Goal: Transaction & Acquisition: Purchase product/service

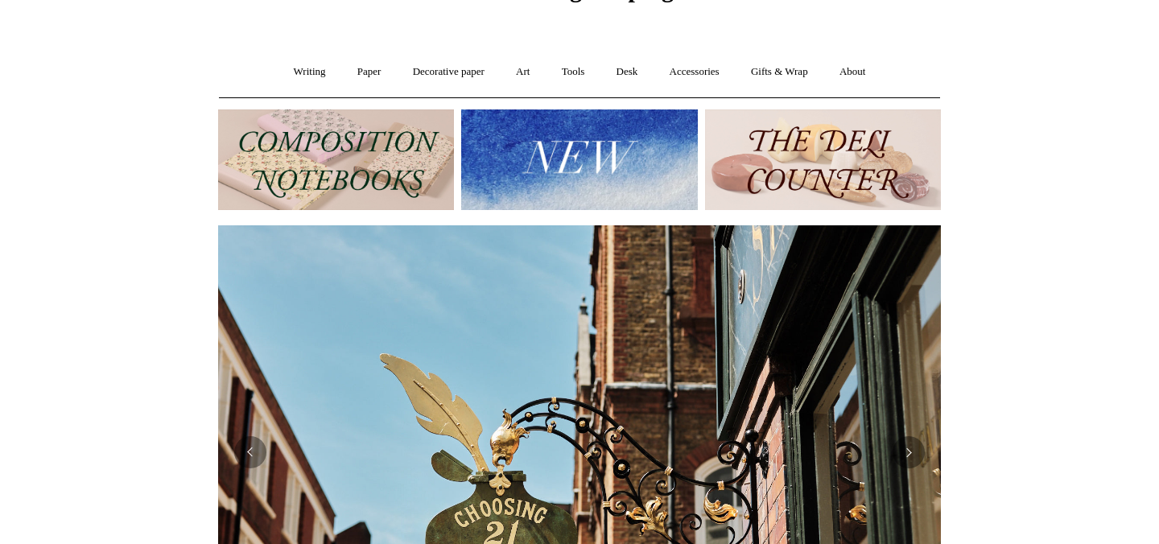
scroll to position [323, 0]
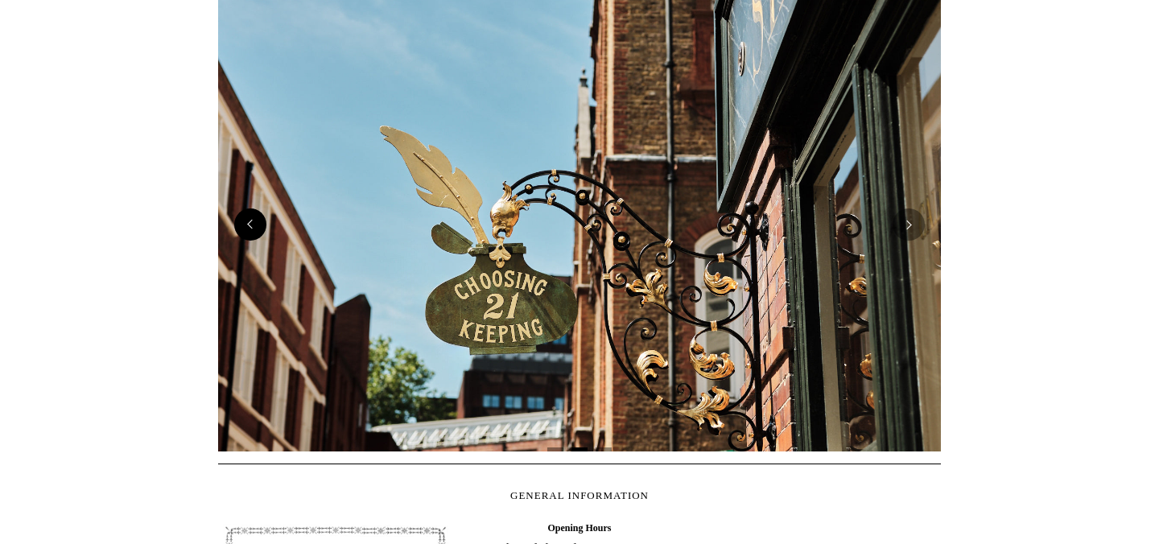
click at [250, 229] on button "Previous" at bounding box center [250, 225] width 32 height 32
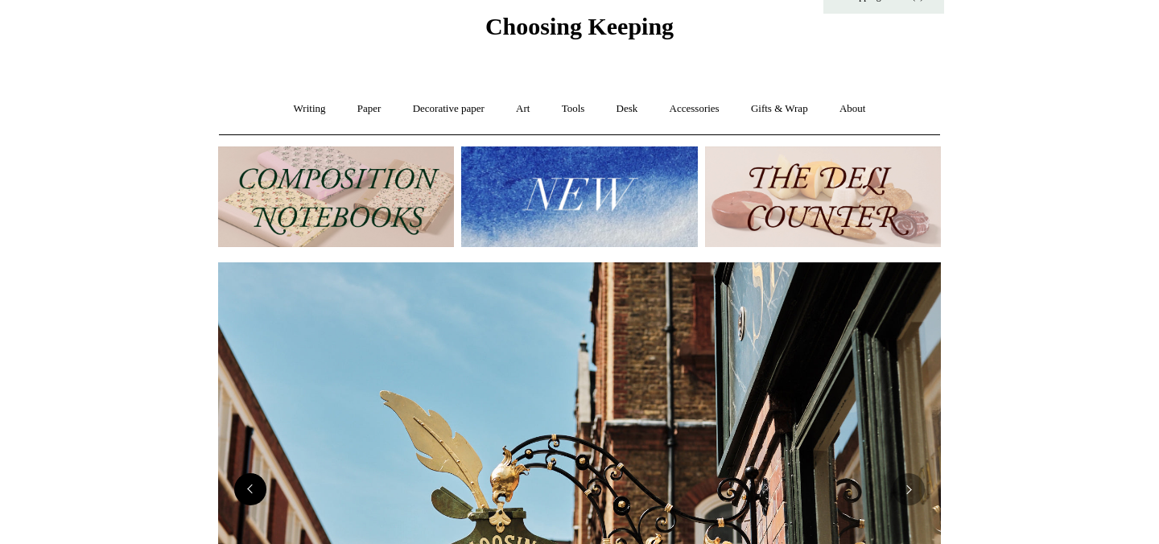
scroll to position [0, 0]
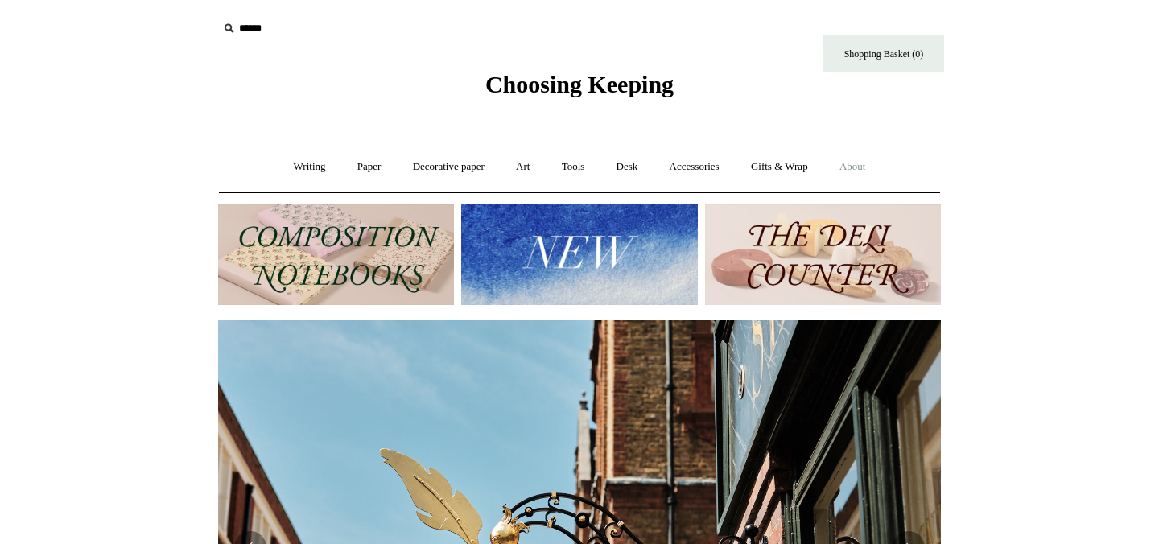
click at [856, 163] on link "About +" at bounding box center [853, 167] width 56 height 43
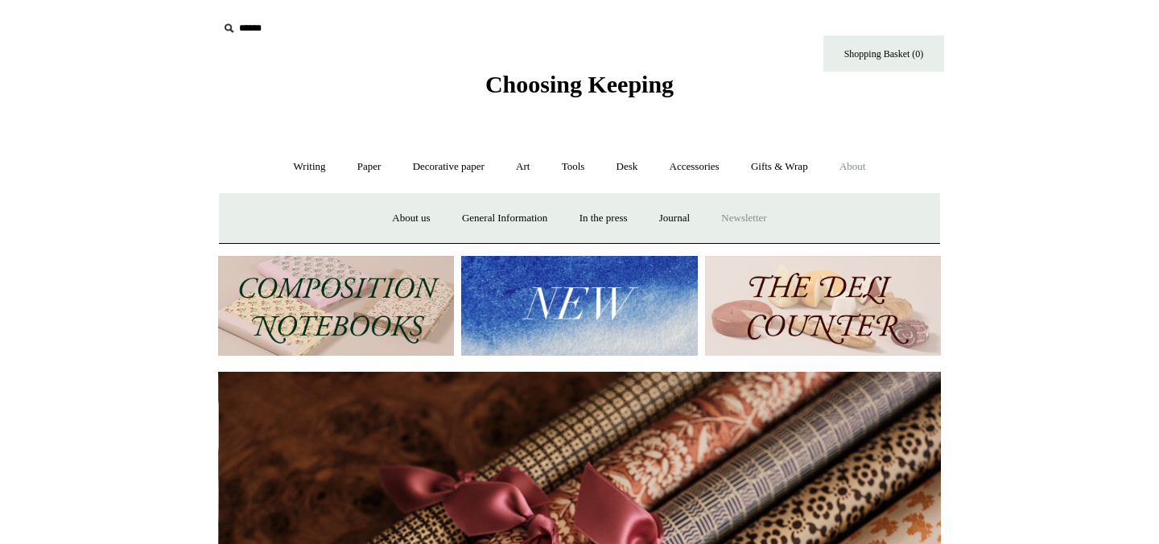
scroll to position [0, 1446]
click at [473, 221] on link "General Information" at bounding box center [505, 218] width 114 height 43
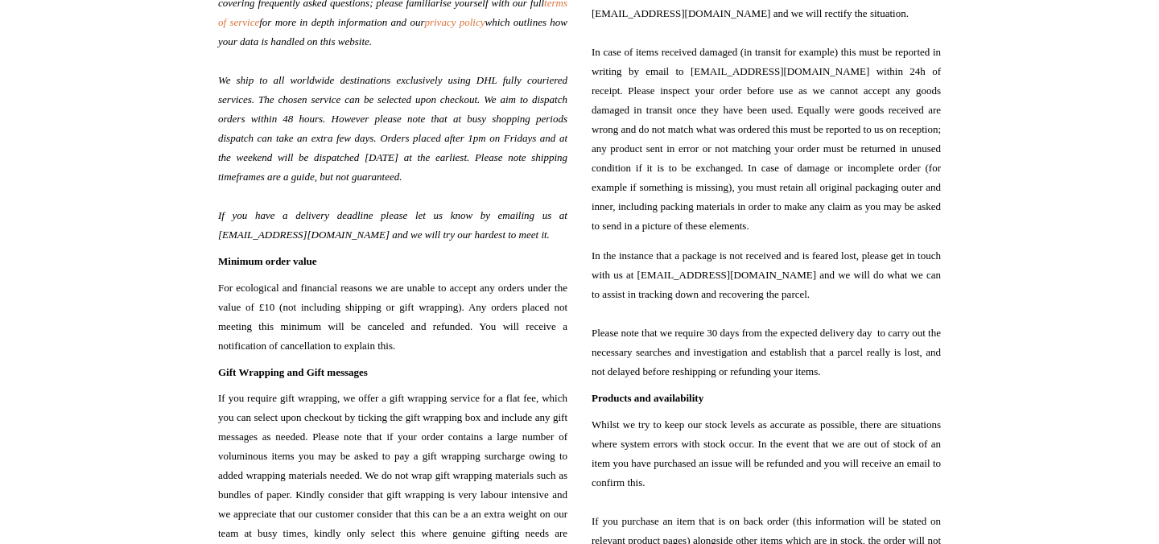
scroll to position [10, 0]
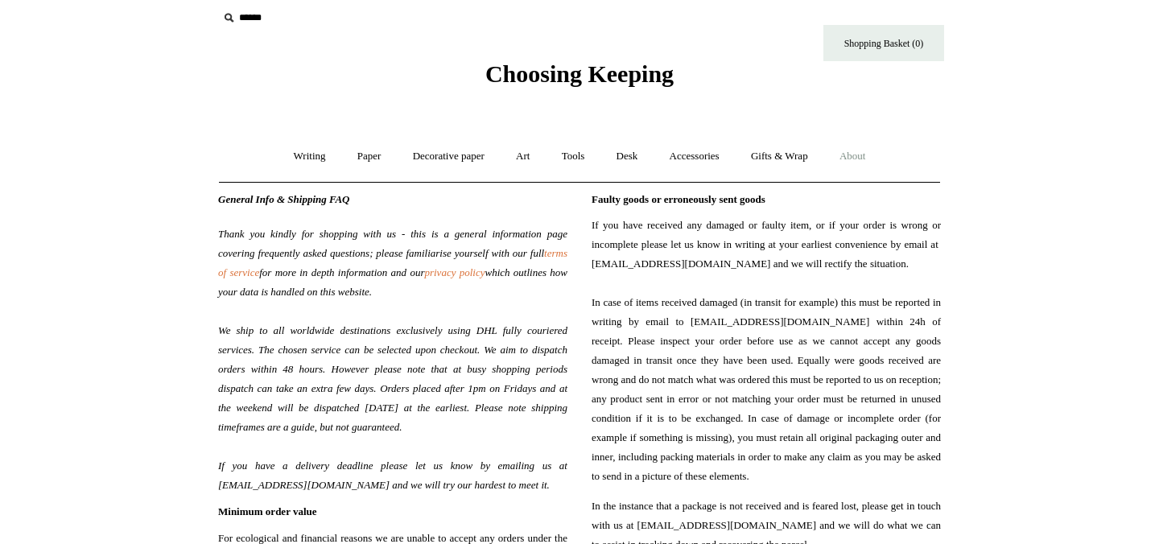
click at [868, 154] on link "About +" at bounding box center [853, 156] width 56 height 43
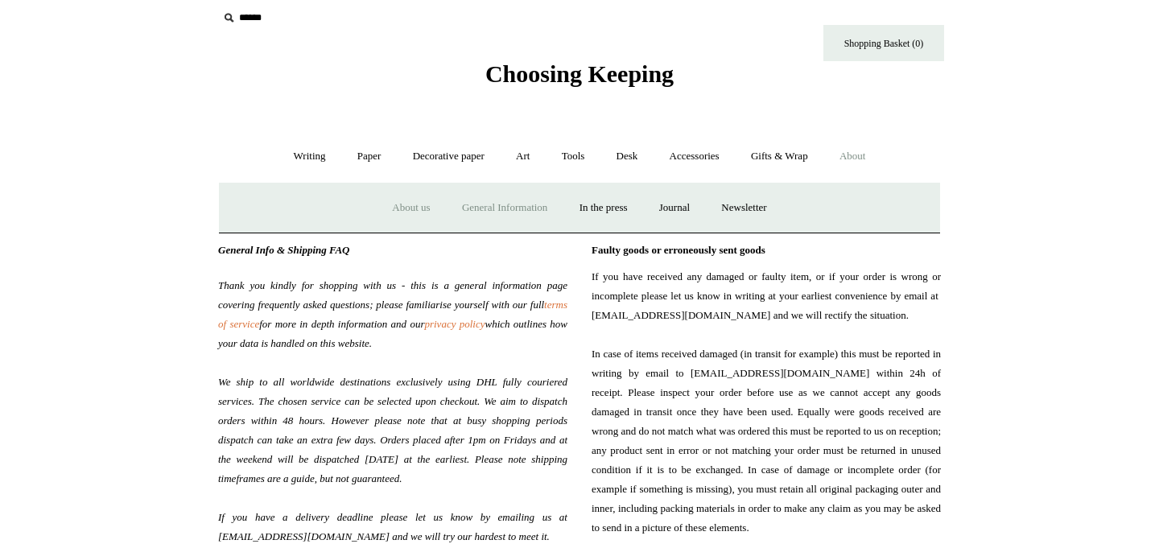
click at [393, 208] on link "About us" at bounding box center [411, 208] width 67 height 43
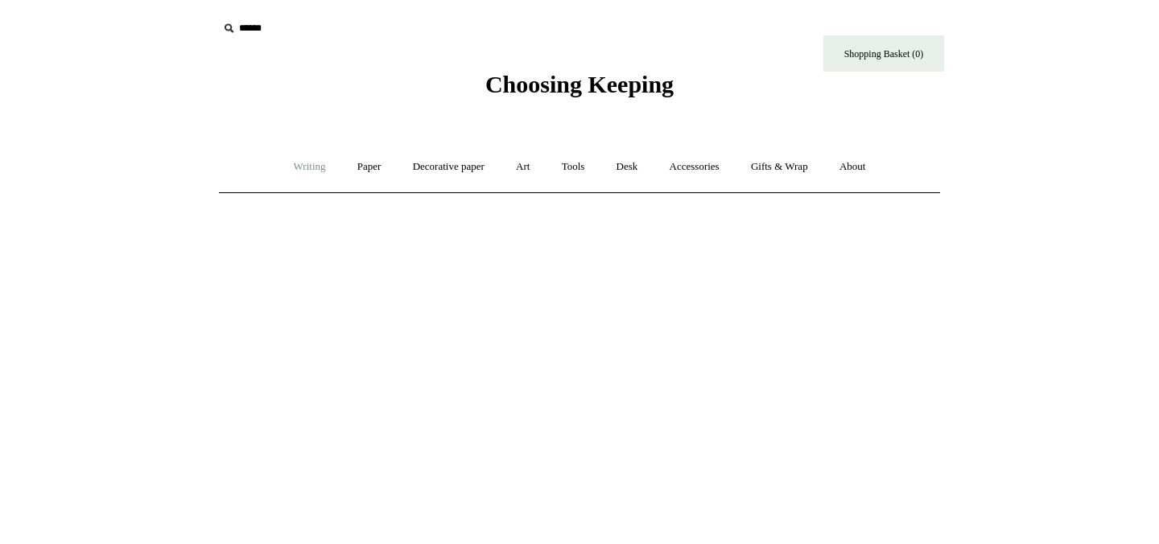
click at [288, 159] on link "Writing +" at bounding box center [309, 167] width 61 height 43
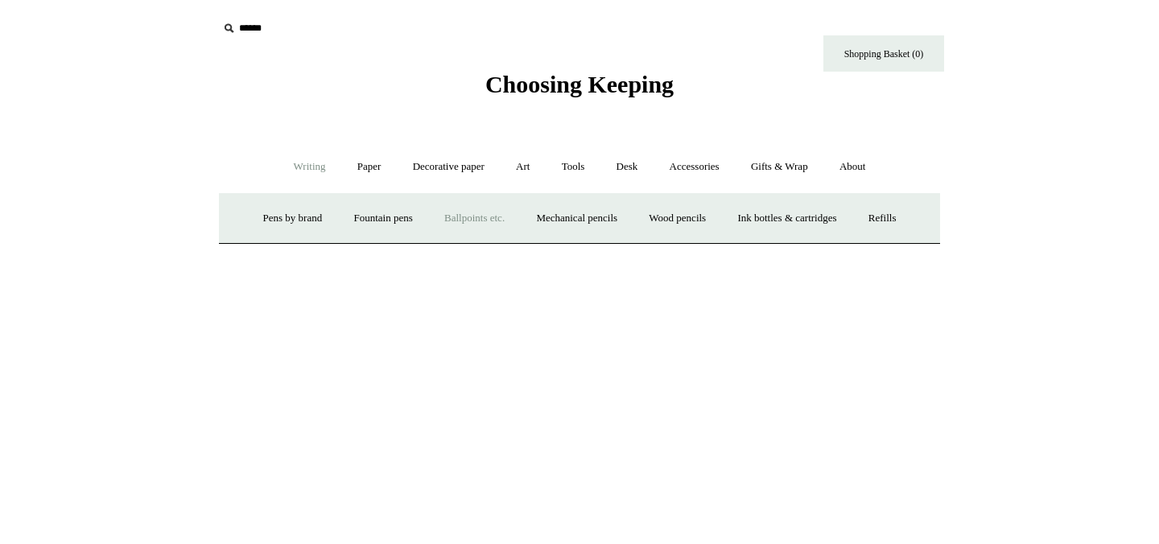
click at [477, 221] on link "Ballpoints etc. +" at bounding box center [474, 218] width 89 height 43
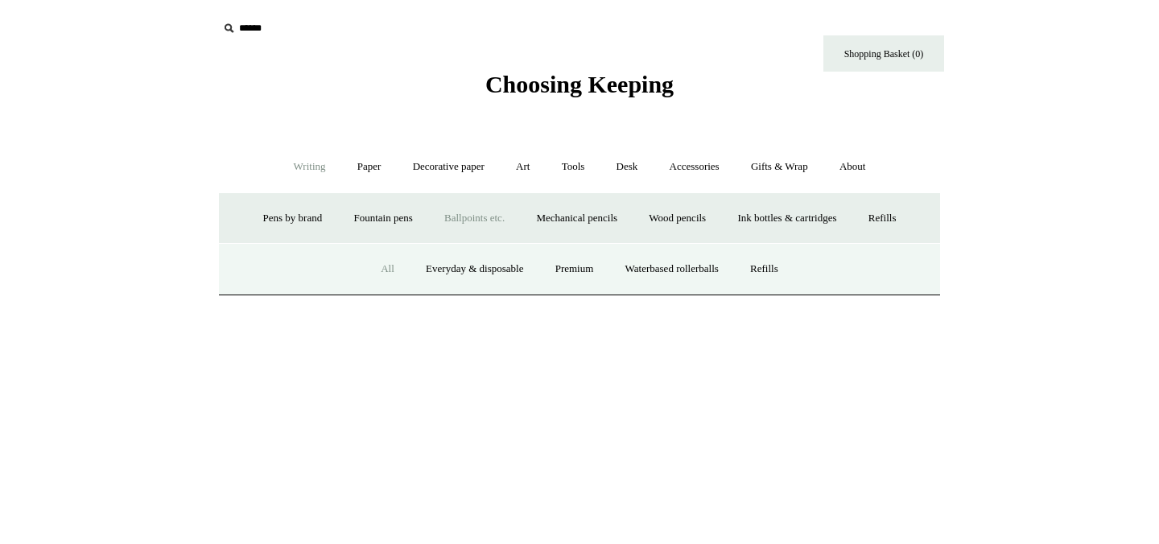
click at [379, 266] on link "All" at bounding box center [387, 269] width 43 height 43
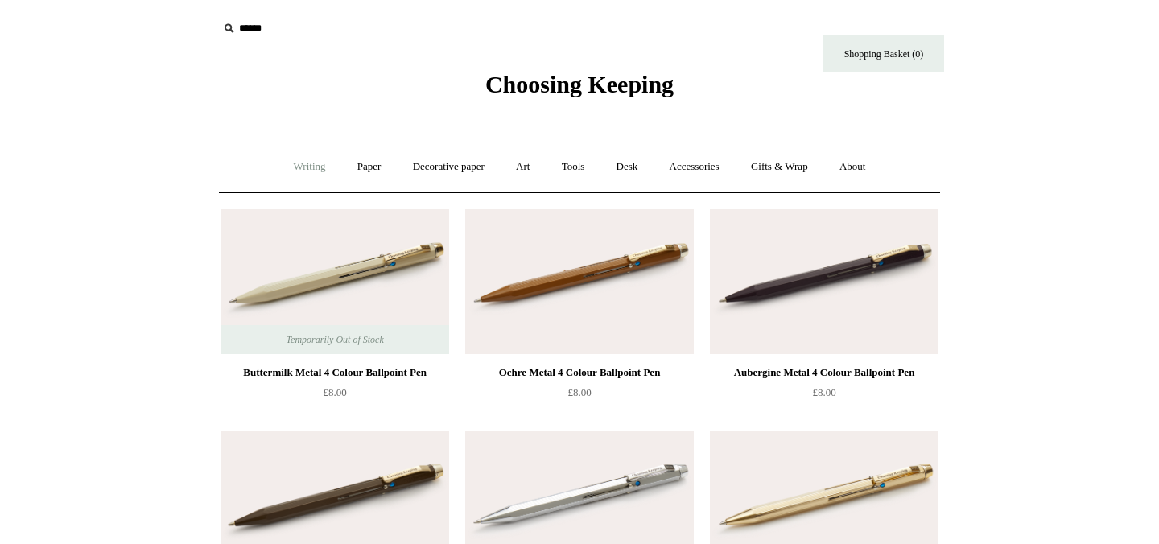
click at [288, 167] on link "Writing +" at bounding box center [309, 167] width 61 height 43
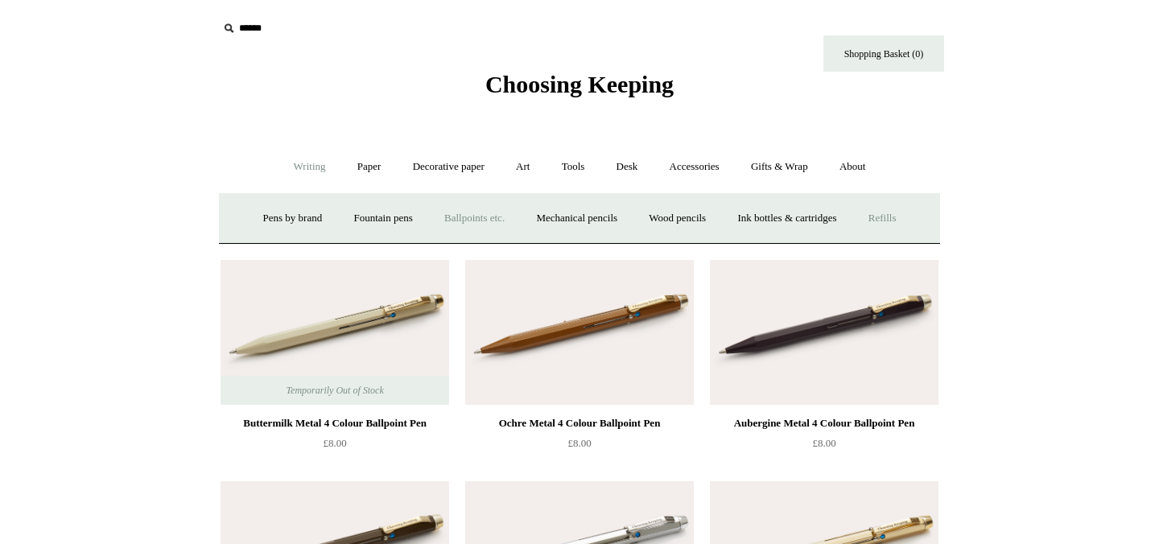
click at [911, 215] on link "Refills +" at bounding box center [882, 218] width 57 height 43
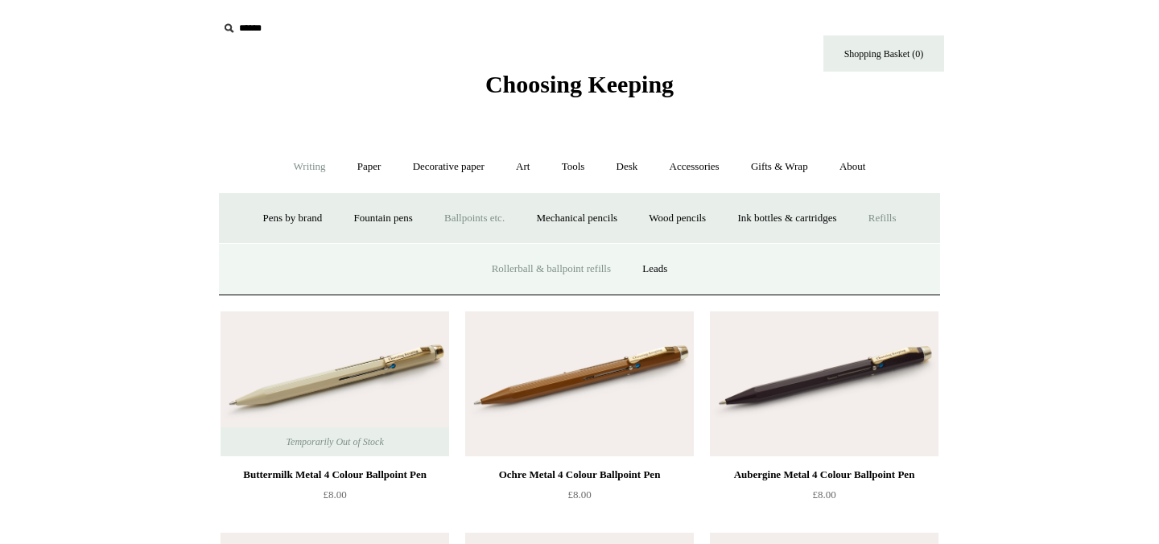
click at [538, 267] on link "Rollerball & ballpoint refills" at bounding box center [551, 269] width 148 height 43
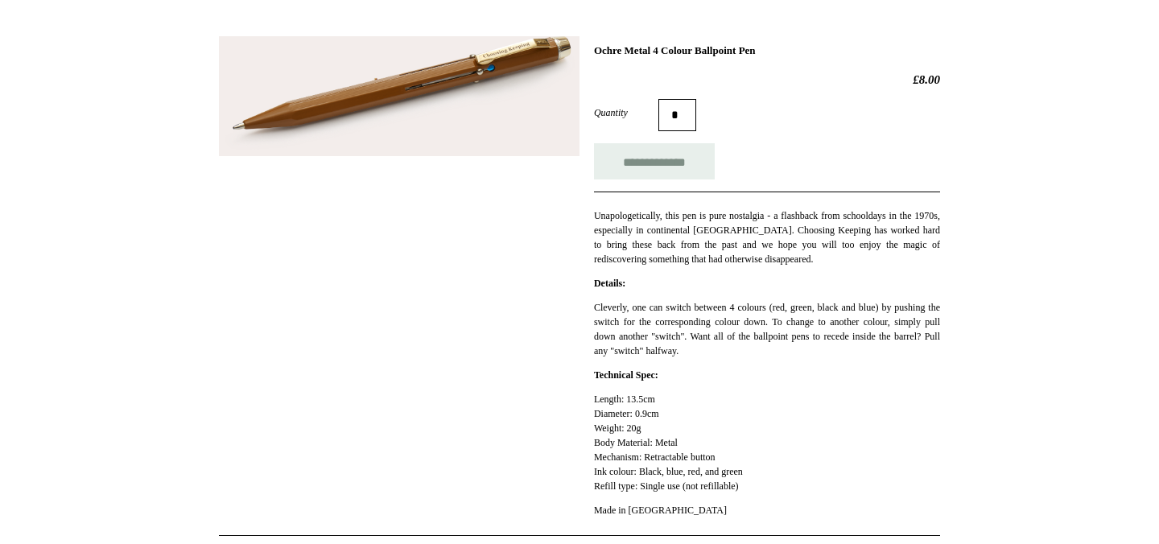
scroll to position [83, 0]
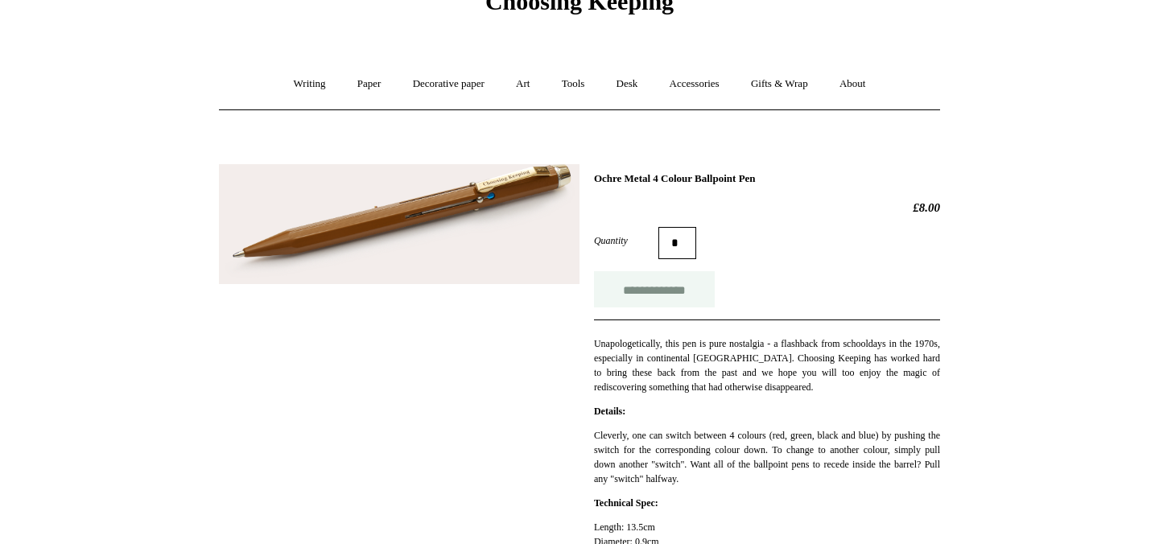
click at [623, 291] on input "**********" at bounding box center [654, 289] width 121 height 36
type input "**********"
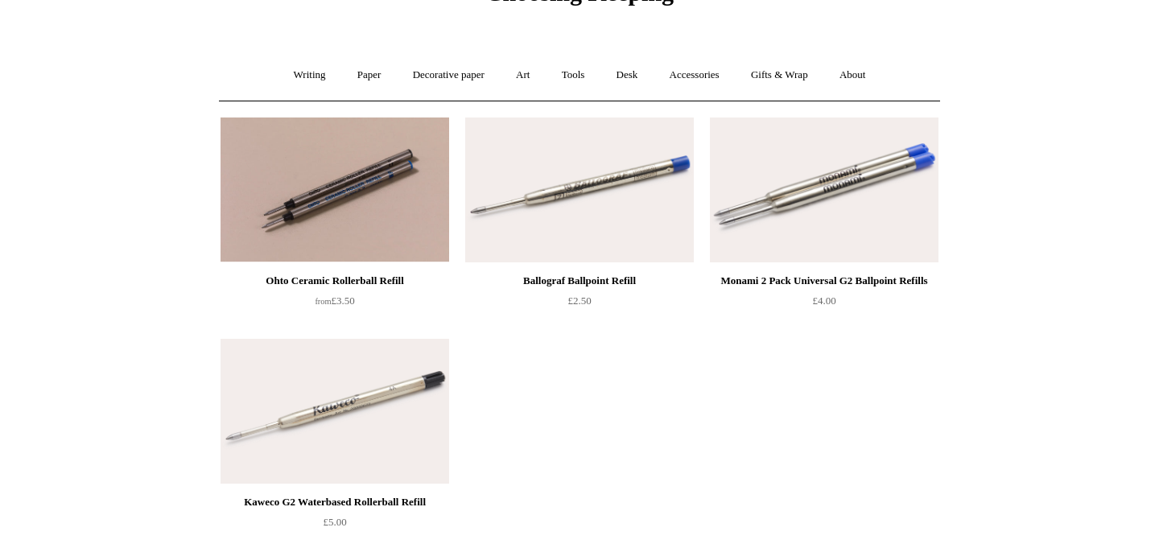
scroll to position [93, 0]
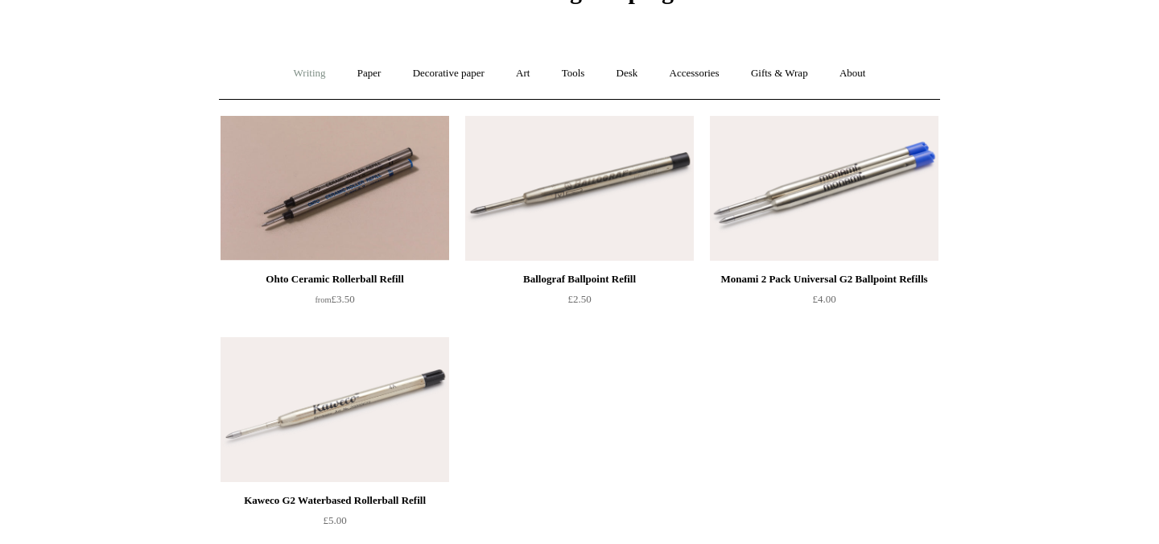
click at [287, 75] on link "Writing +" at bounding box center [309, 73] width 61 height 43
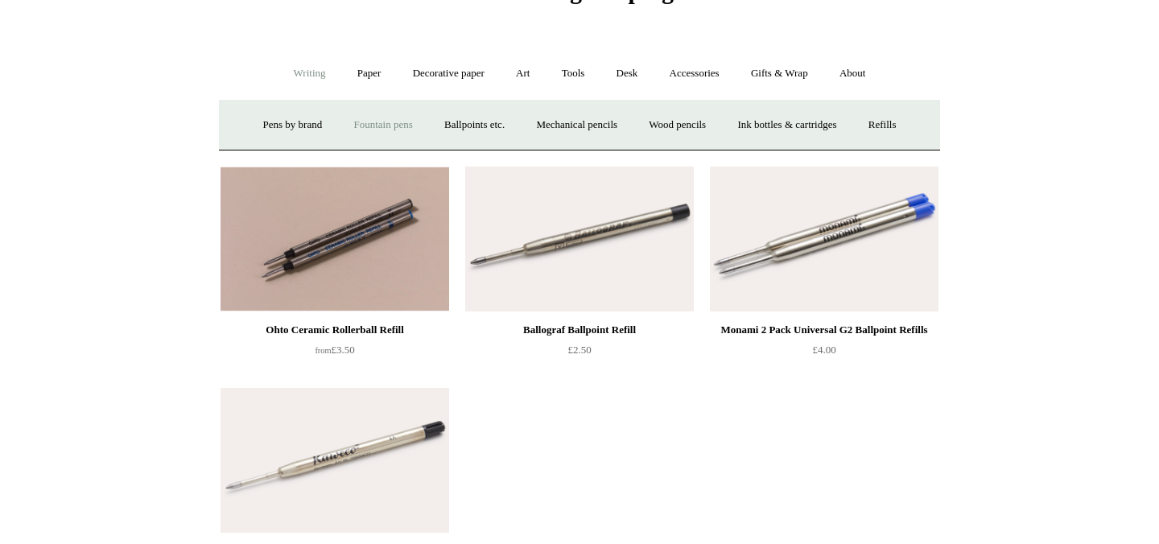
click at [383, 122] on link "Fountain pens +" at bounding box center [383, 125] width 88 height 43
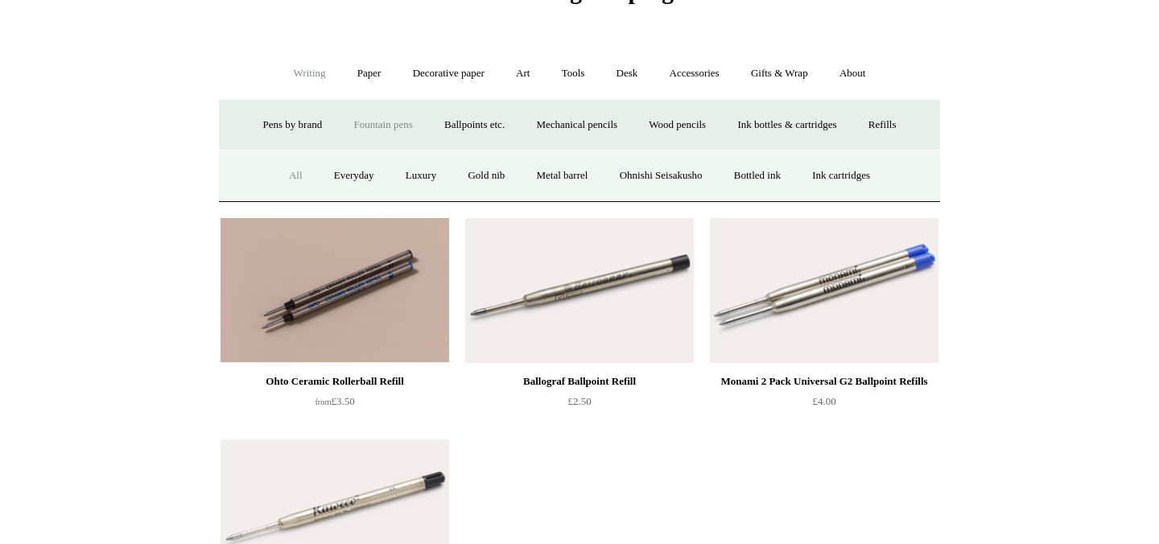
click at [279, 177] on link "All" at bounding box center [296, 176] width 43 height 43
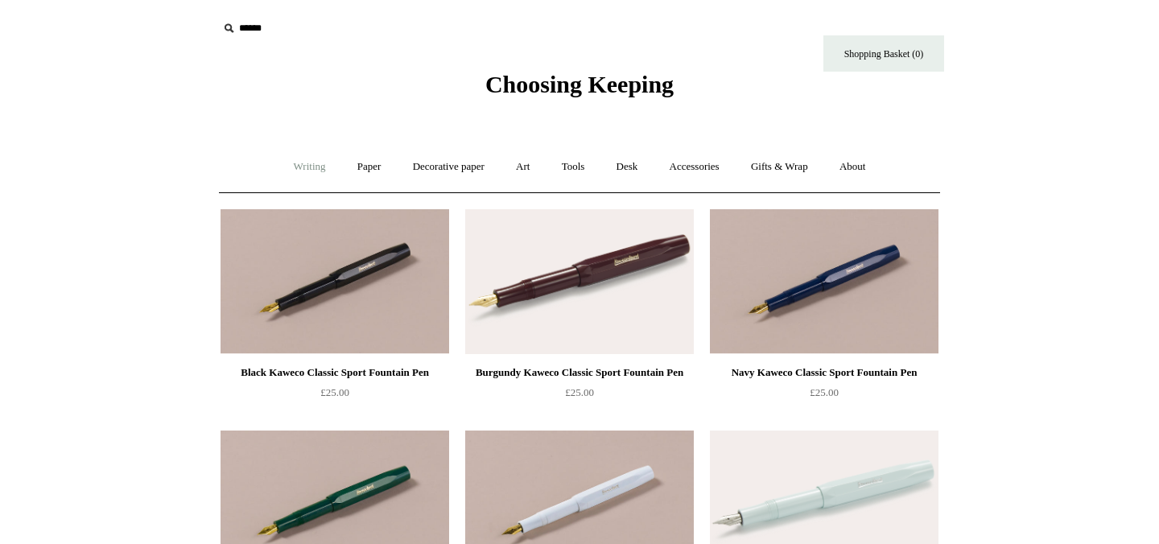
click at [305, 172] on link "Writing +" at bounding box center [309, 167] width 61 height 43
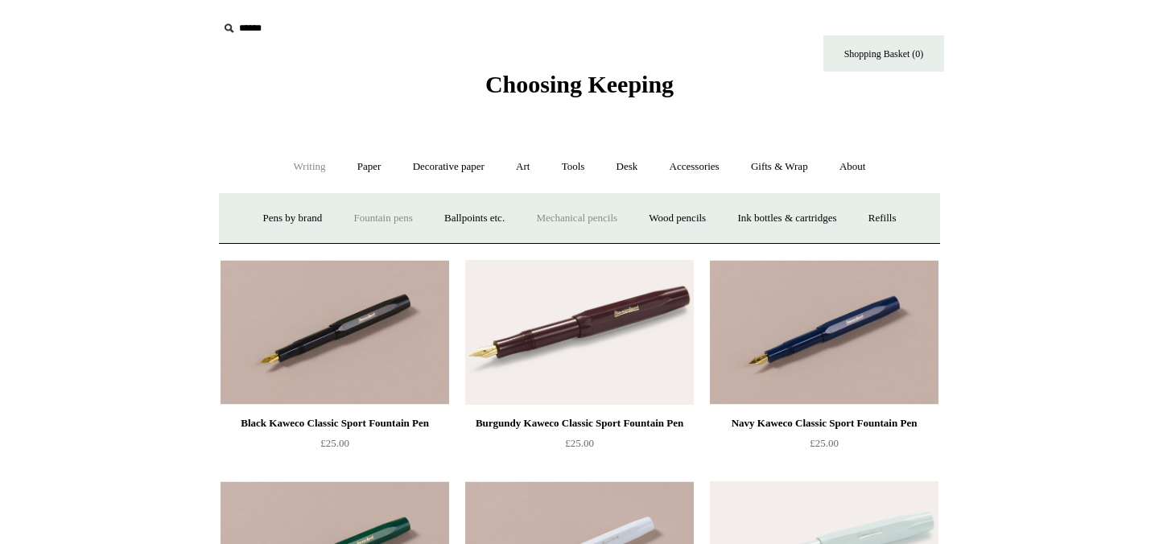
click at [605, 226] on link "Mechanical pencils +" at bounding box center [577, 218] width 110 height 43
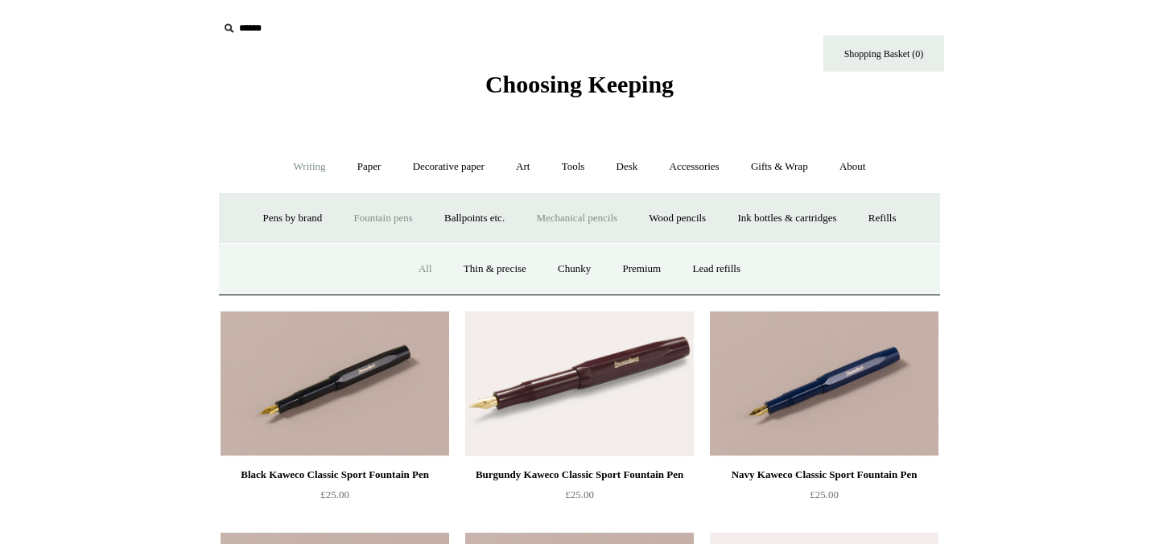
click at [418, 268] on link "All" at bounding box center [425, 269] width 43 height 43
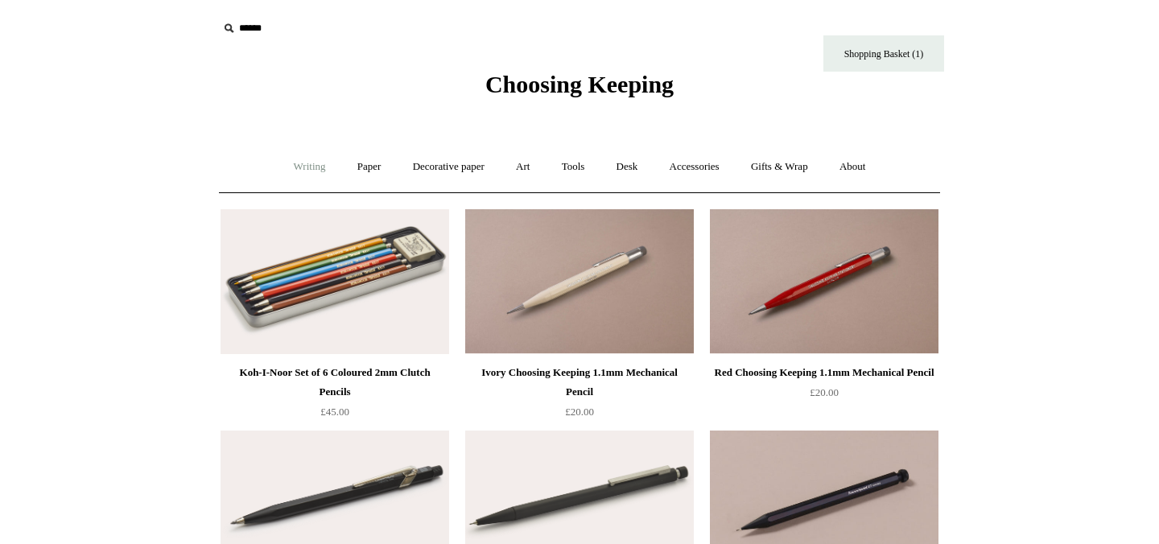
click at [302, 165] on link "Writing +" at bounding box center [309, 167] width 61 height 43
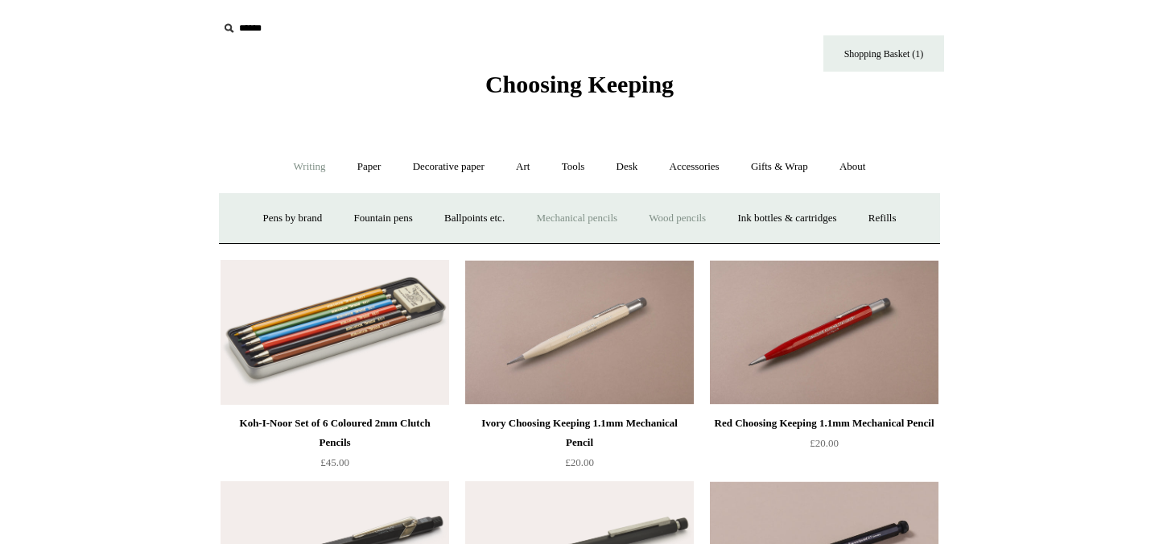
click at [713, 220] on link "Wood pencils +" at bounding box center [677, 218] width 86 height 43
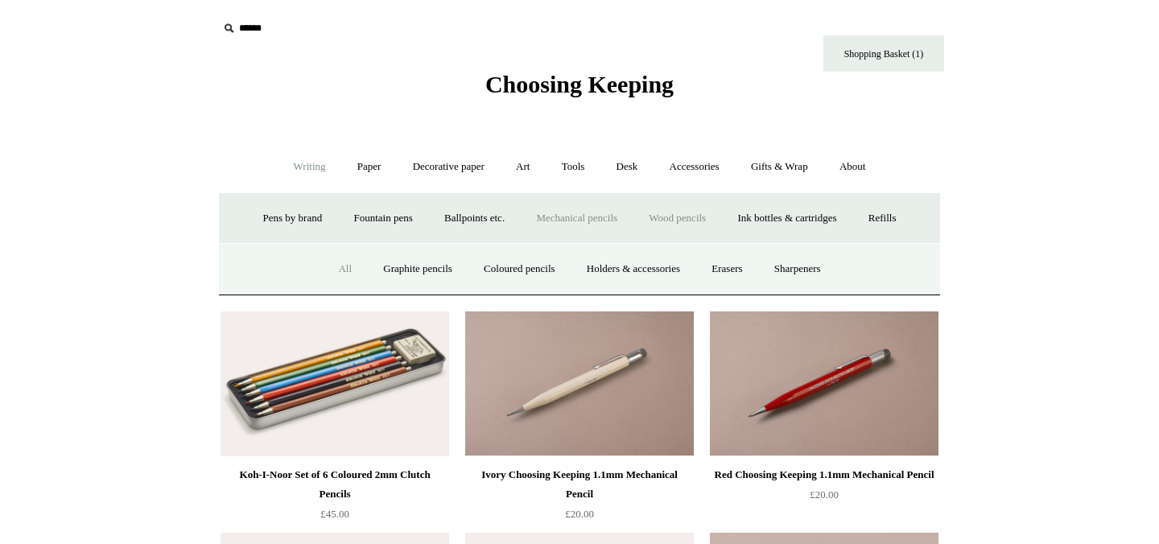
click at [330, 271] on link "All" at bounding box center [345, 269] width 43 height 43
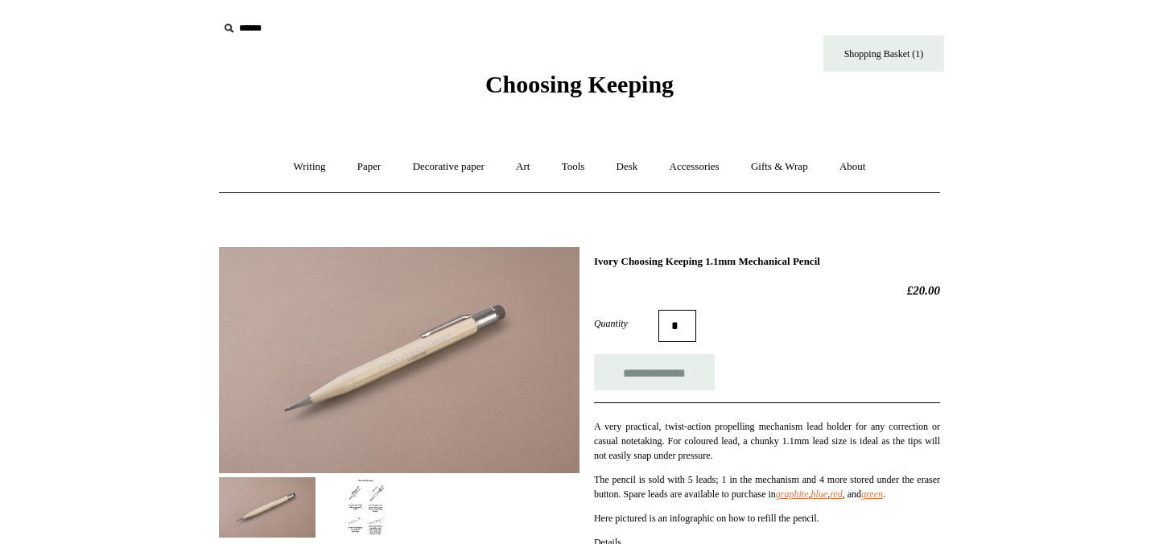
click at [357, 506] on img at bounding box center [368, 507] width 97 height 60
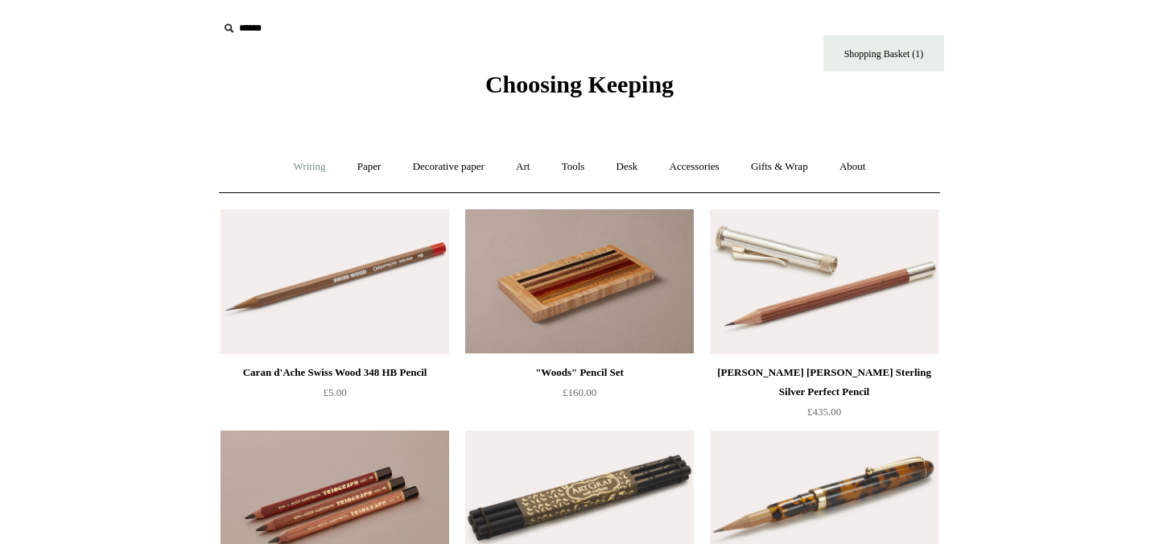
click at [291, 167] on link "Writing +" at bounding box center [309, 167] width 61 height 43
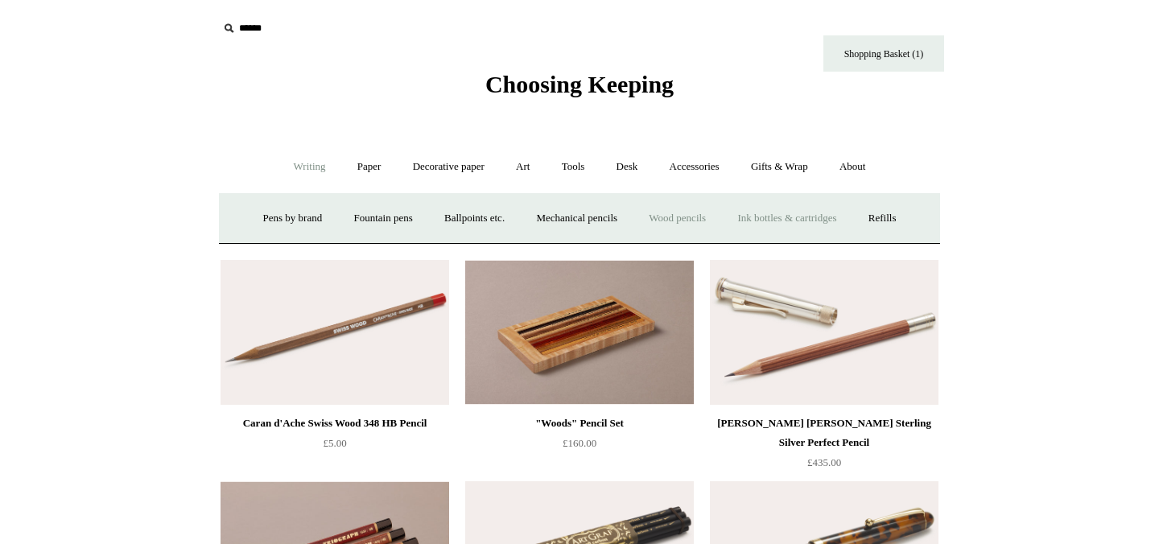
click at [776, 218] on link "Ink bottles & cartridges +" at bounding box center [787, 218] width 128 height 43
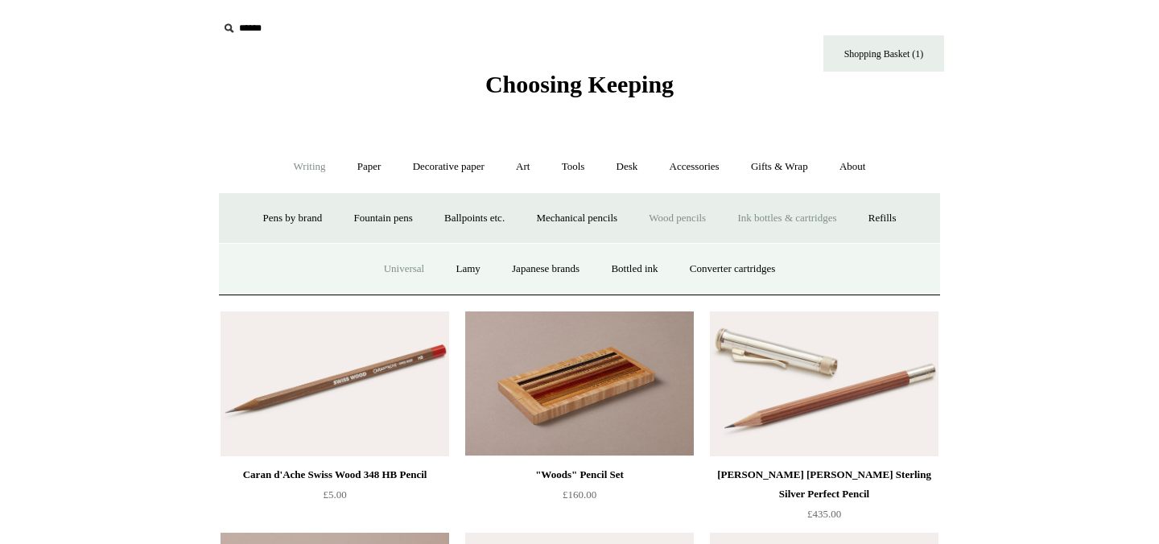
click at [370, 272] on link "Universal" at bounding box center [405, 269] width 70 height 43
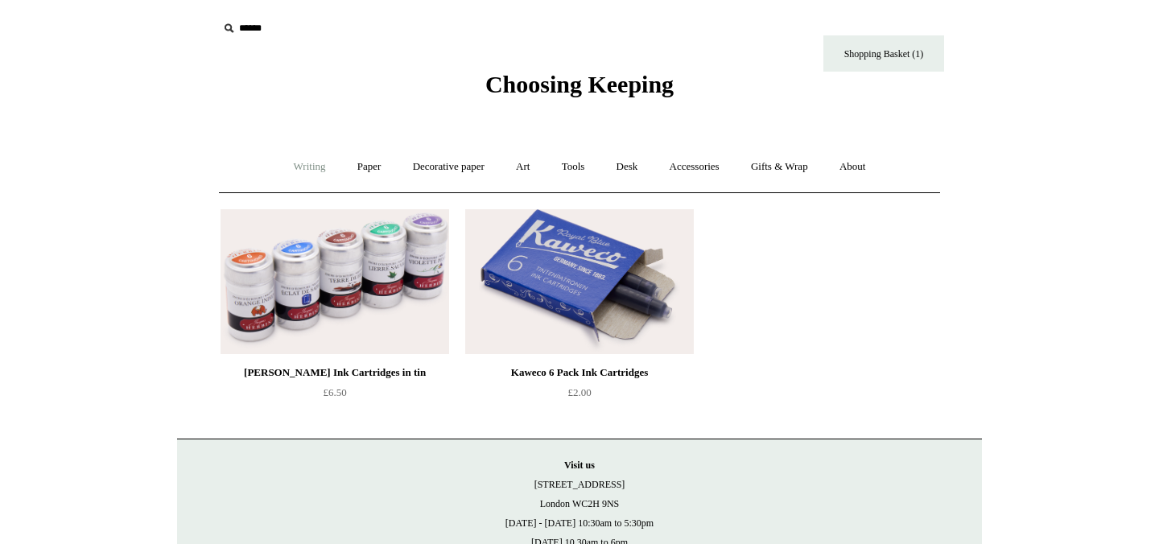
click at [302, 167] on link "Writing +" at bounding box center [309, 167] width 61 height 43
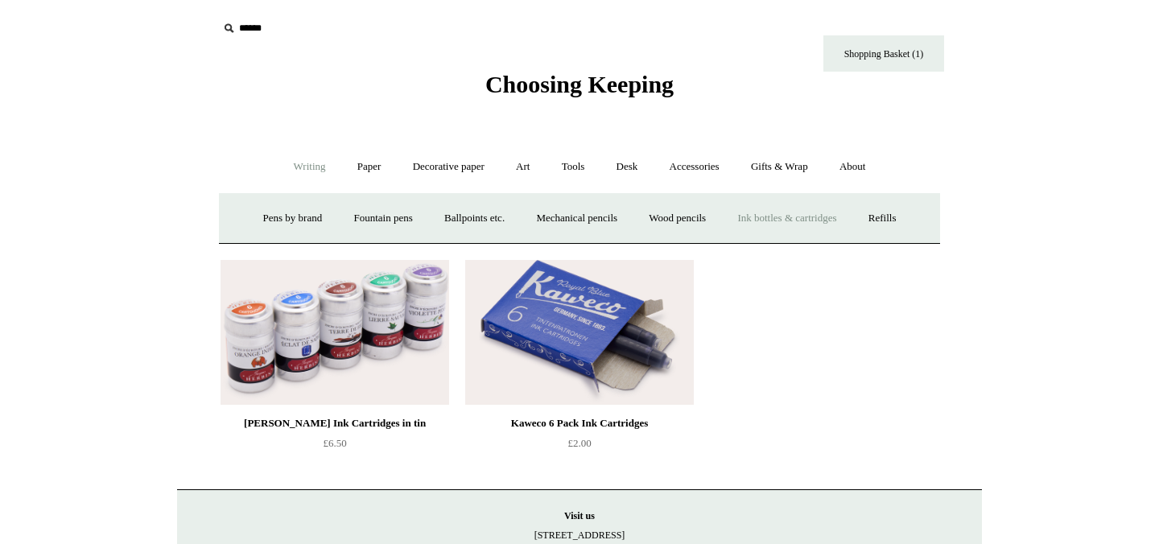
click at [762, 214] on link "Ink bottles & cartridges +" at bounding box center [787, 218] width 128 height 43
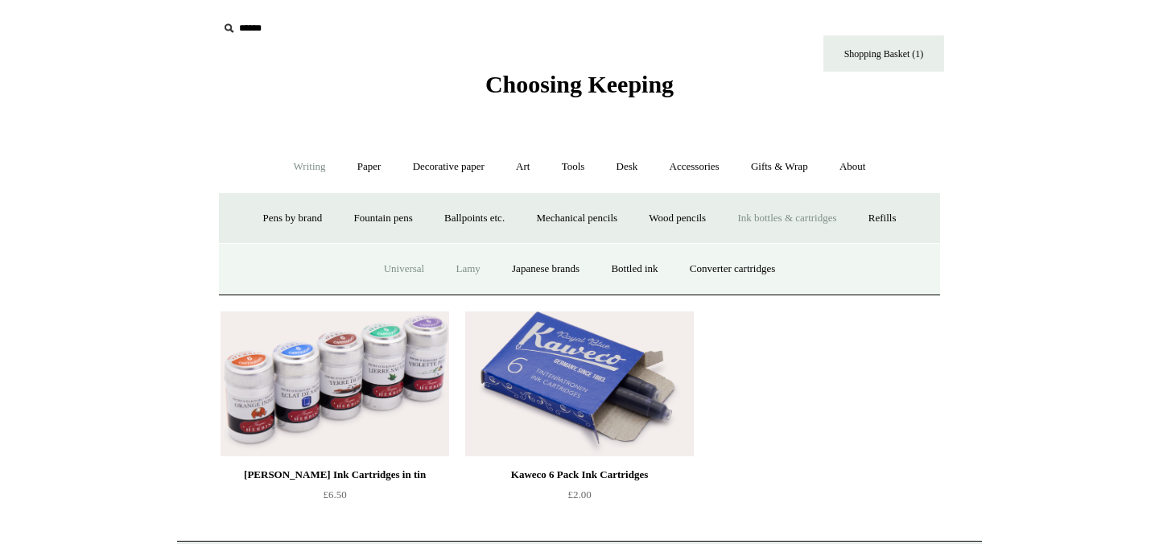
click at [456, 269] on link "Lamy" at bounding box center [467, 269] width 53 height 43
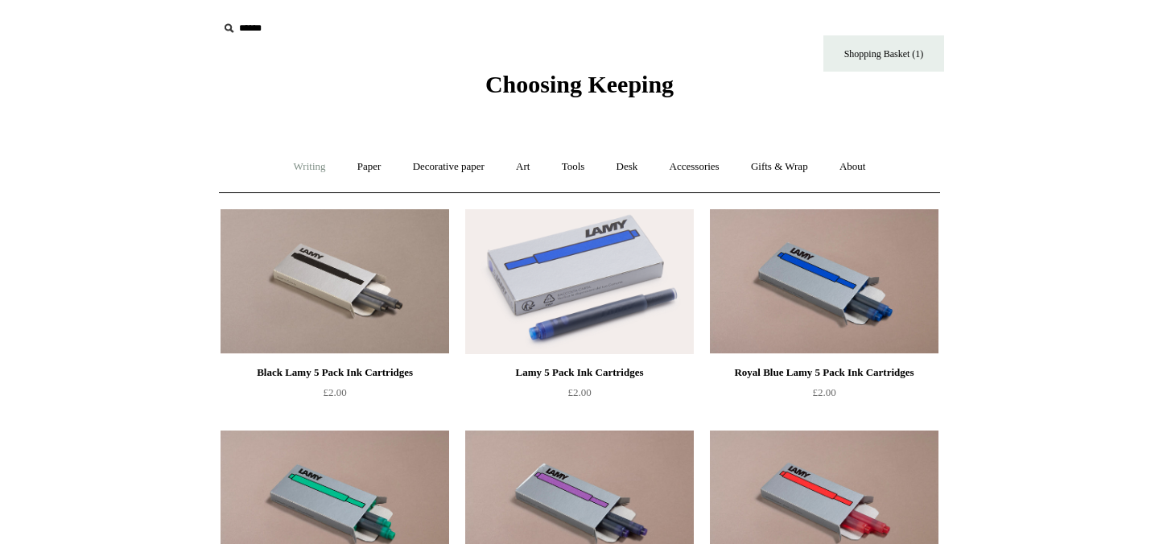
click at [309, 172] on link "Writing +" at bounding box center [309, 167] width 61 height 43
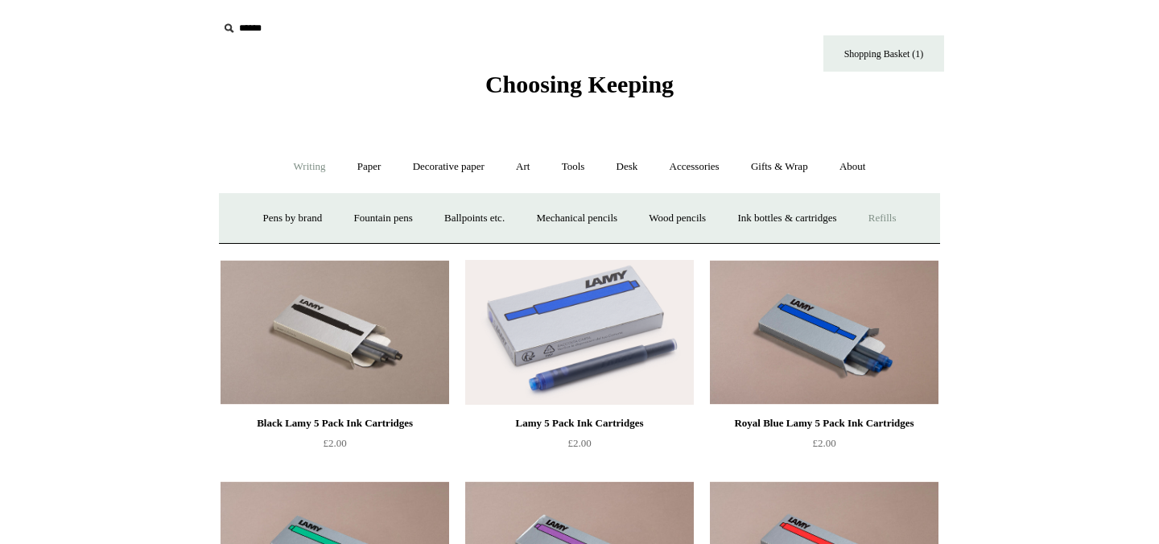
click at [893, 221] on link "Refills +" at bounding box center [882, 218] width 57 height 43
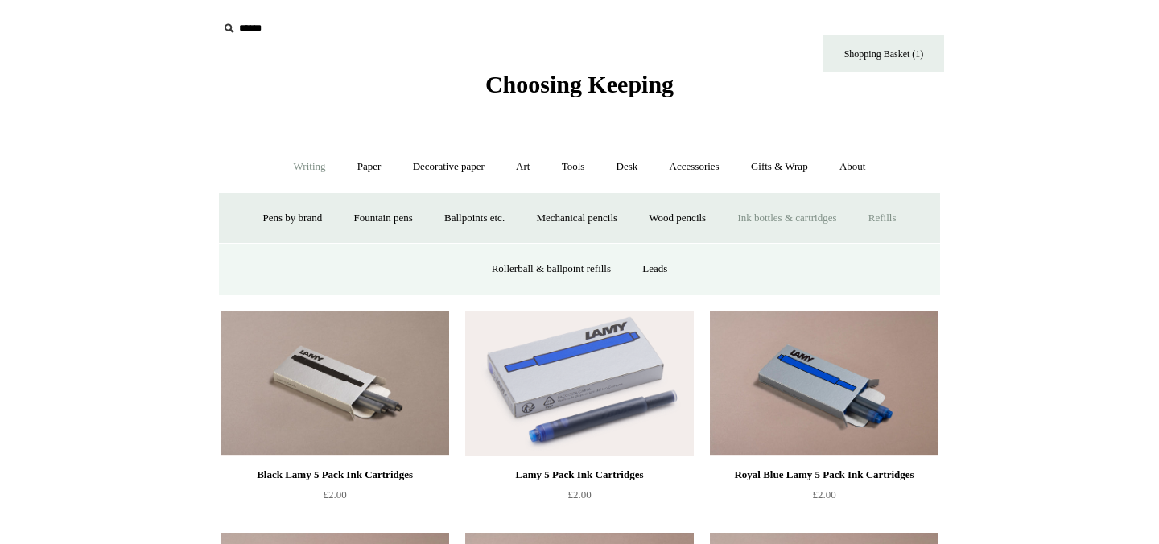
click at [767, 225] on link "Ink bottles & cartridges +" at bounding box center [787, 218] width 128 height 43
click at [535, 271] on link "Japanese brands" at bounding box center [546, 269] width 97 height 43
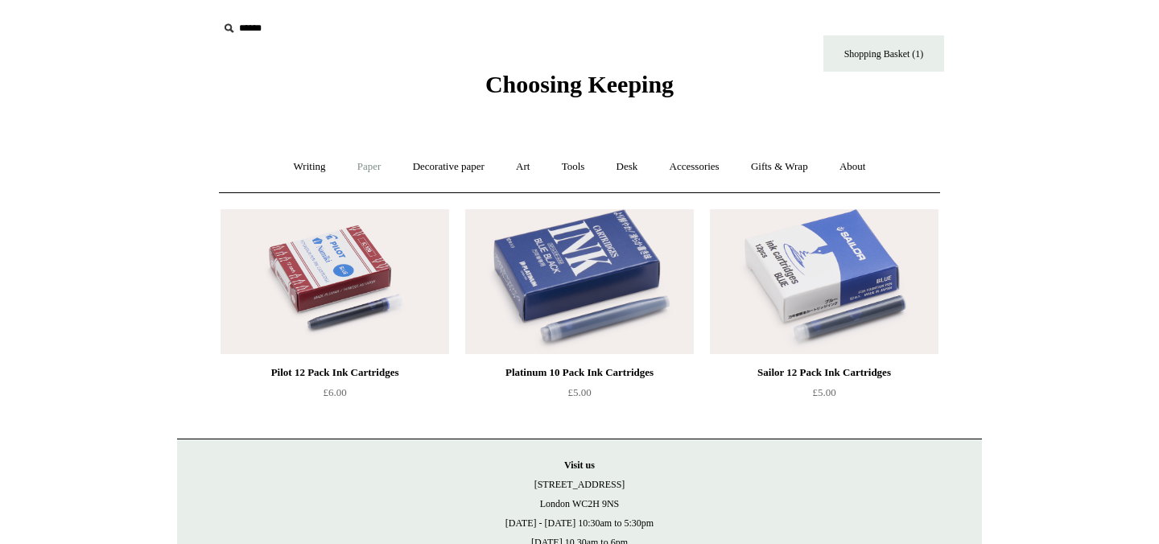
click at [353, 168] on link "Paper +" at bounding box center [369, 167] width 53 height 43
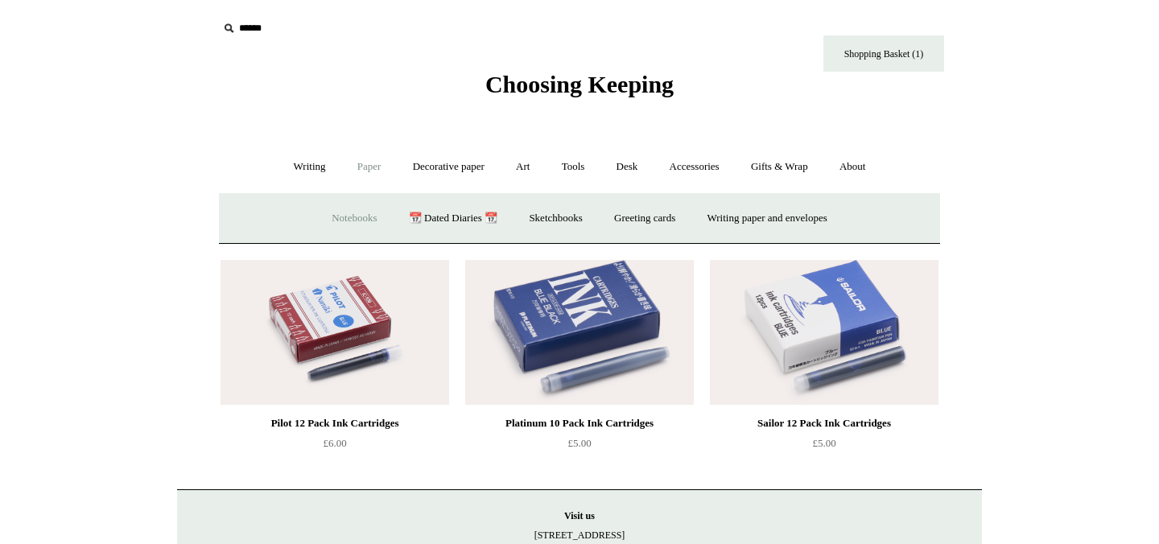
click at [336, 221] on link "Notebooks +" at bounding box center [354, 218] width 74 height 43
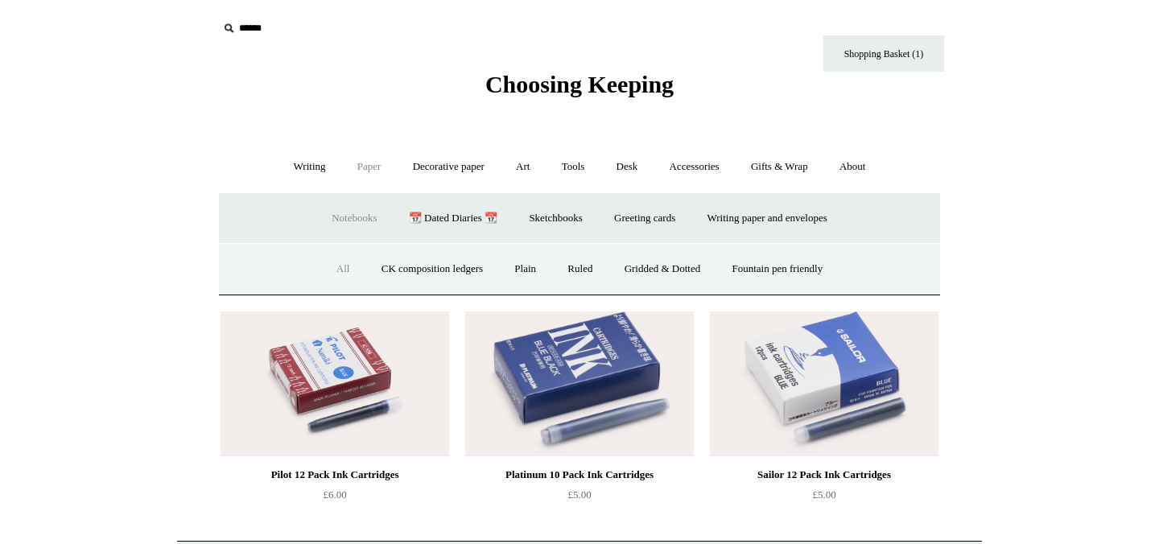
click at [329, 262] on link "All" at bounding box center [343, 269] width 43 height 43
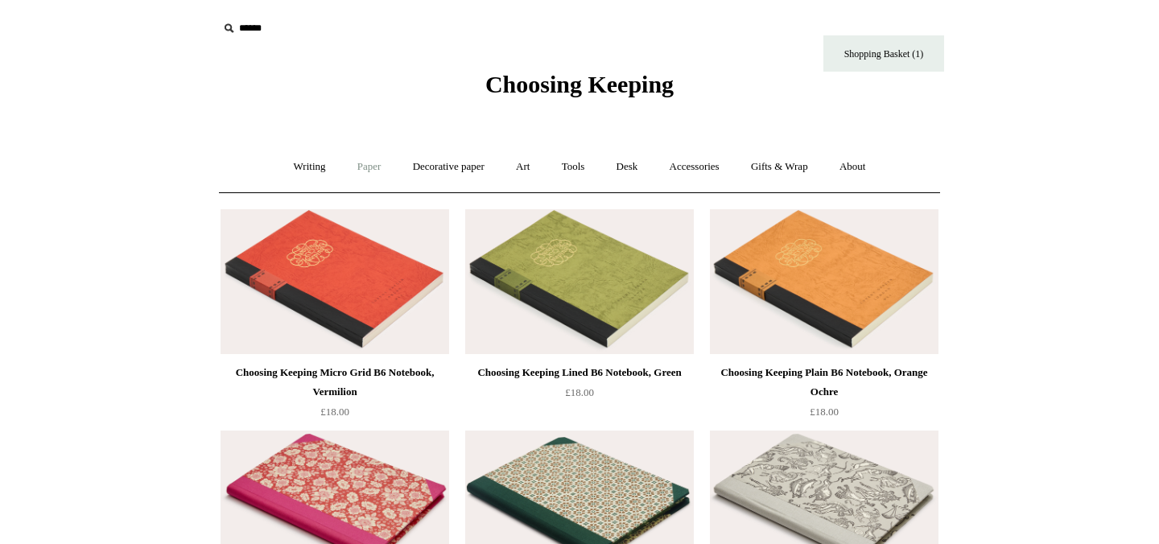
click at [355, 167] on link "Paper +" at bounding box center [369, 167] width 53 height 43
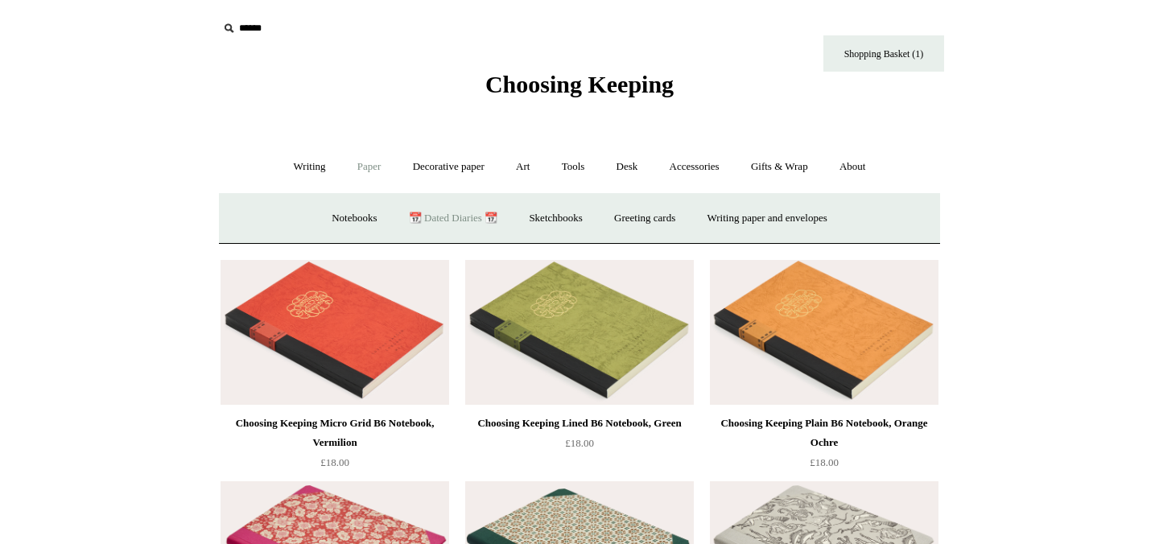
click at [471, 218] on link "📆 Dated Diaries 📆" at bounding box center [454, 218] width 118 height 43
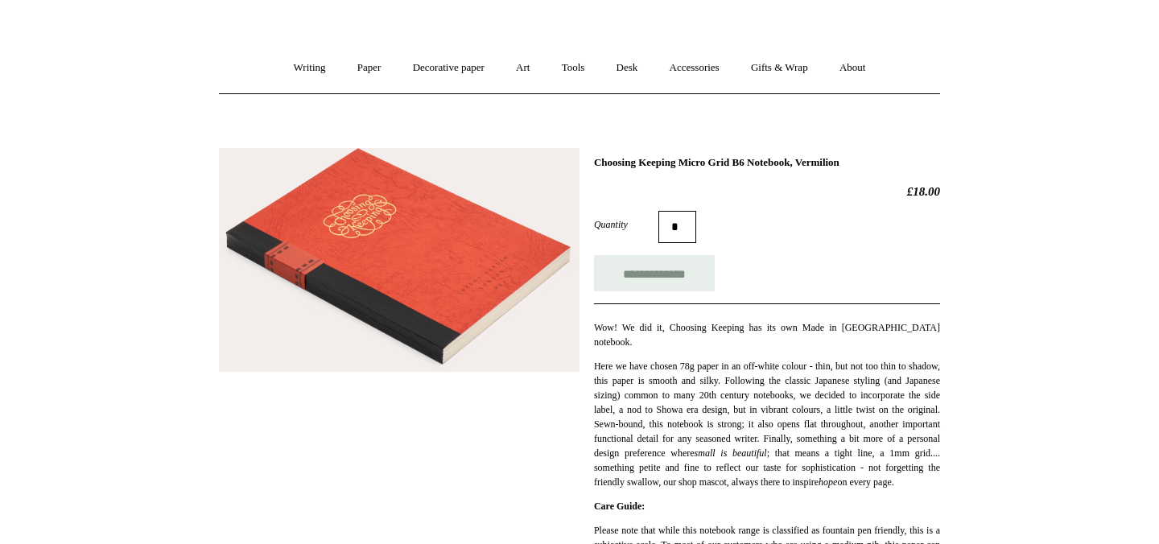
scroll to position [46, 0]
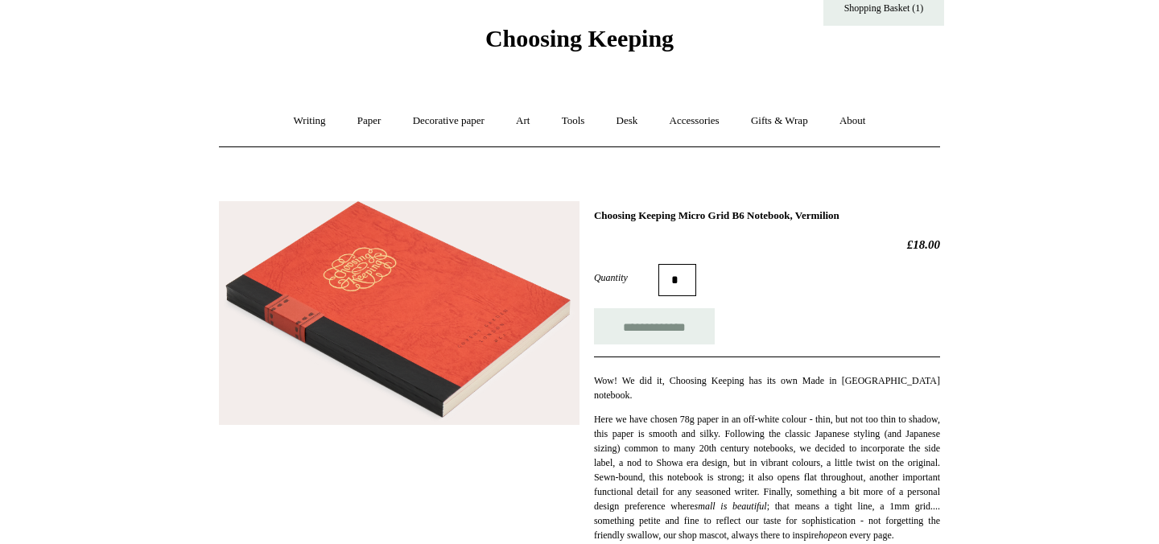
click at [403, 252] on img at bounding box center [399, 313] width 361 height 224
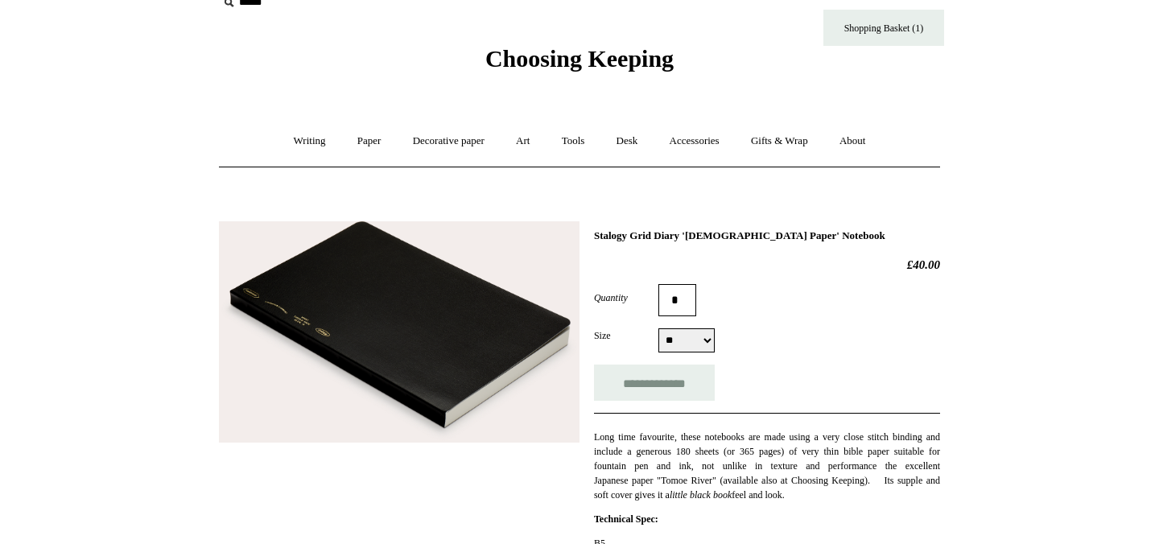
scroll to position [388, 0]
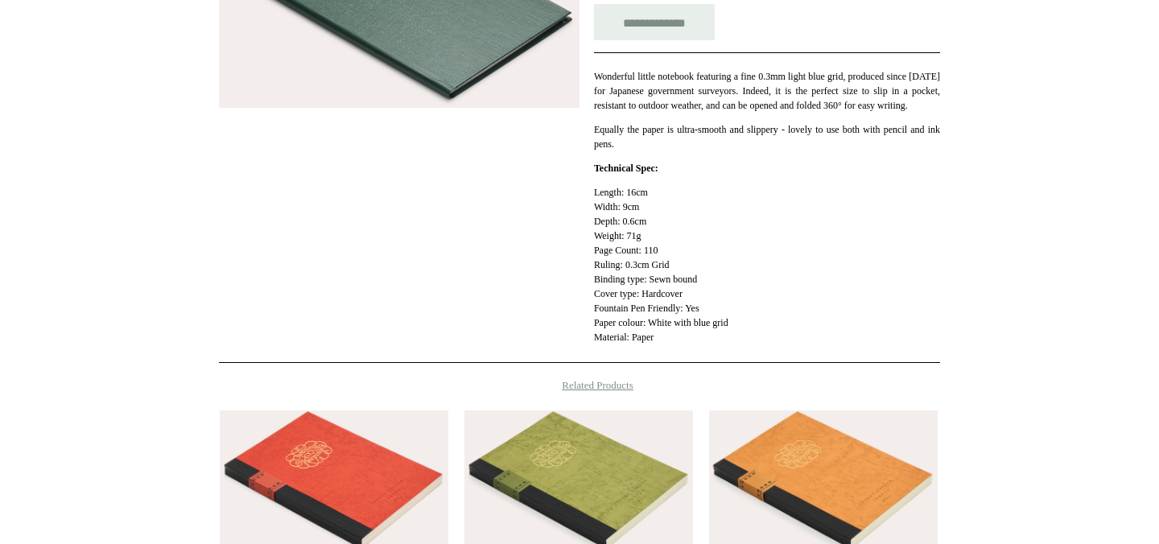
scroll to position [385, 0]
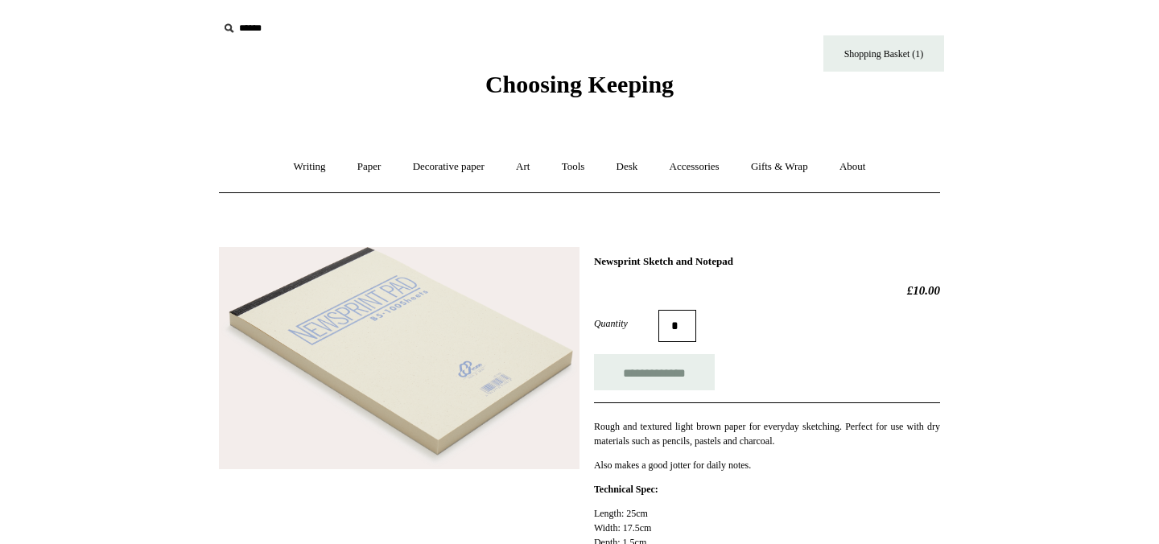
click at [457, 382] on img at bounding box center [399, 358] width 361 height 222
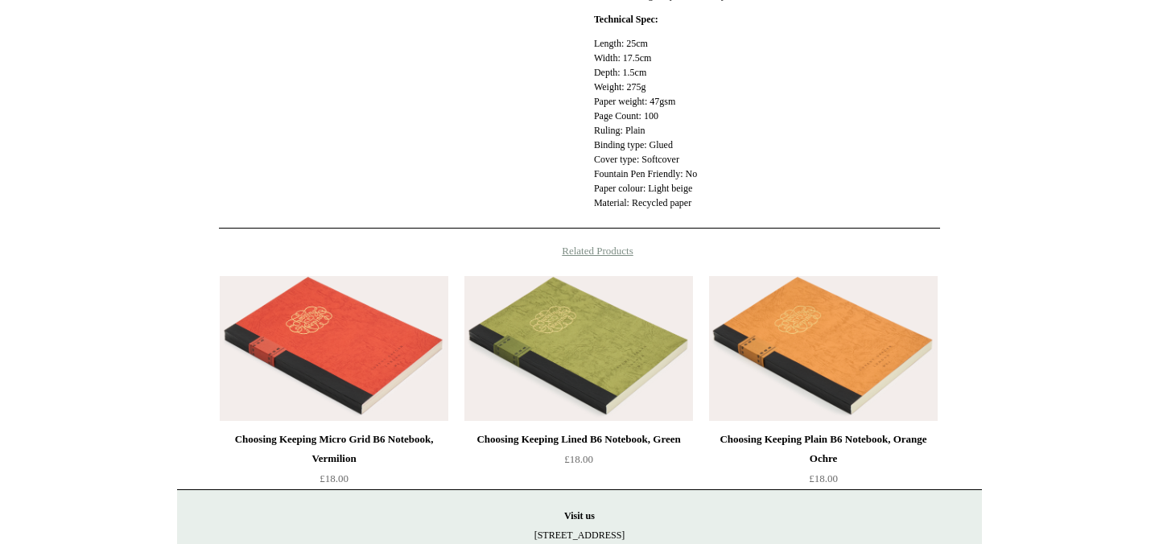
scroll to position [15, 0]
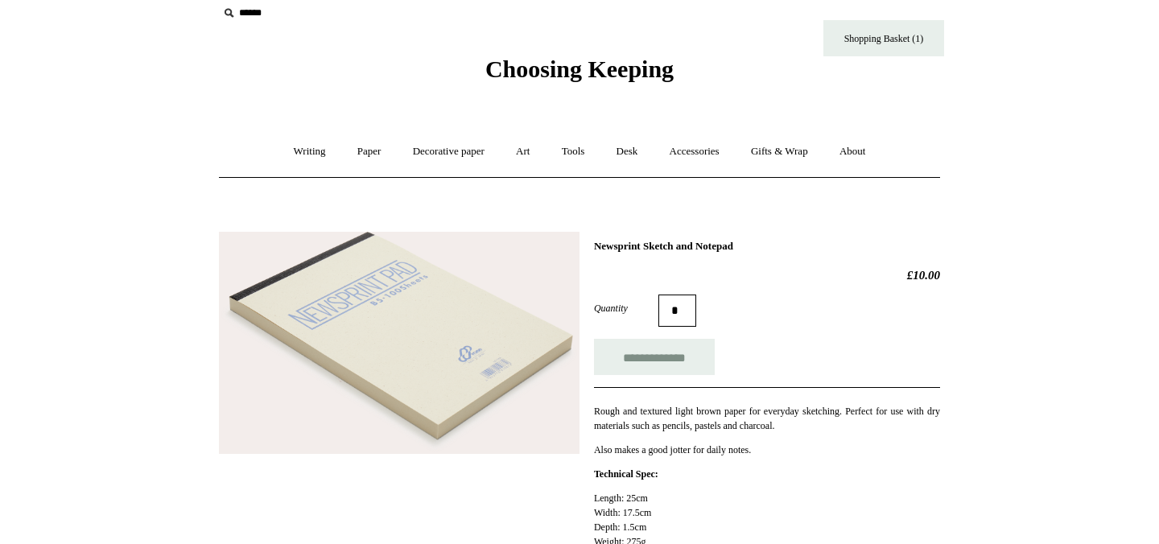
drag, startPoint x: 783, startPoint y: 246, endPoint x: 572, endPoint y: 248, distance: 211.8
click at [572, 249] on div "**********" at bounding box center [579, 452] width 721 height 465
copy div "Newsprint Sketch and Notepad"
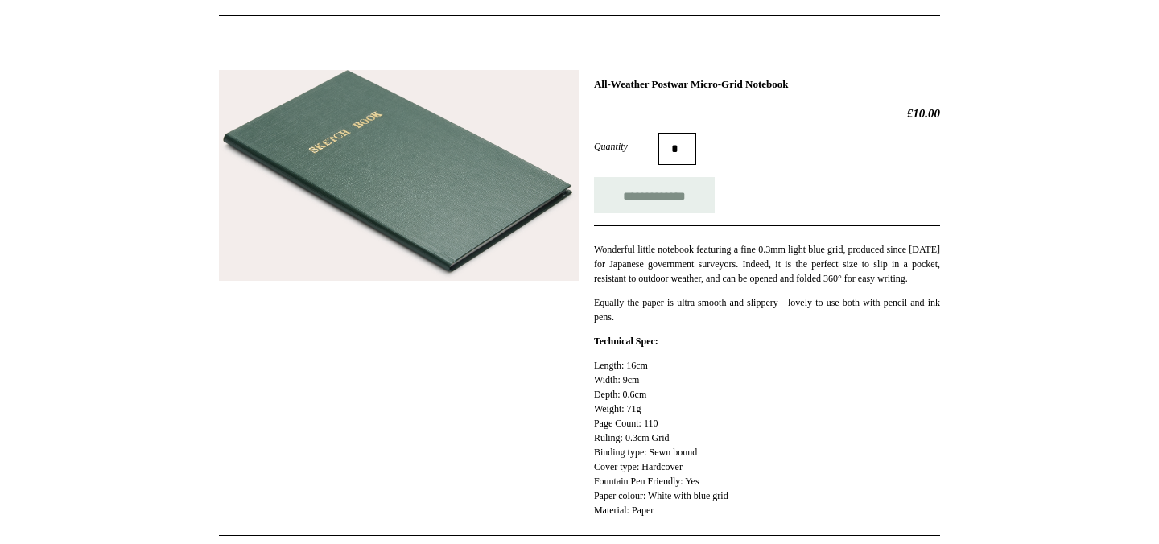
scroll to position [23, 0]
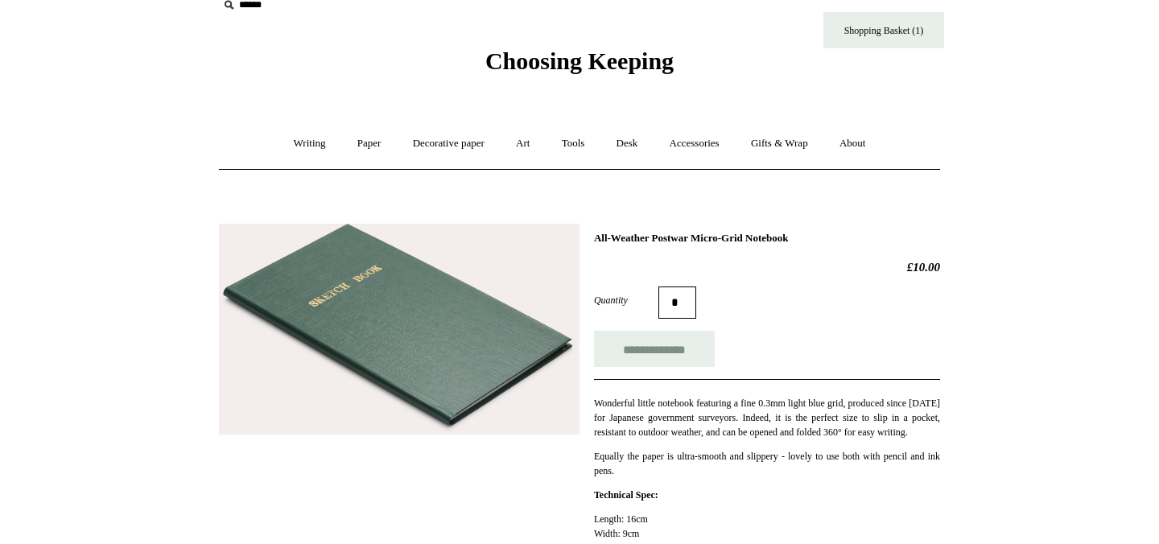
drag, startPoint x: 865, startPoint y: 242, endPoint x: 531, endPoint y: 239, distance: 333.4
click at [531, 240] on div "**********" at bounding box center [579, 451] width 721 height 479
copy div "All-Weather Postwar Micro-Grid Notebook"
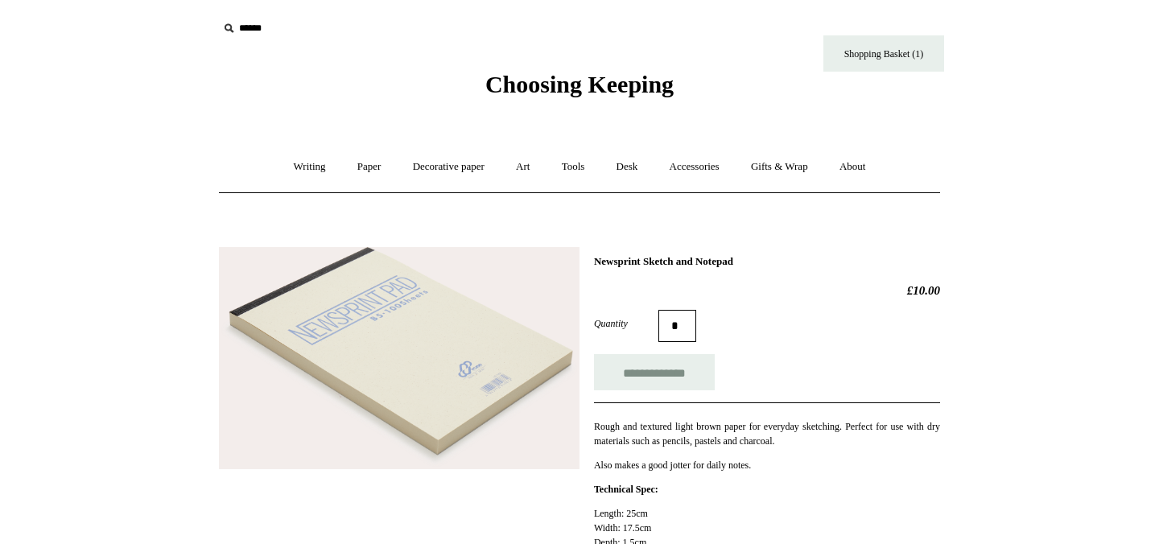
click at [480, 382] on img at bounding box center [399, 358] width 361 height 222
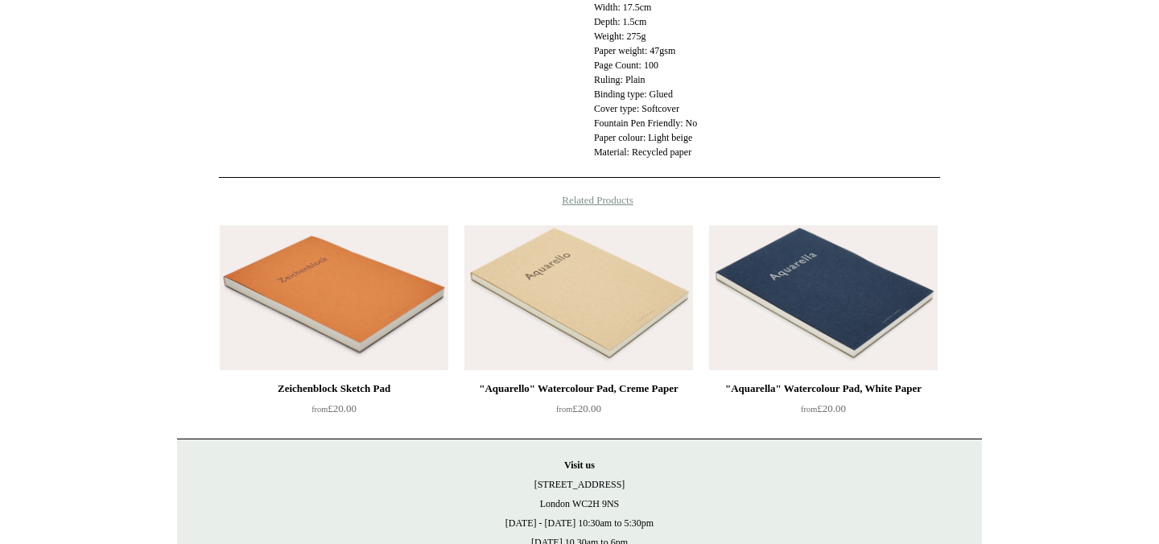
scroll to position [324, 0]
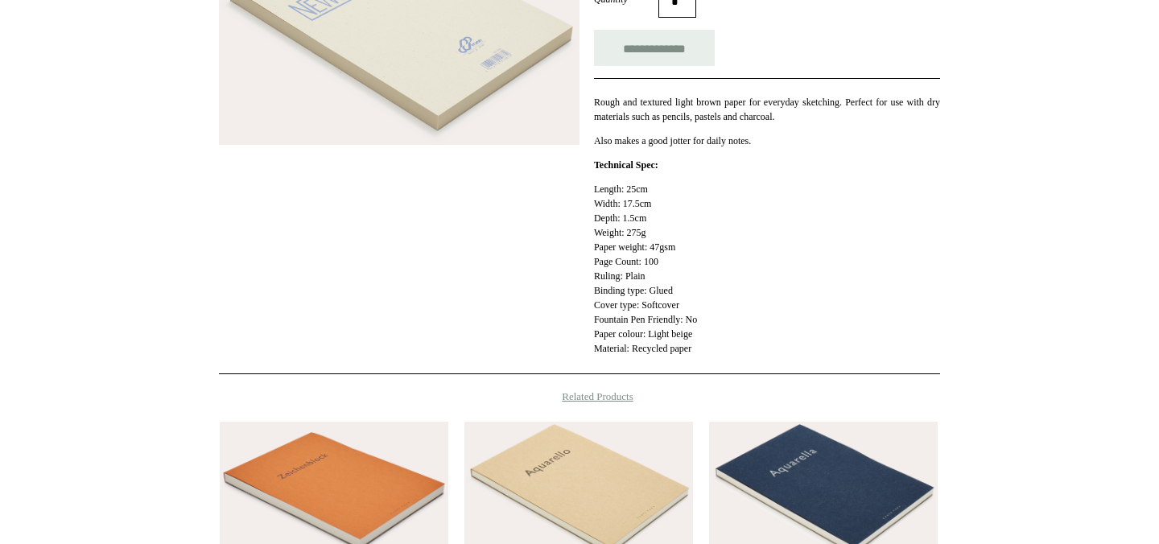
click at [596, 255] on p "Length: 25cm Width: 17.5cm Depth: 1.5cm Weight: 275g Paper weight: 47gsm Page C…" at bounding box center [767, 269] width 346 height 174
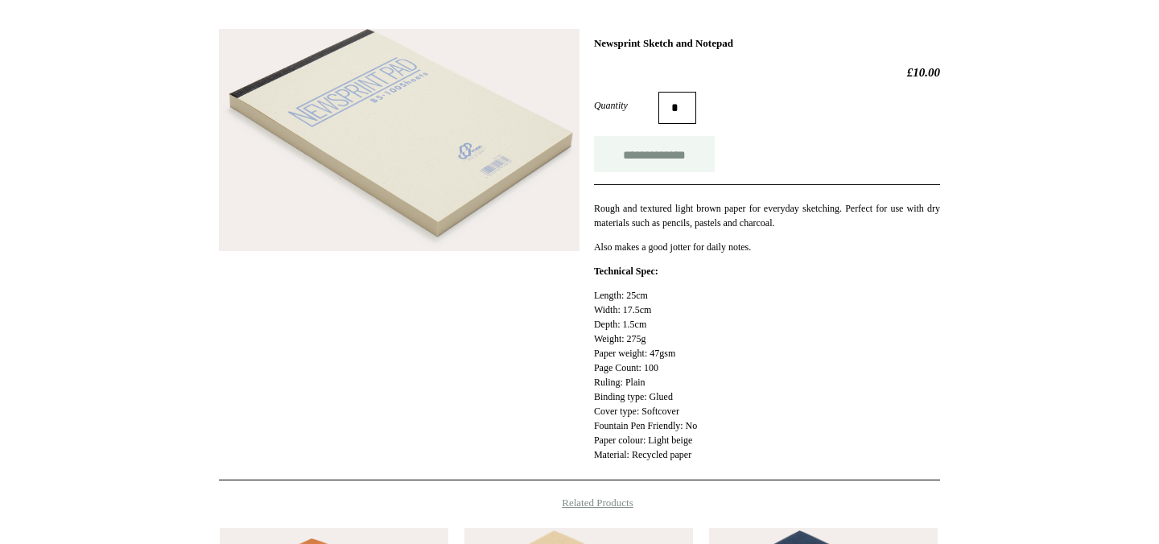
scroll to position [126, 0]
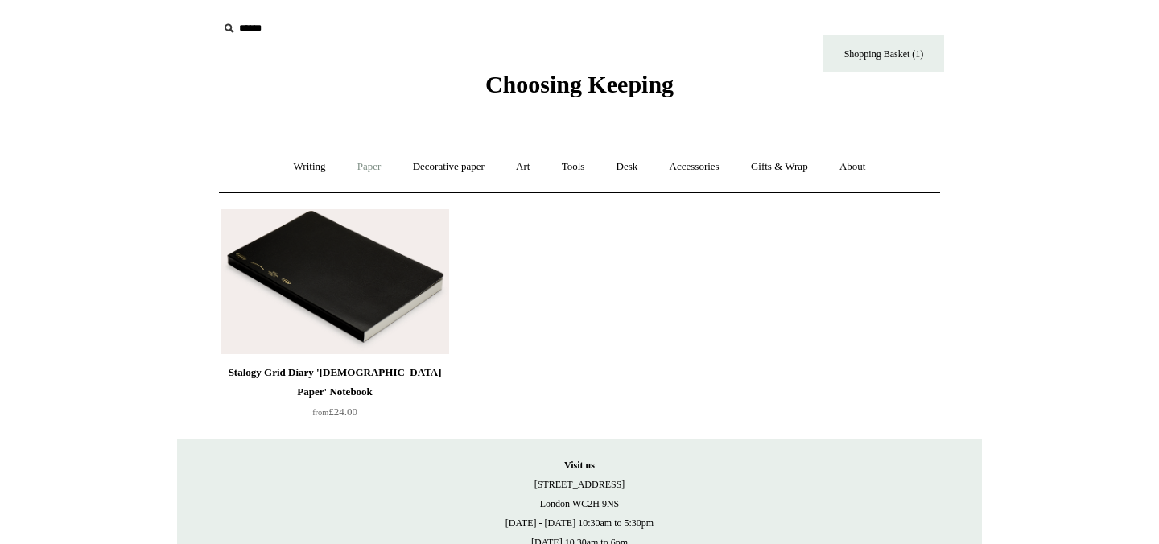
click at [362, 164] on link "Paper +" at bounding box center [369, 167] width 53 height 43
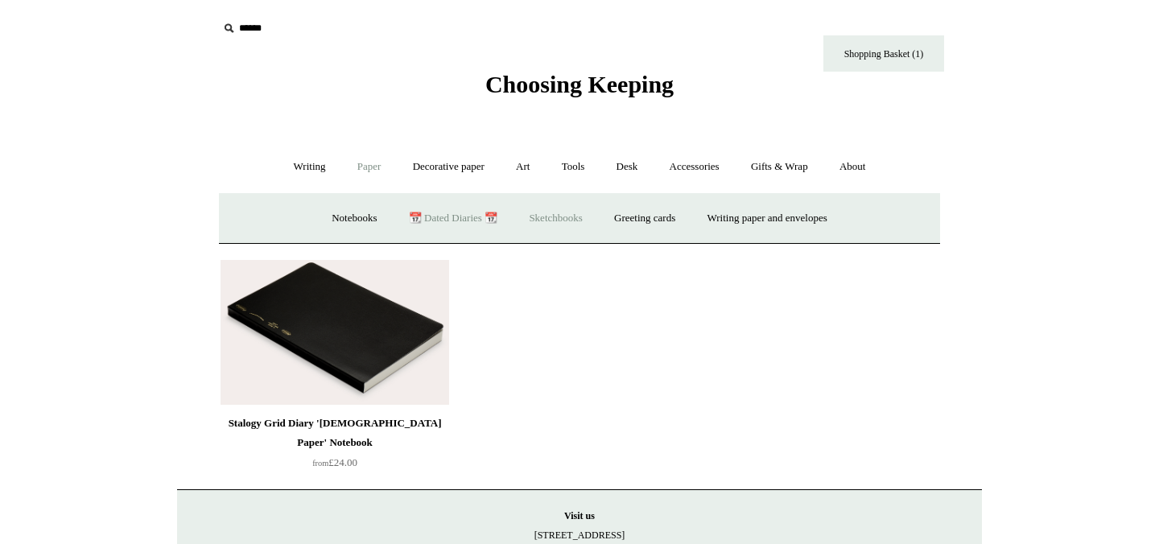
click at [561, 210] on link "Sketchbooks +" at bounding box center [556, 218] width 82 height 43
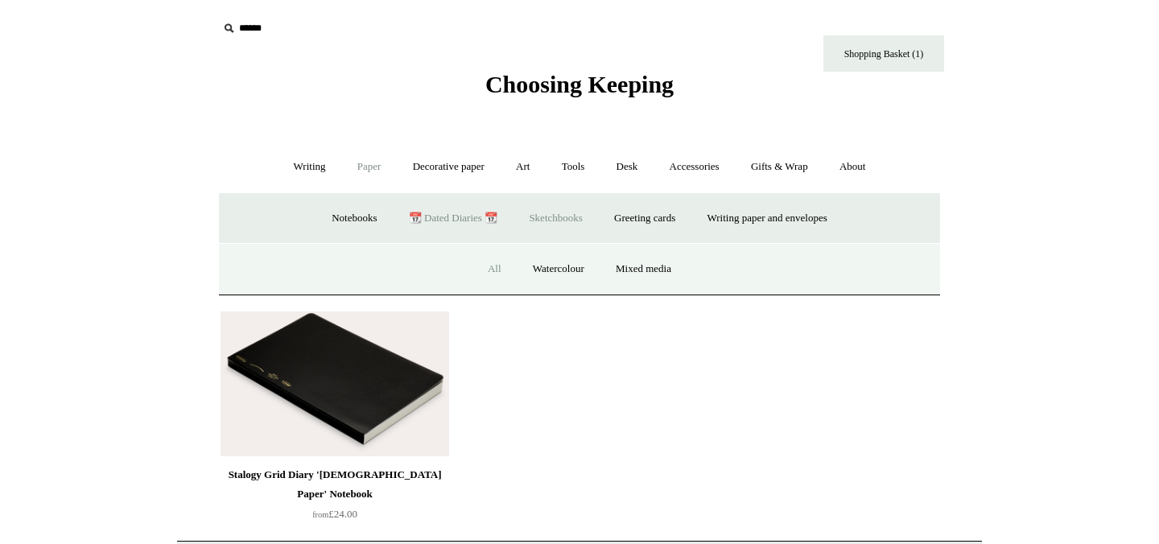
click at [486, 266] on link "All" at bounding box center [494, 269] width 43 height 43
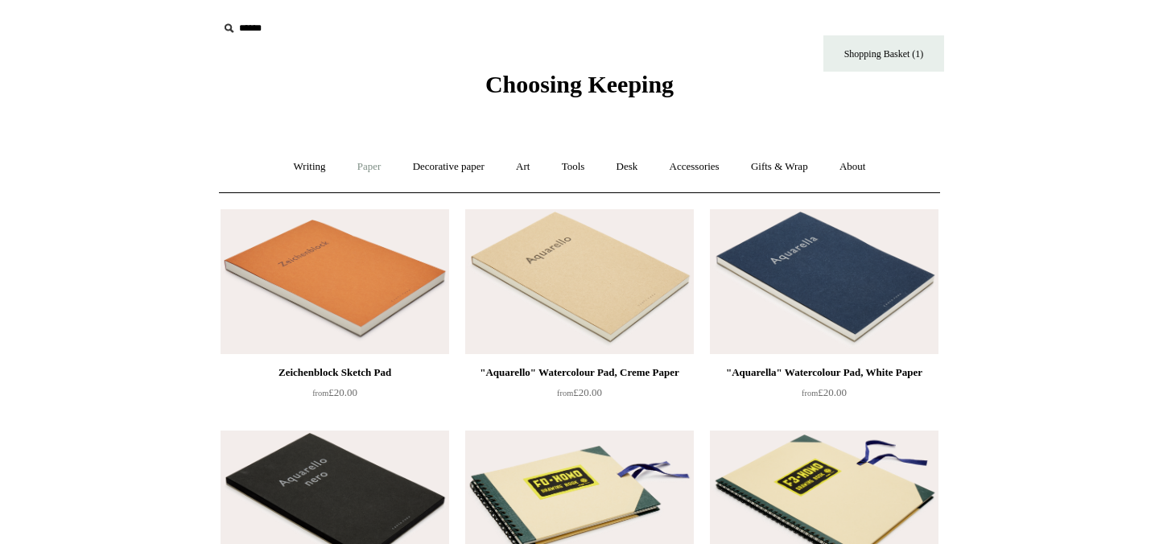
click at [351, 167] on link "Paper +" at bounding box center [369, 167] width 53 height 43
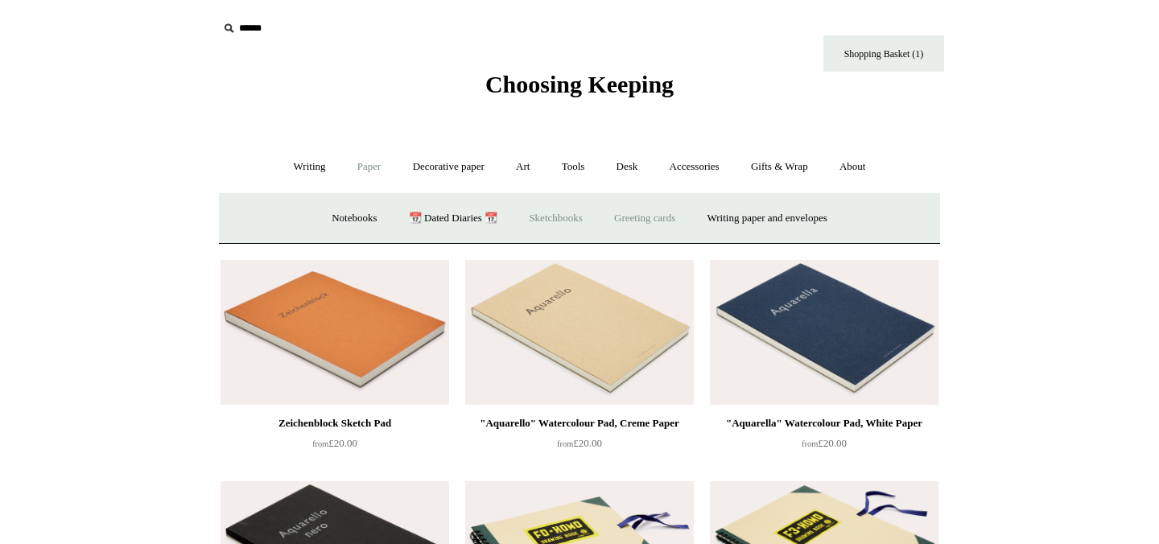
click at [633, 222] on link "Greeting cards +" at bounding box center [645, 218] width 90 height 43
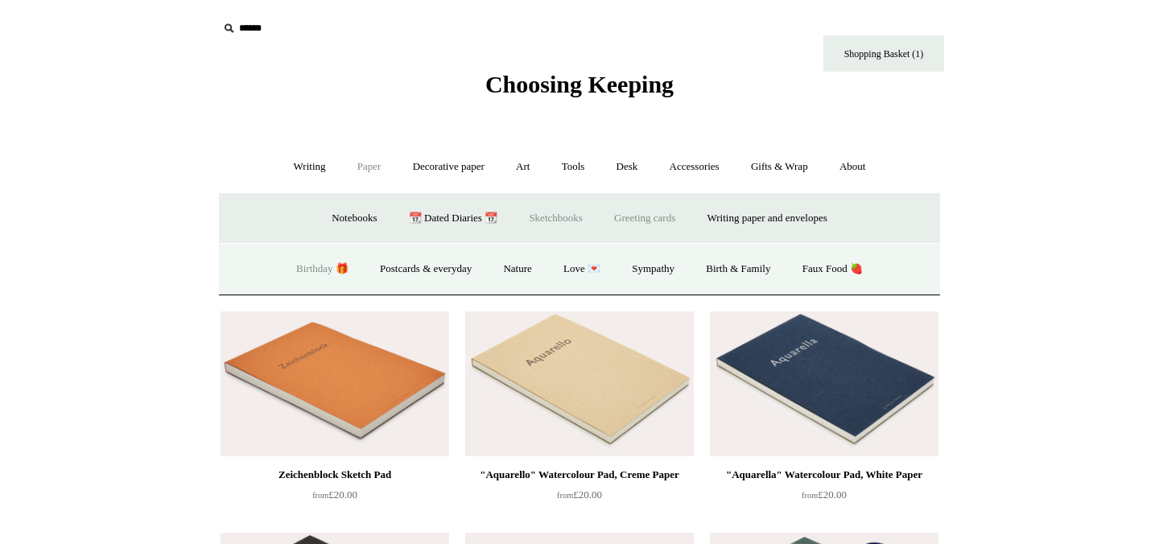
click at [300, 275] on link "Birthday 🎁" at bounding box center [322, 269] width 81 height 43
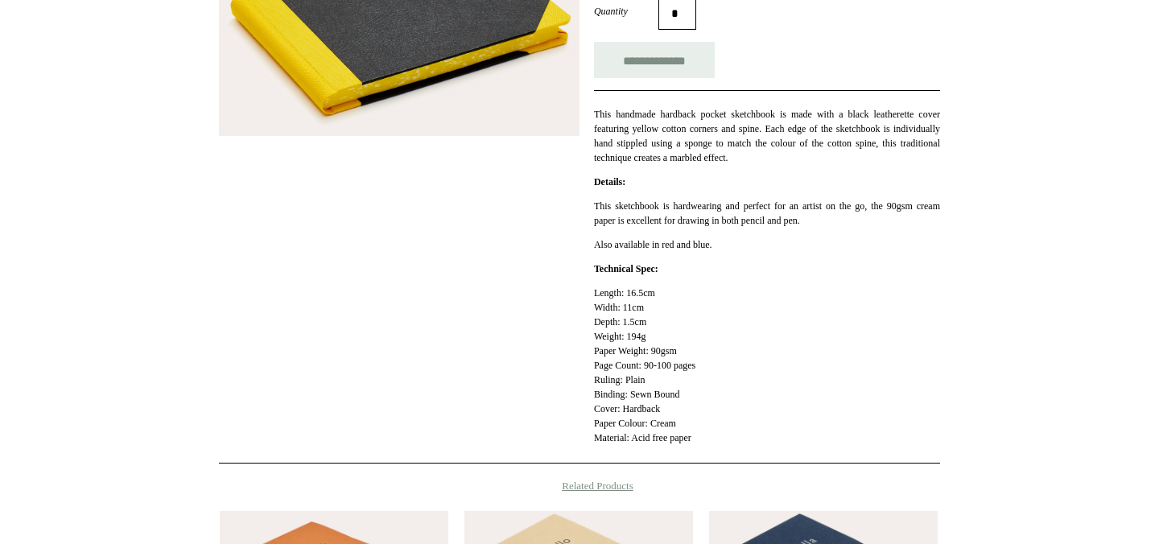
scroll to position [90, 0]
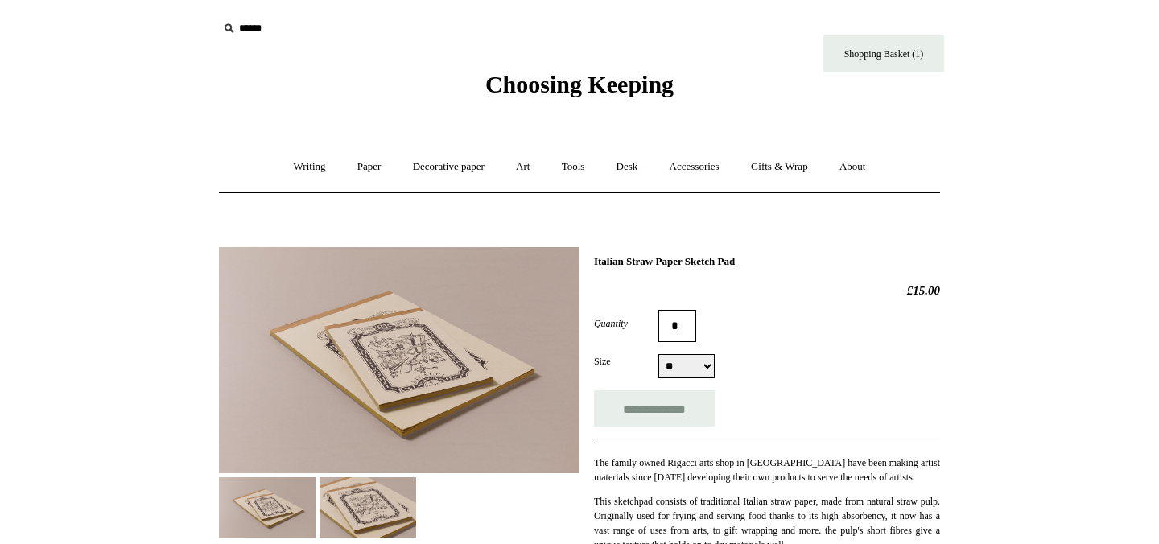
click at [678, 370] on select "** **" at bounding box center [687, 366] width 56 height 24
click at [675, 365] on select "** **" at bounding box center [687, 366] width 56 height 24
click at [667, 368] on select "** **" at bounding box center [687, 366] width 56 height 24
select select "**"
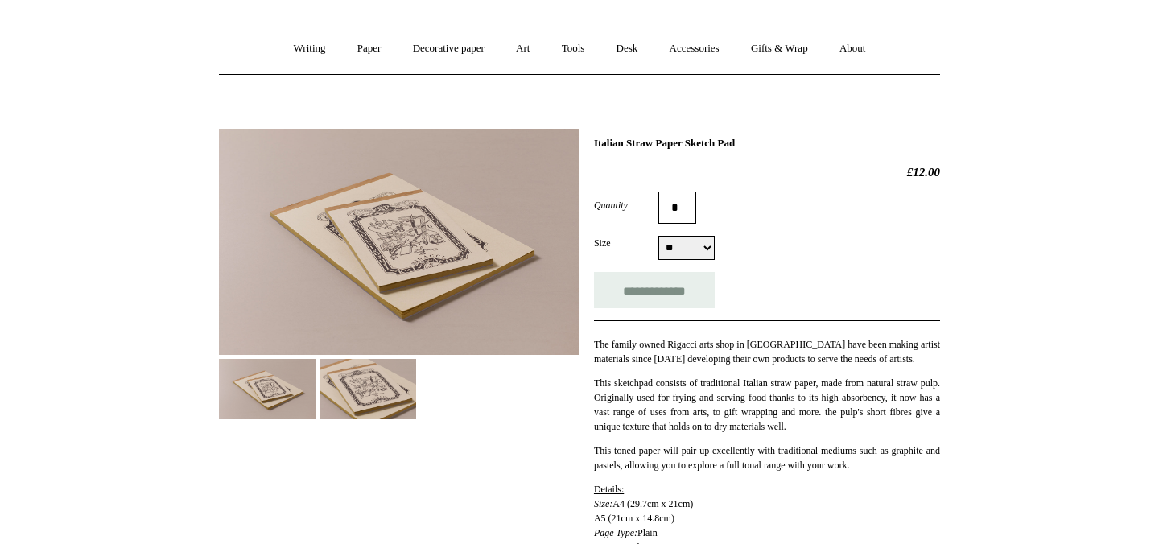
scroll to position [126, 0]
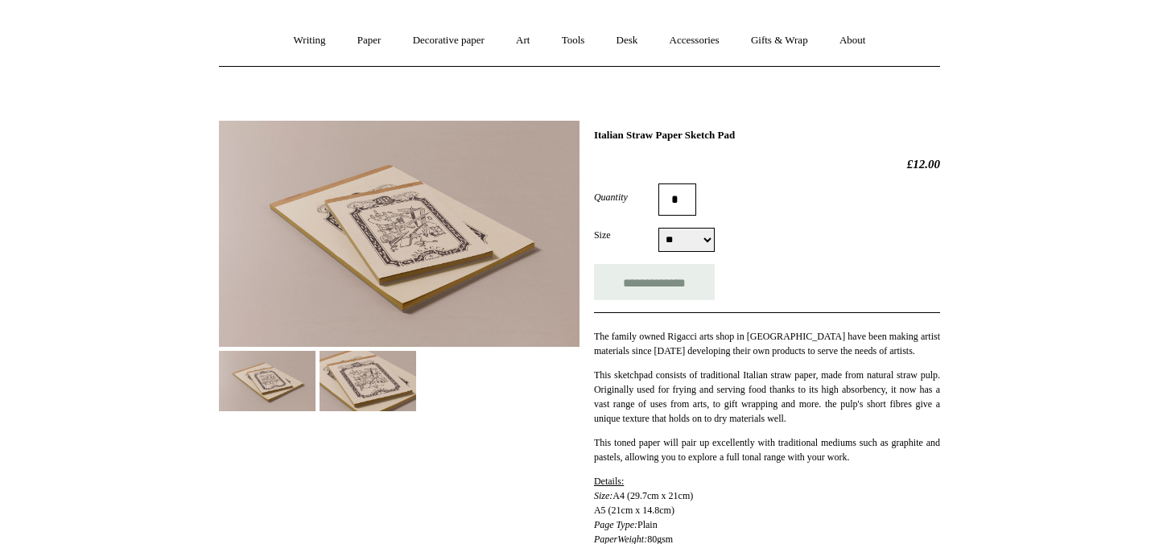
click at [655, 377] on p "This sketchpad consists of traditional Italian straw paper, made from natural s…" at bounding box center [767, 397] width 346 height 58
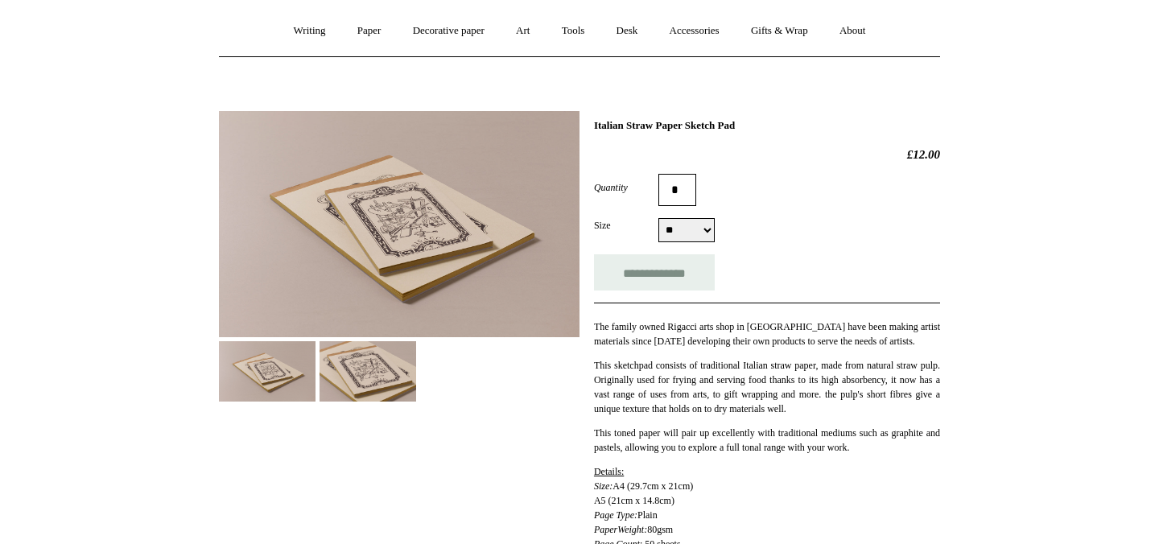
scroll to position [138, 0]
click at [638, 274] on input "**********" at bounding box center [654, 271] width 121 height 36
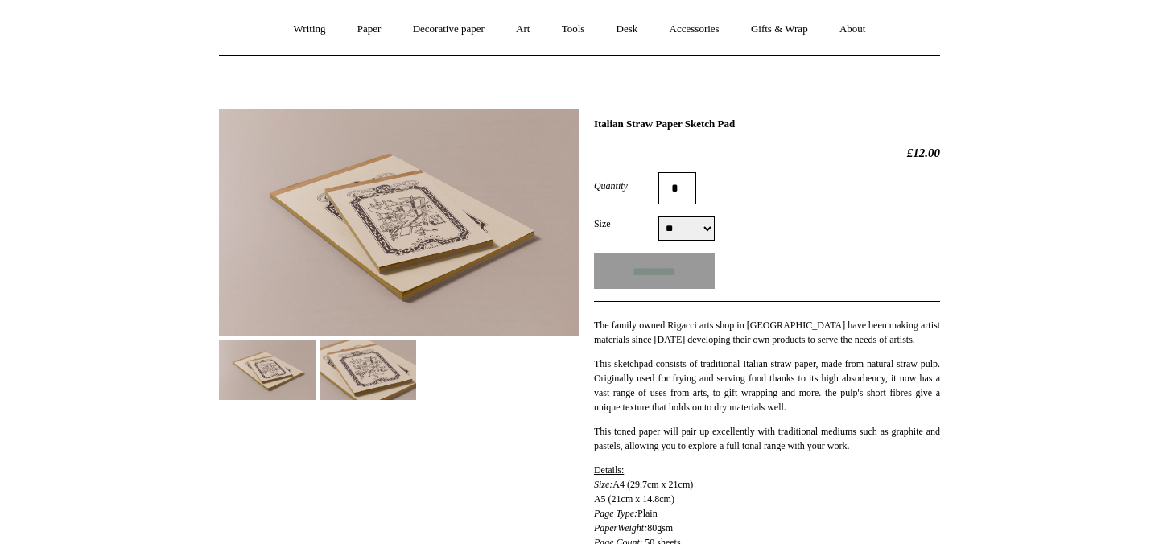
type input "**********"
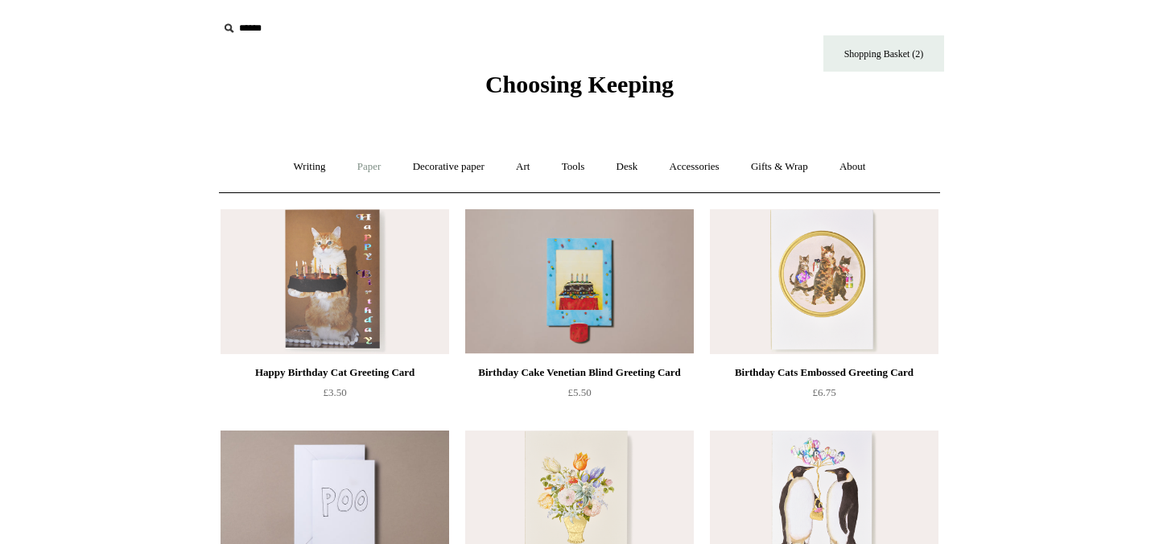
click at [370, 172] on link "Paper +" at bounding box center [369, 167] width 53 height 43
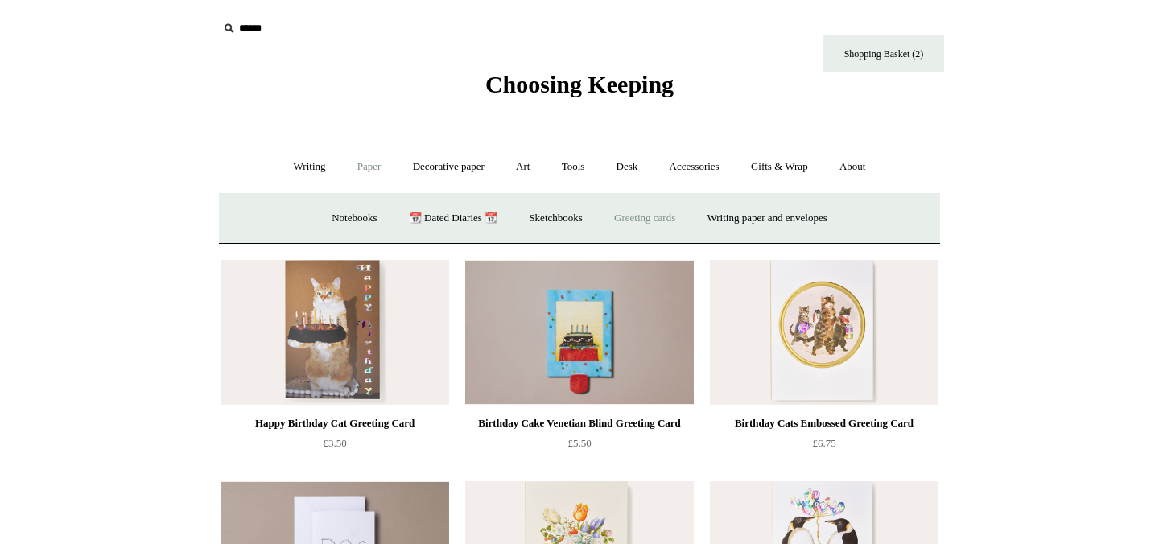
click at [643, 221] on link "Greeting cards +" at bounding box center [645, 218] width 90 height 43
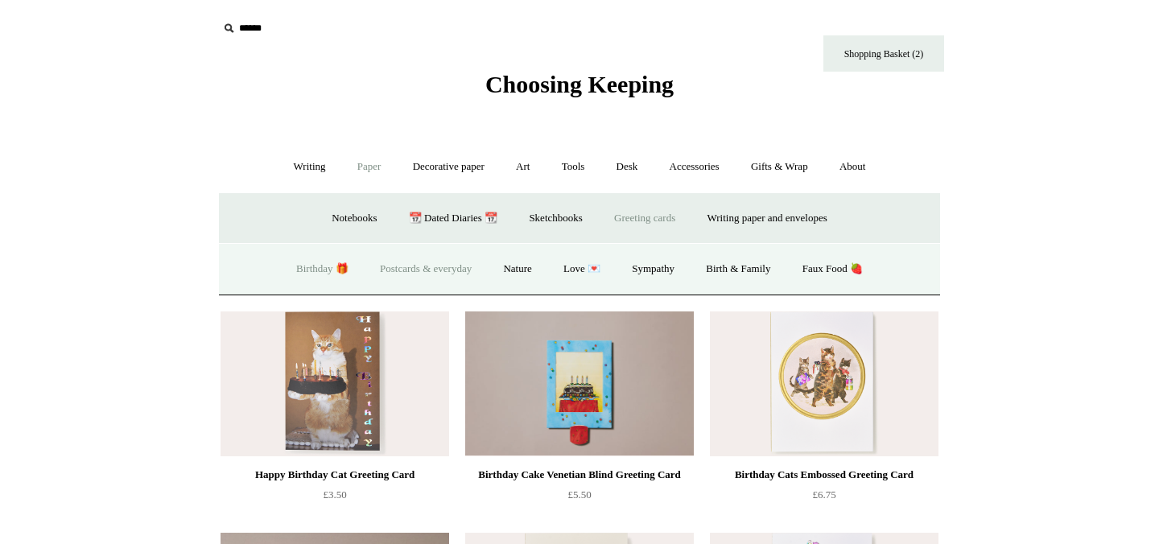
click at [412, 273] on link "Postcards & everyday" at bounding box center [426, 269] width 121 height 43
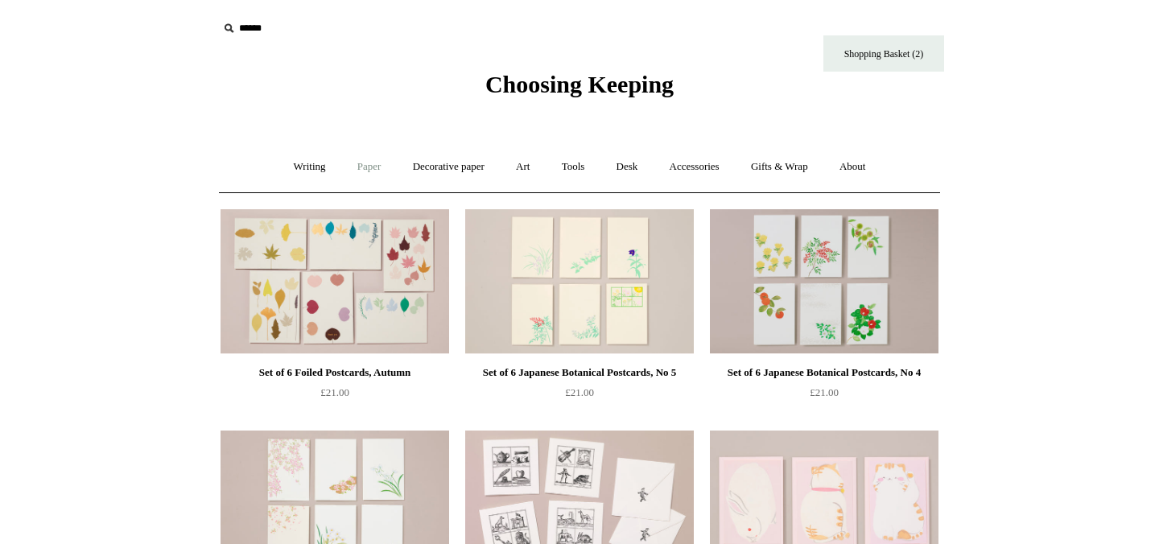
click at [368, 167] on link "Paper +" at bounding box center [369, 167] width 53 height 43
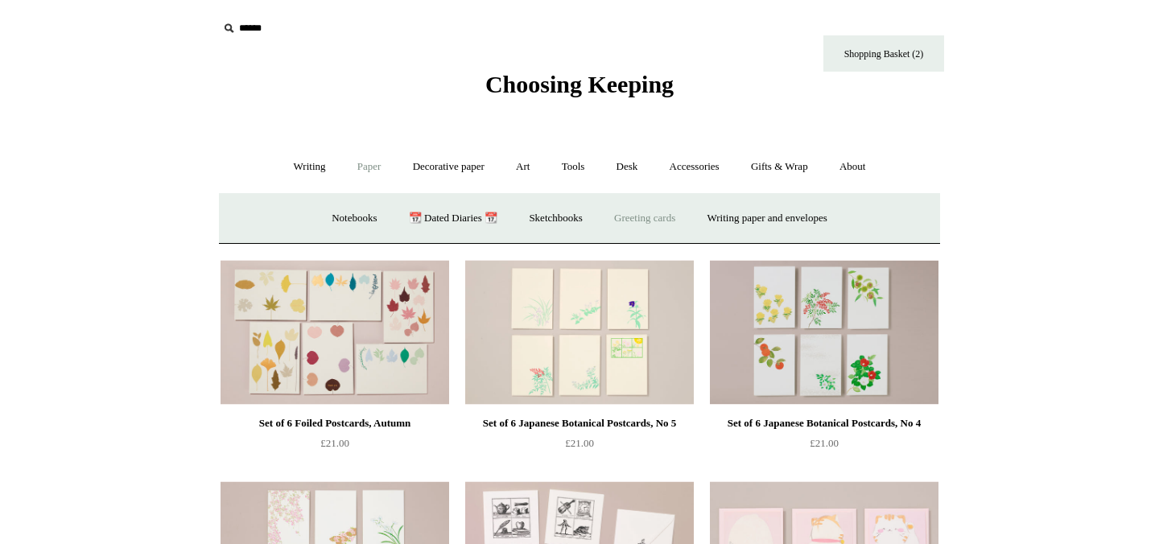
click at [643, 222] on link "Greeting cards +" at bounding box center [645, 218] width 90 height 43
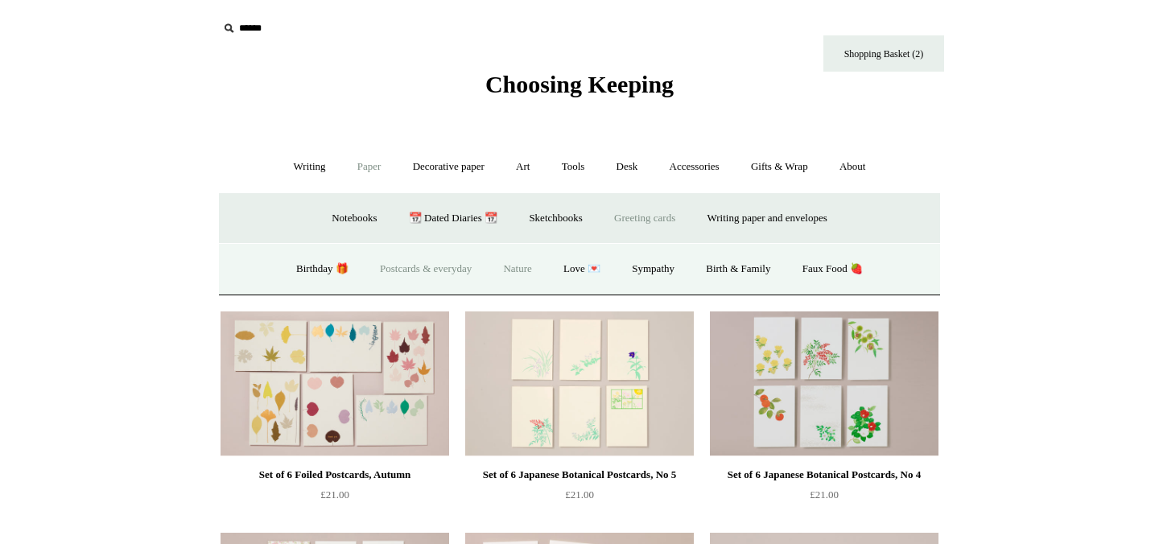
click at [520, 267] on link "Nature" at bounding box center [517, 269] width 57 height 43
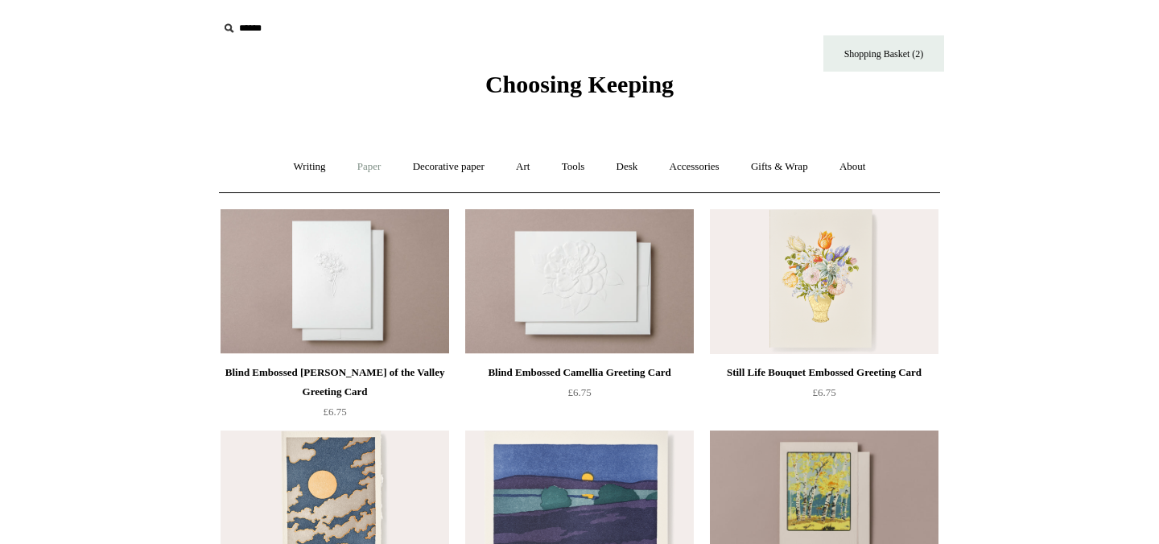
click at [363, 169] on link "Paper +" at bounding box center [369, 167] width 53 height 43
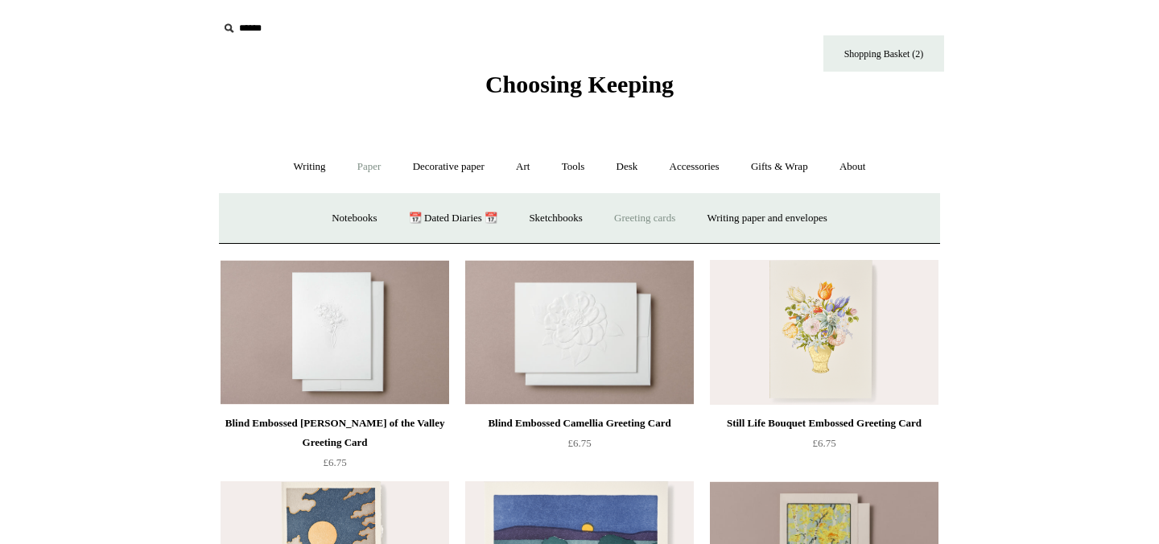
click at [628, 220] on link "Greeting cards +" at bounding box center [645, 218] width 90 height 43
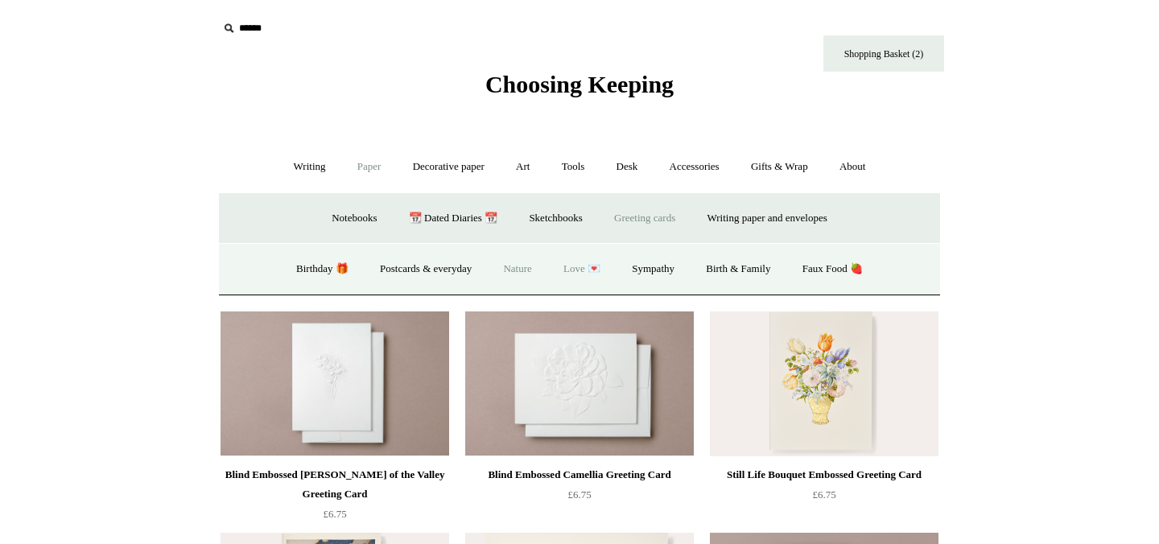
click at [575, 271] on link "Love 💌" at bounding box center [582, 269] width 66 height 43
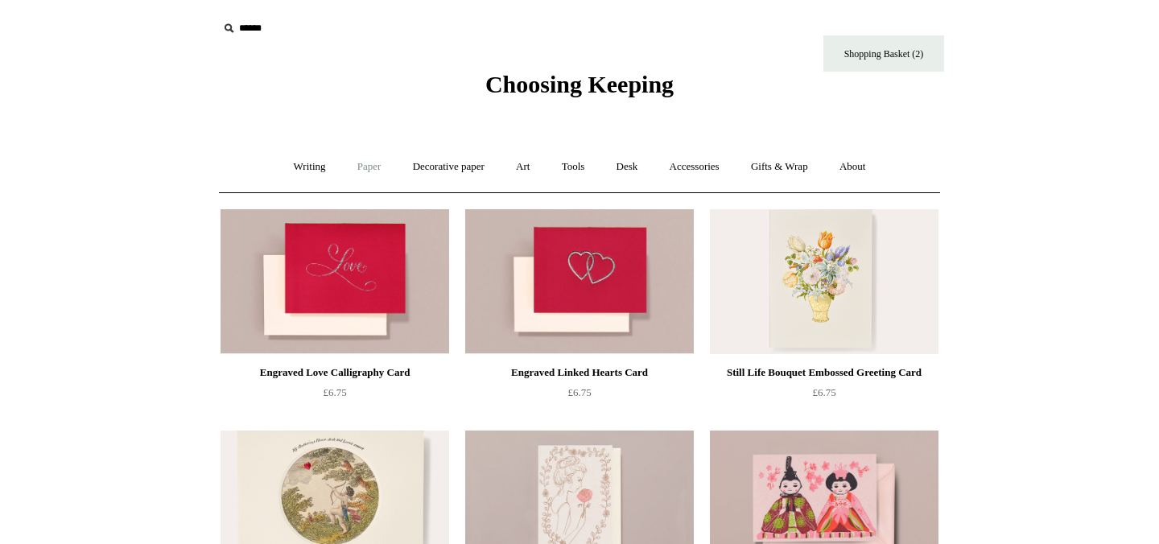
click at [365, 171] on link "Paper +" at bounding box center [369, 167] width 53 height 43
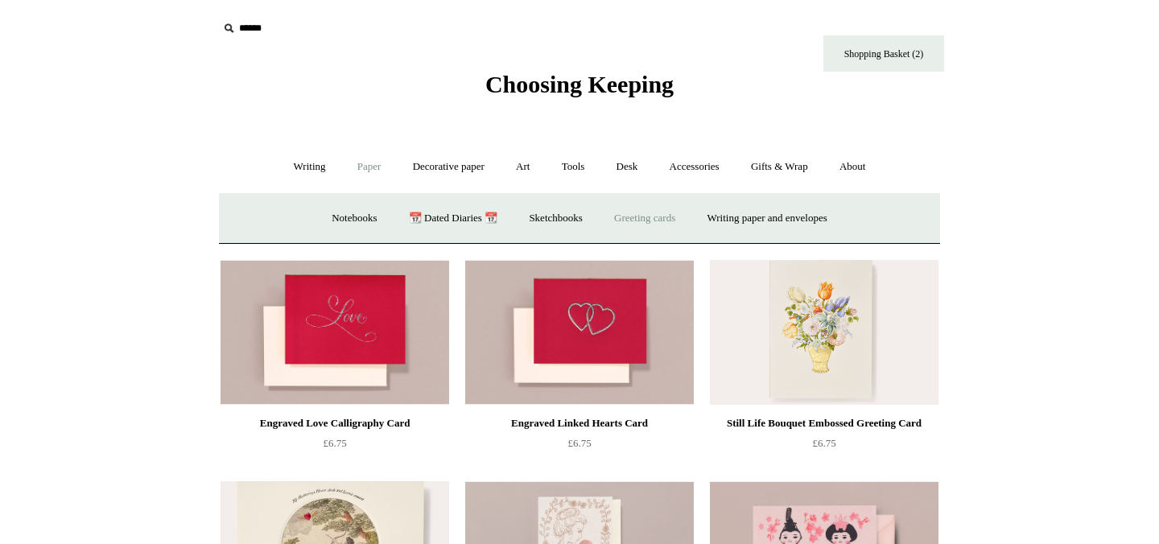
click at [662, 218] on link "Greeting cards +" at bounding box center [645, 218] width 90 height 43
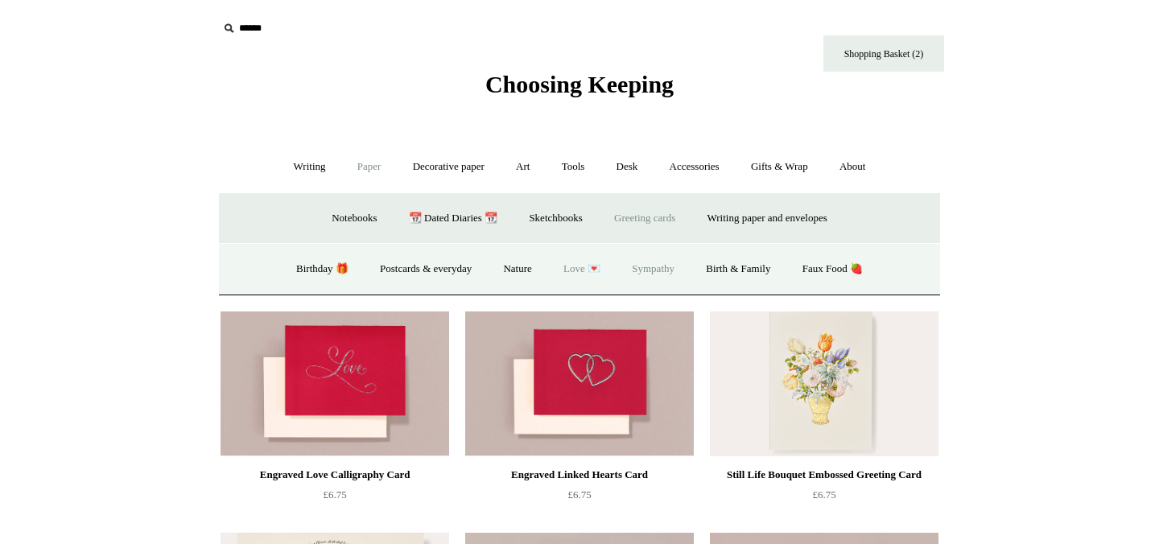
click at [647, 273] on link "Sympathy" at bounding box center [654, 269] width 72 height 43
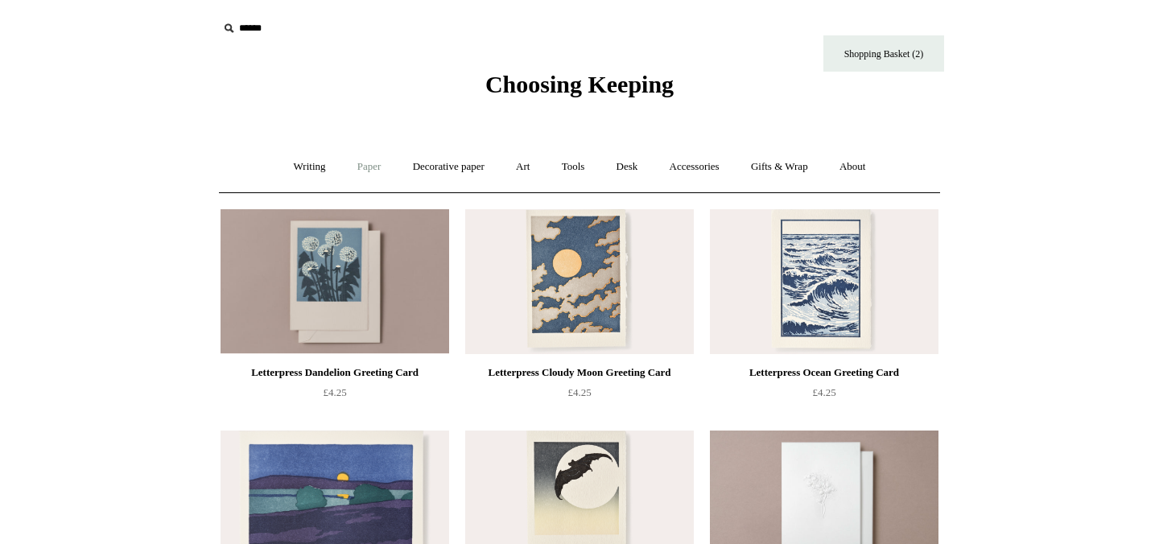
click at [360, 172] on link "Paper +" at bounding box center [369, 167] width 53 height 43
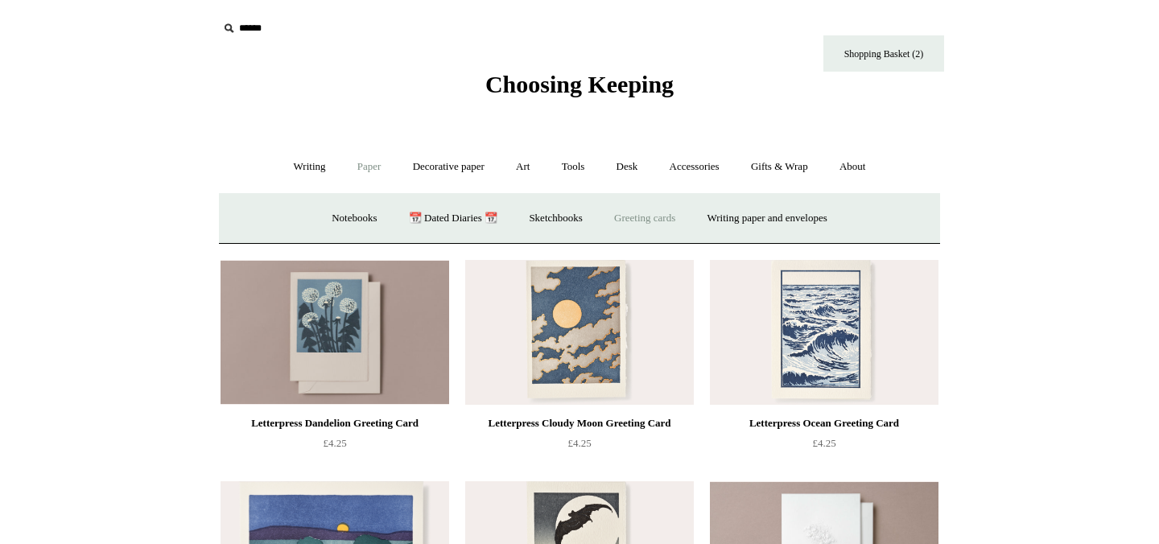
click at [643, 223] on link "Greeting cards +" at bounding box center [645, 218] width 90 height 43
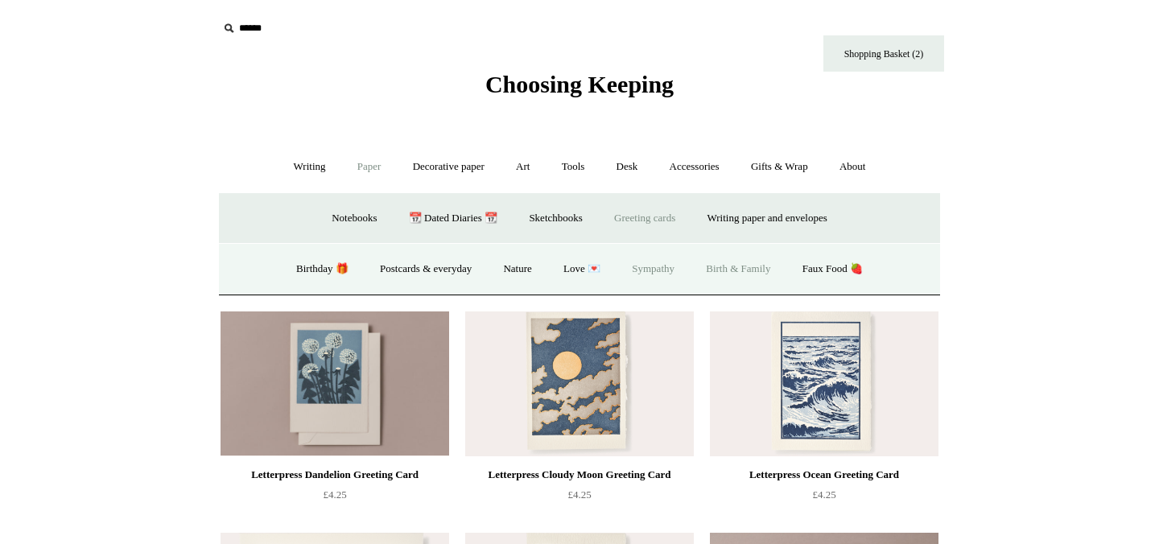
click at [742, 274] on link "Birth & Family" at bounding box center [738, 269] width 93 height 43
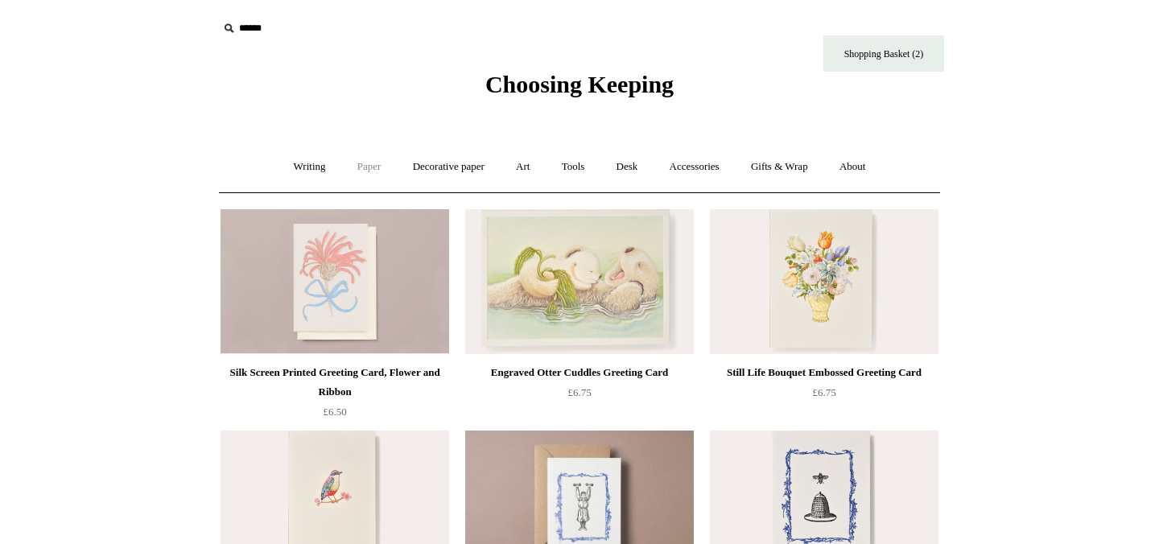
click at [370, 169] on link "Paper +" at bounding box center [369, 167] width 53 height 43
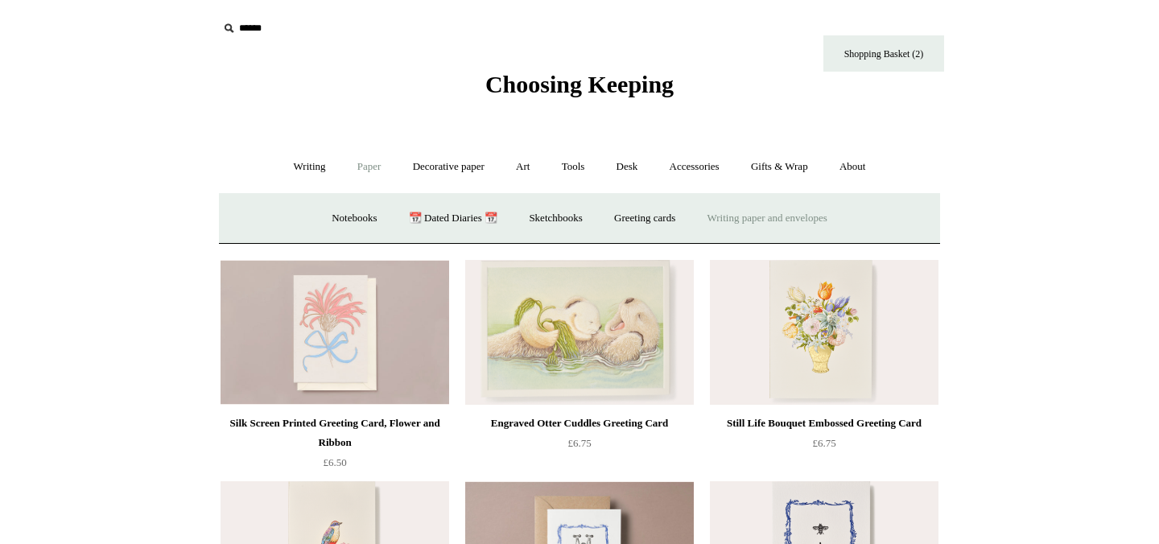
click at [754, 223] on link "Writing paper and envelopes +" at bounding box center [767, 218] width 149 height 43
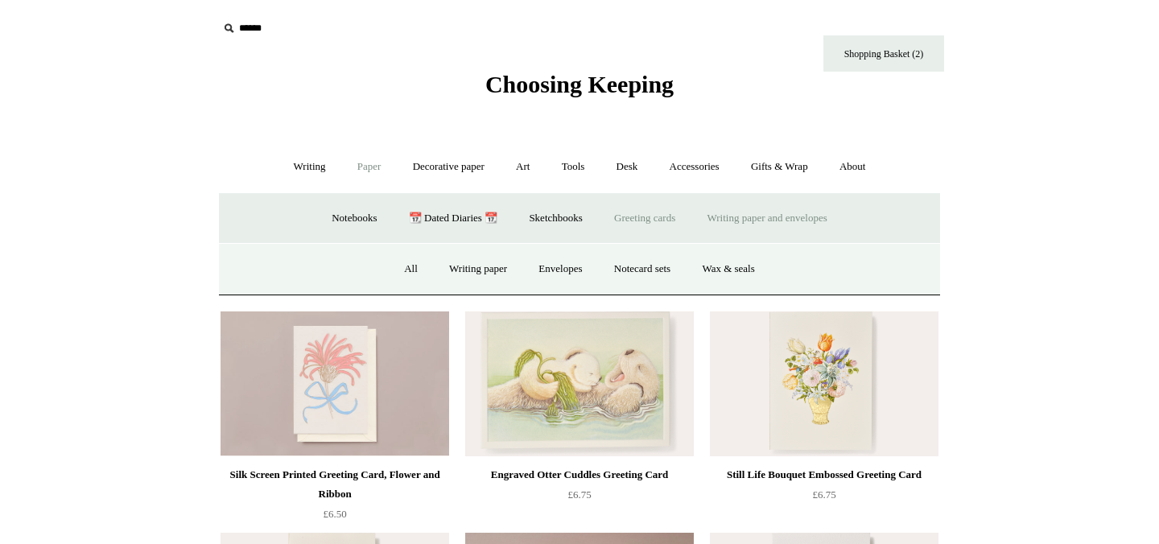
click at [659, 213] on link "Greeting cards +" at bounding box center [645, 218] width 90 height 43
click at [826, 270] on link "Faux Food 🍓" at bounding box center [832, 269] width 89 height 43
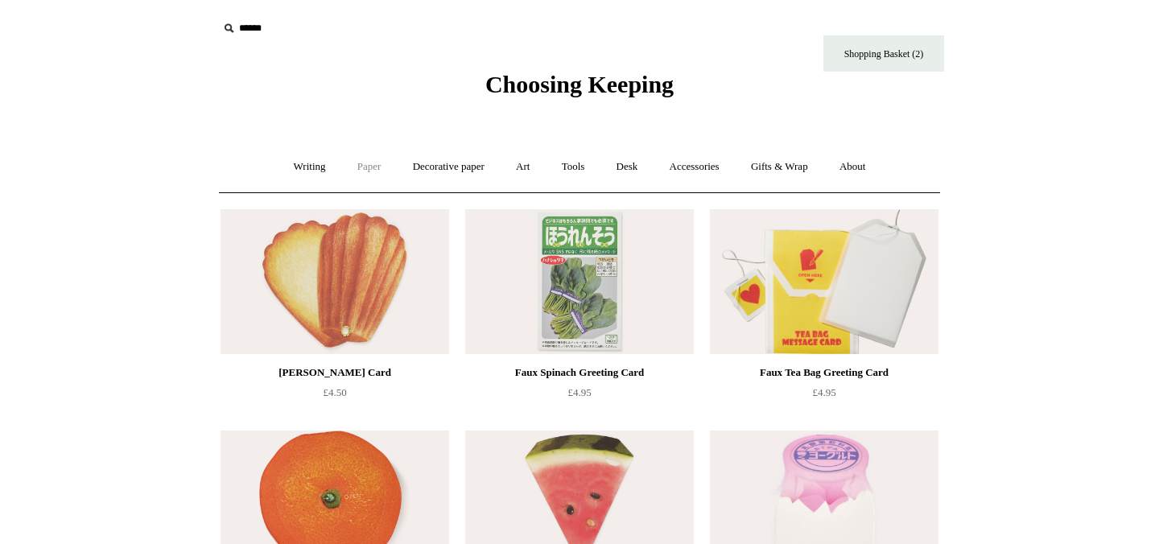
click at [351, 172] on link "Paper +" at bounding box center [369, 167] width 53 height 43
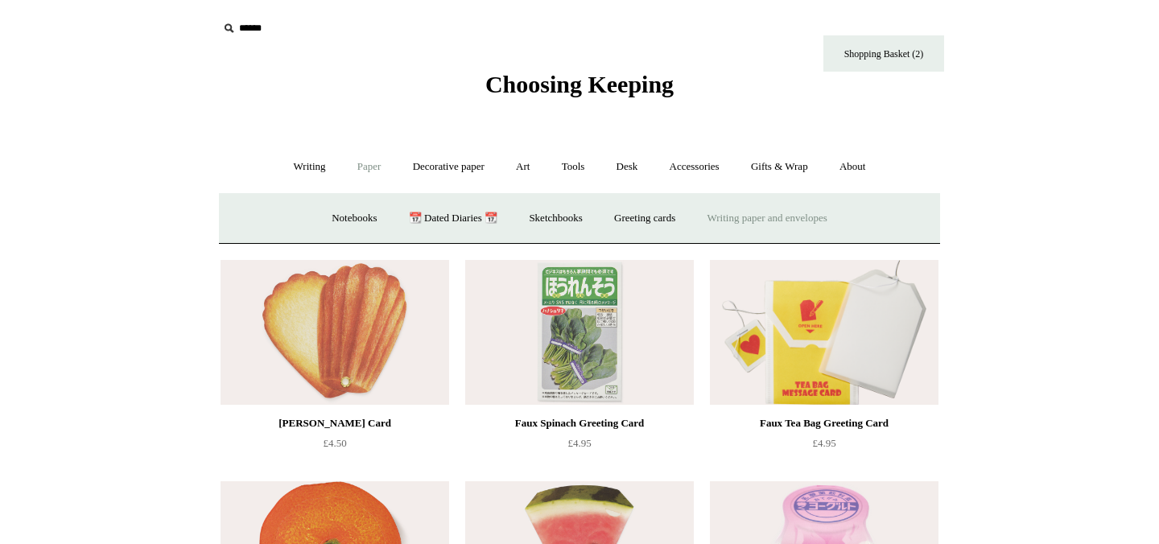
click at [746, 224] on link "Writing paper and envelopes +" at bounding box center [767, 218] width 149 height 43
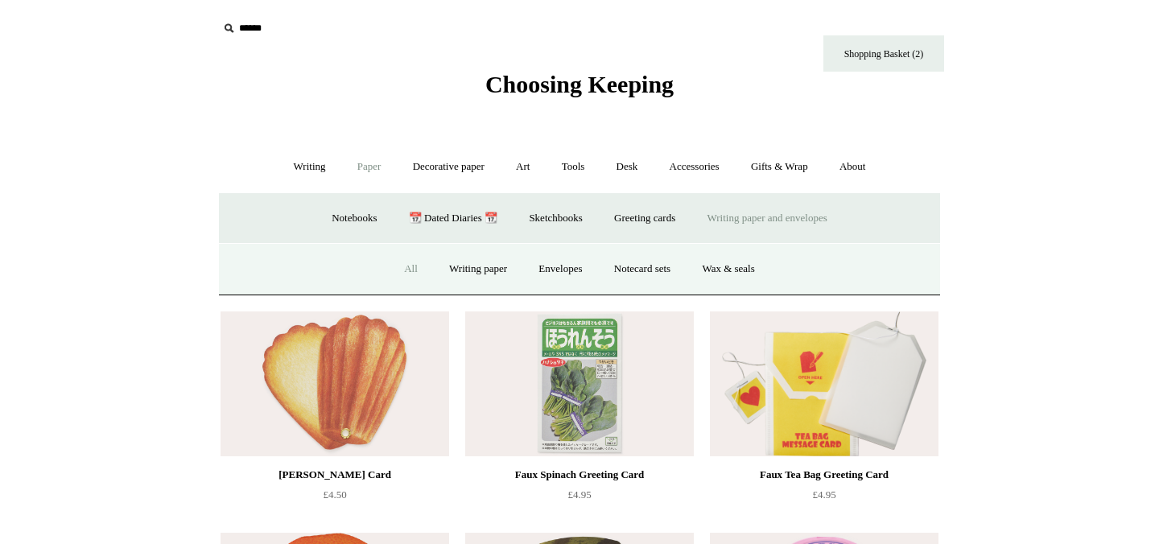
click at [403, 271] on link "All" at bounding box center [411, 269] width 43 height 43
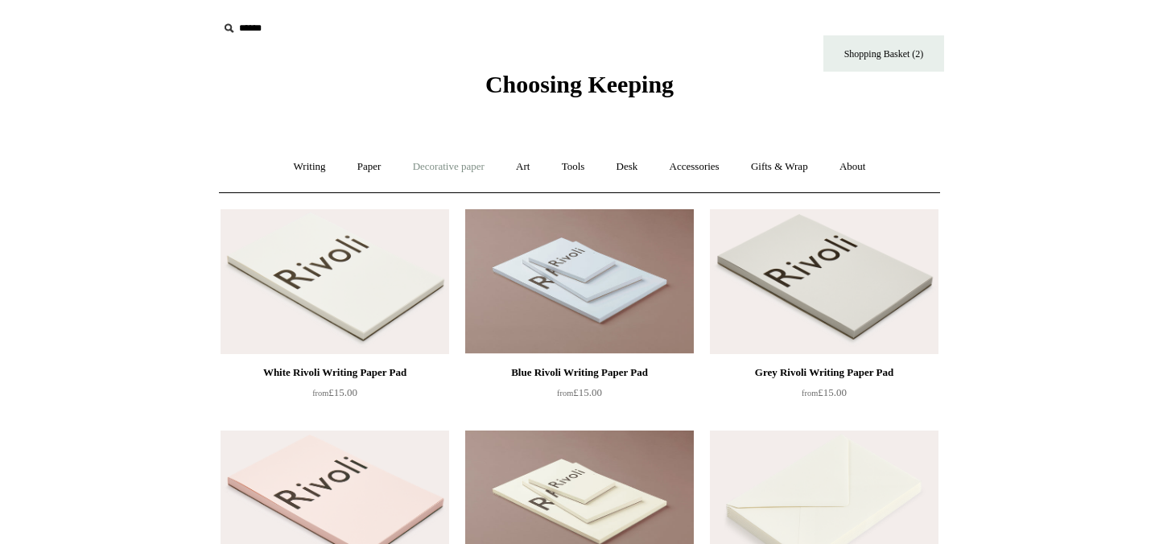
click at [447, 169] on link "Decorative paper +" at bounding box center [449, 167] width 101 height 43
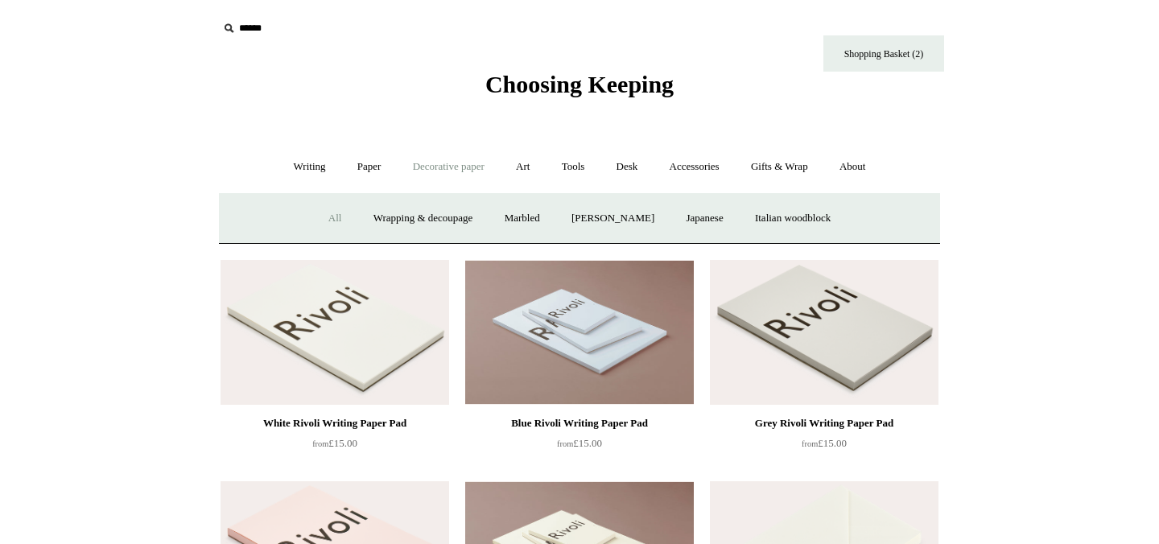
click at [317, 221] on link "All" at bounding box center [335, 218] width 43 height 43
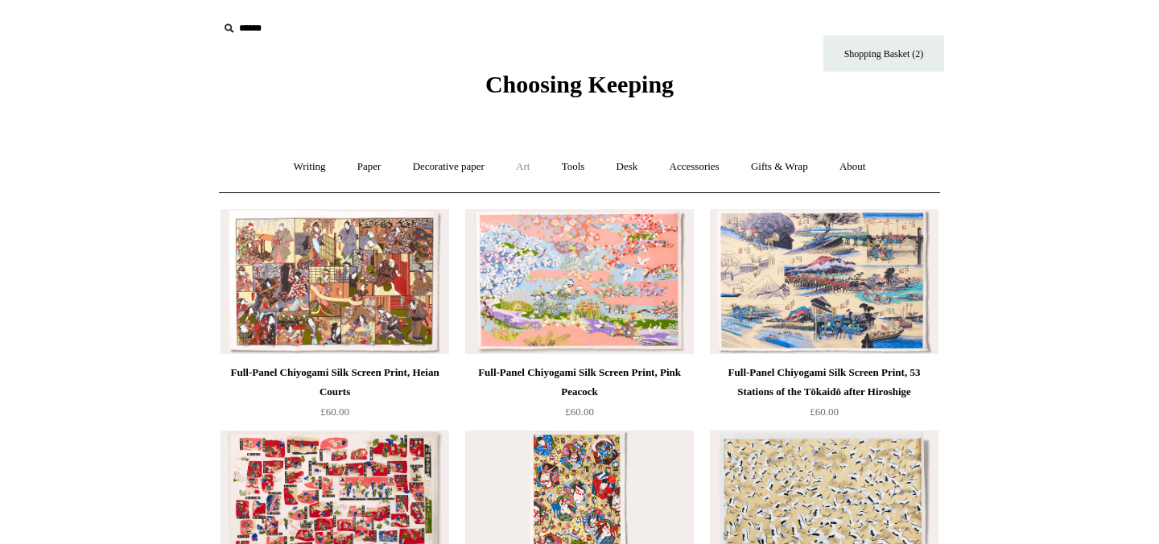
click at [523, 163] on link "Art +" at bounding box center [523, 167] width 43 height 43
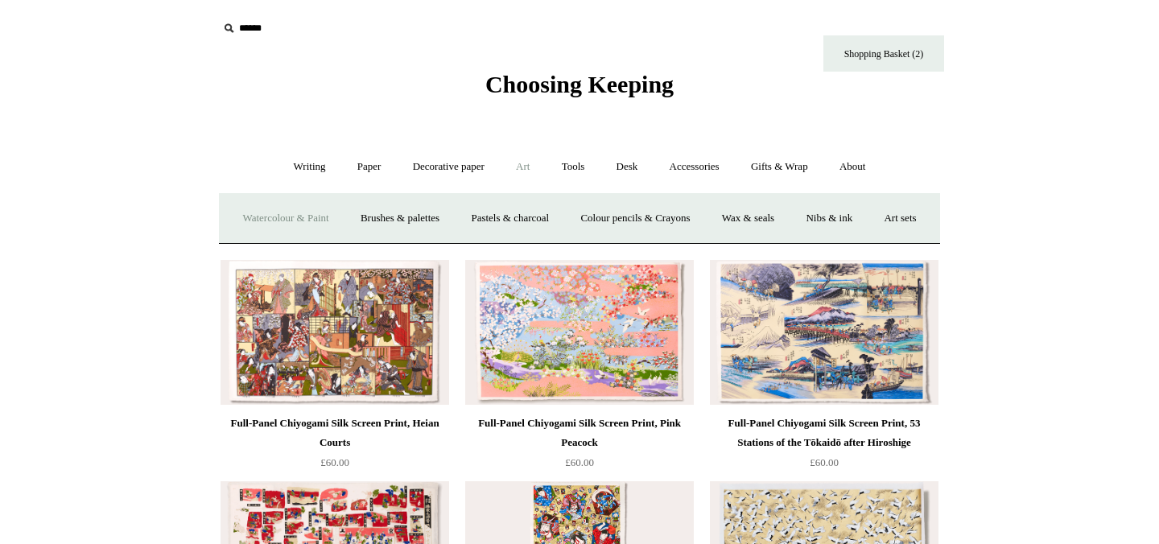
click at [317, 224] on link "Watercolour & Paint" at bounding box center [285, 218] width 115 height 43
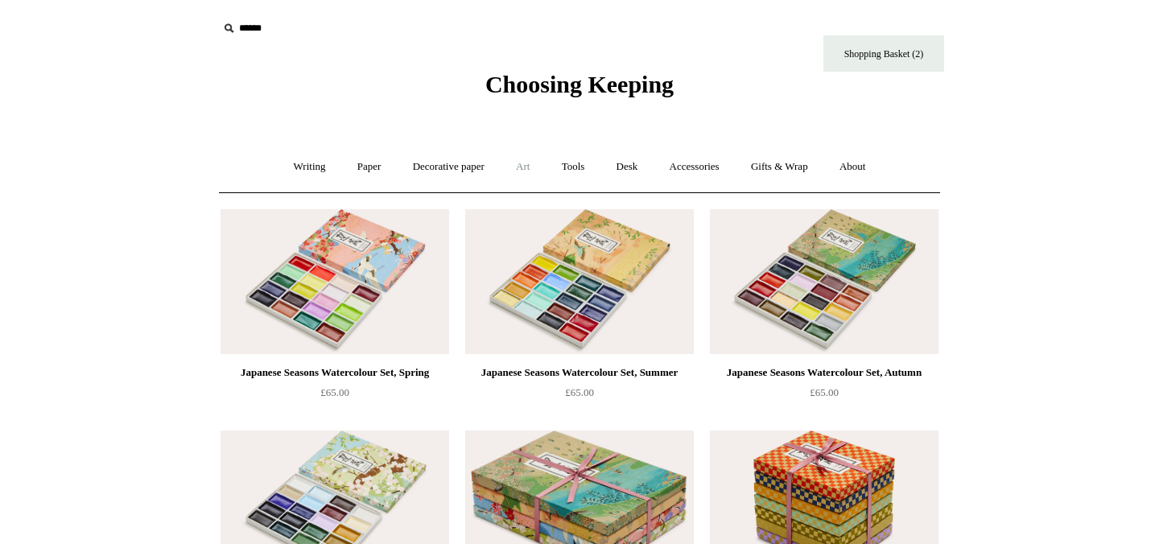
click at [521, 167] on link "Art +" at bounding box center [523, 167] width 43 height 43
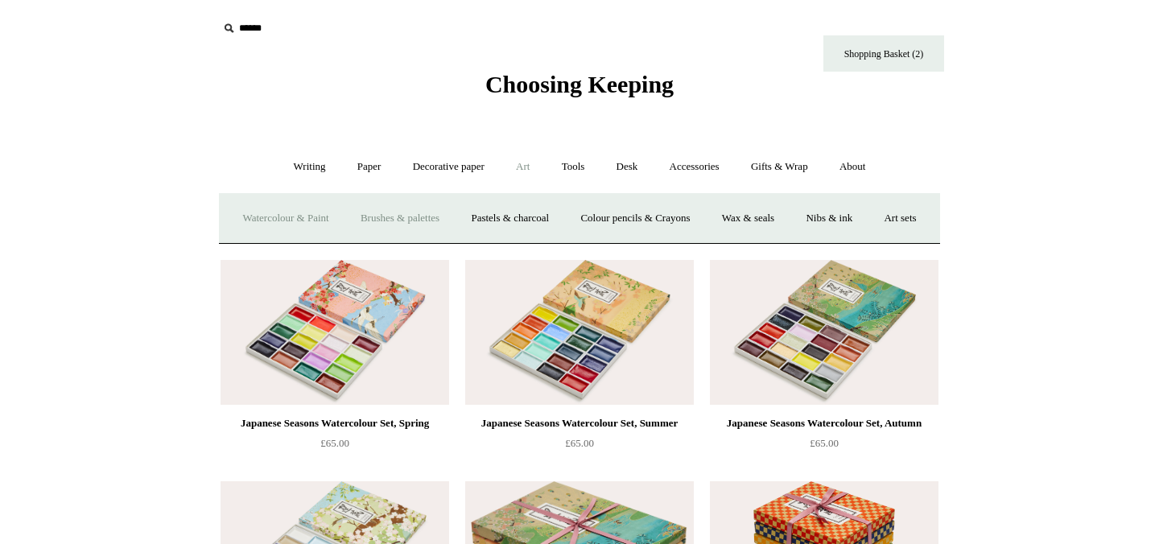
click at [401, 217] on link "Brushes & palettes" at bounding box center [400, 218] width 108 height 43
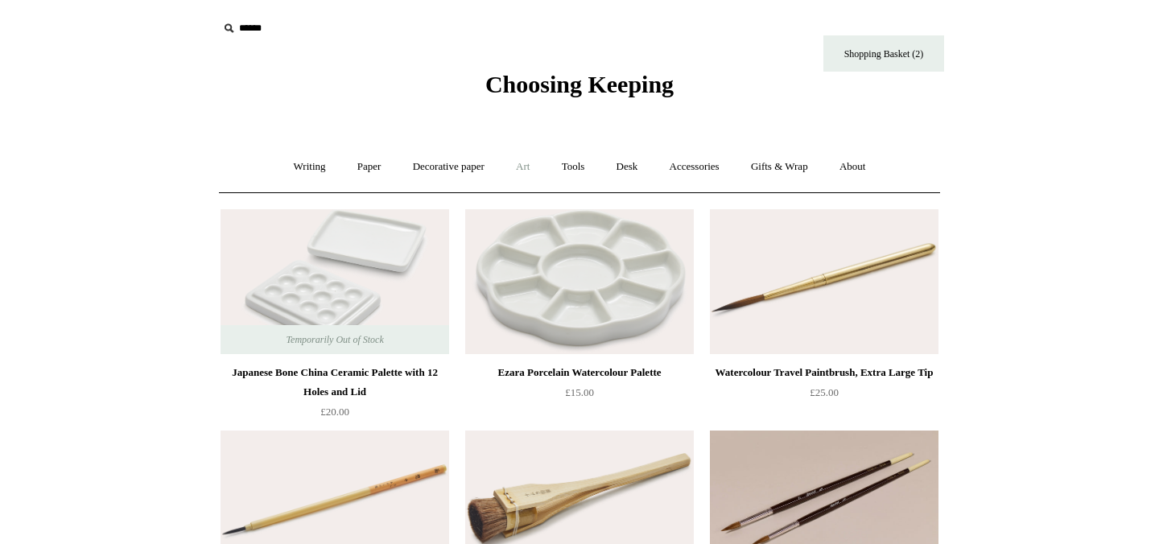
click at [521, 175] on link "Art +" at bounding box center [523, 167] width 43 height 43
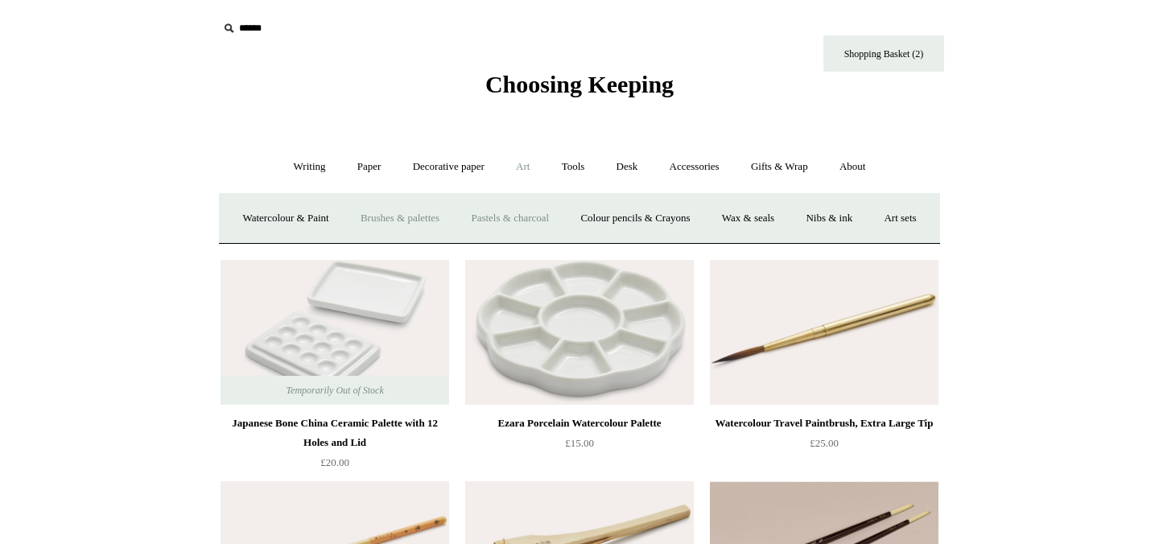
click at [523, 213] on link "Pastels & charcoal" at bounding box center [510, 218] width 107 height 43
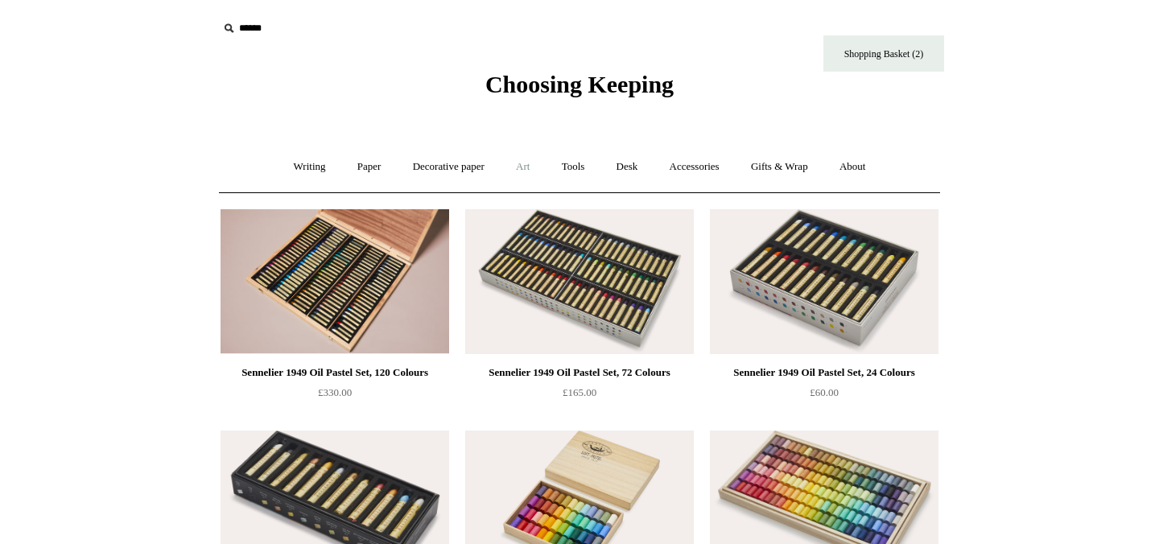
click at [523, 174] on link "Art +" at bounding box center [523, 167] width 43 height 43
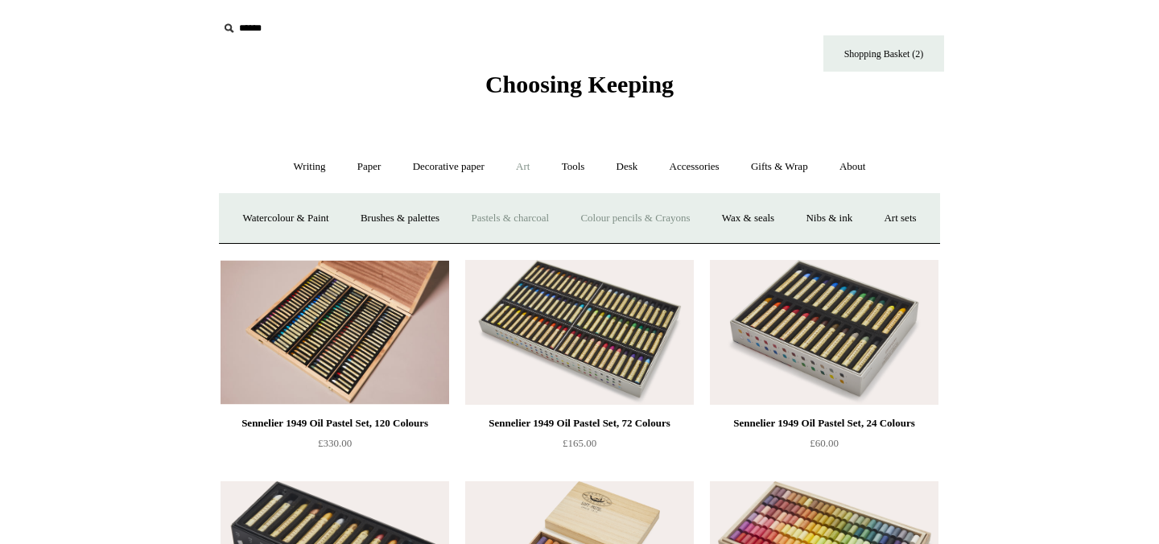
click at [639, 213] on link "Colour pencils & Crayons" at bounding box center [635, 218] width 138 height 43
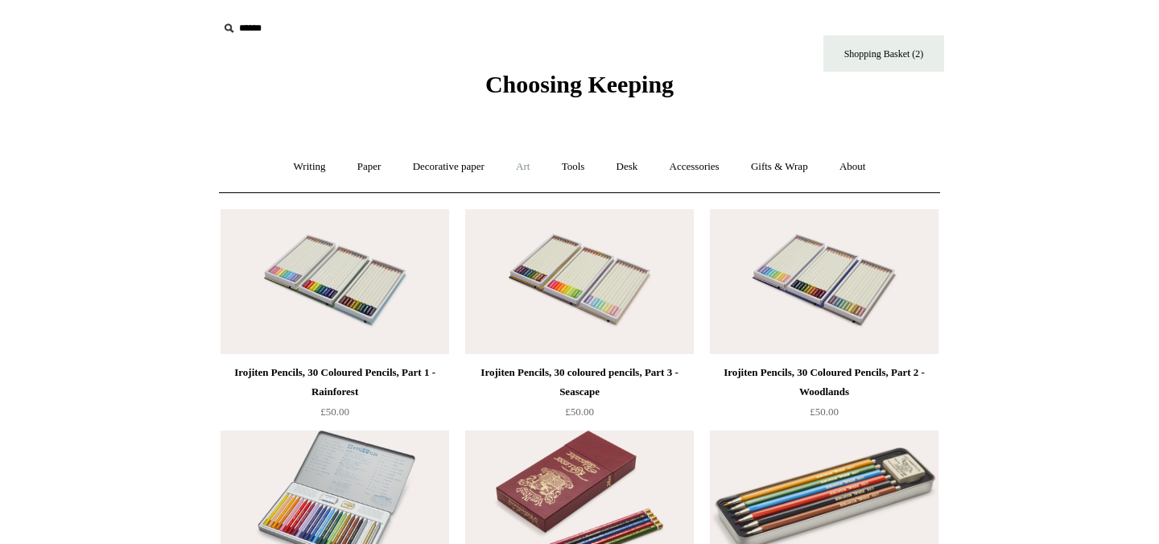
click at [529, 167] on link "Art +" at bounding box center [523, 167] width 43 height 43
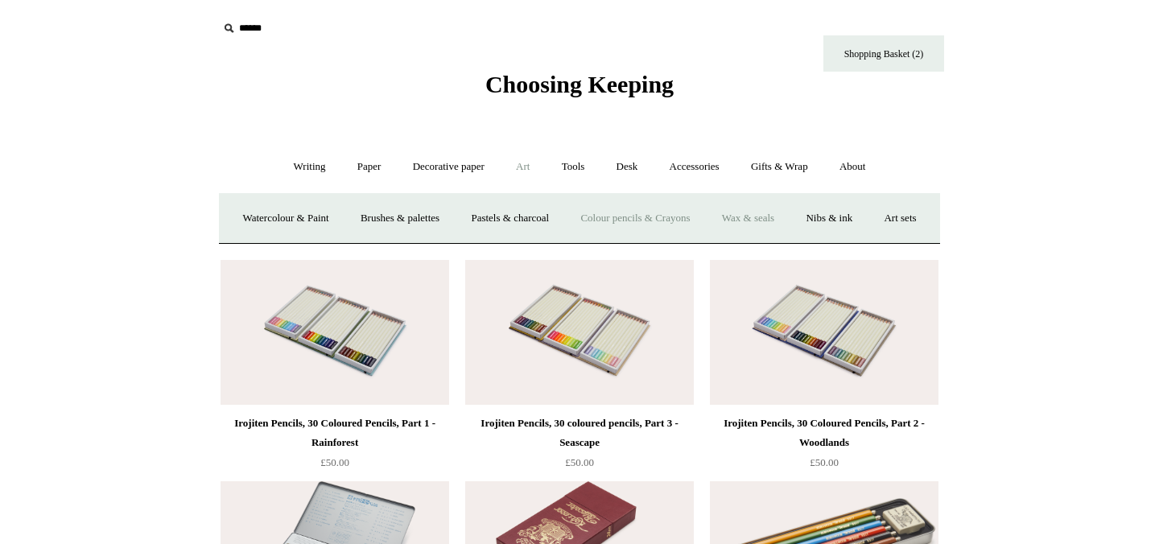
click at [789, 221] on link "Wax & seals" at bounding box center [748, 218] width 81 height 43
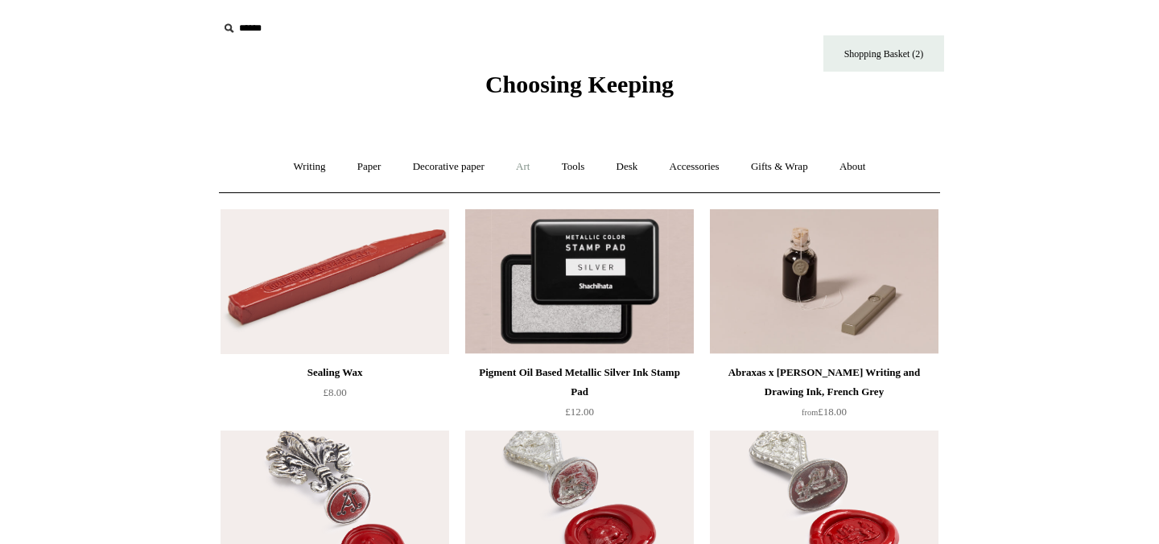
click at [525, 162] on link "Art +" at bounding box center [523, 167] width 43 height 43
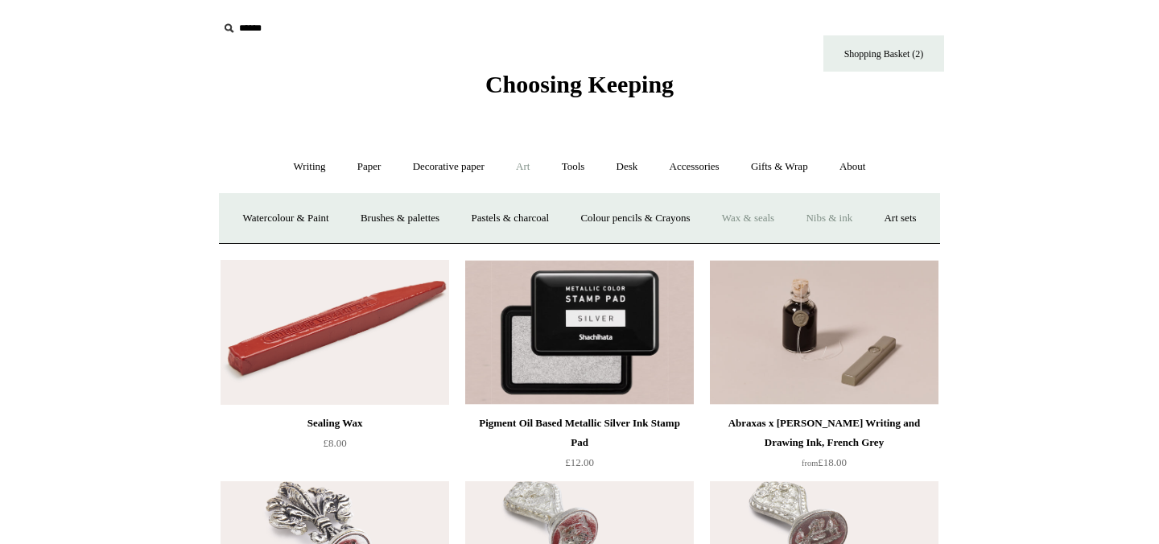
click at [866, 219] on link "Nibs & ink" at bounding box center [829, 218] width 76 height 43
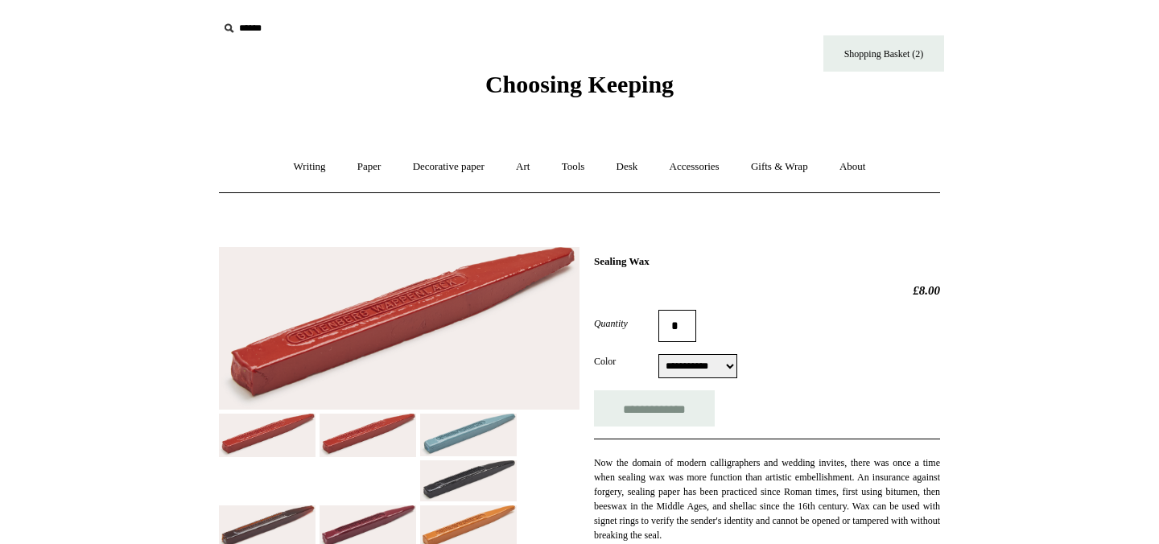
click at [480, 431] on img at bounding box center [468, 435] width 97 height 43
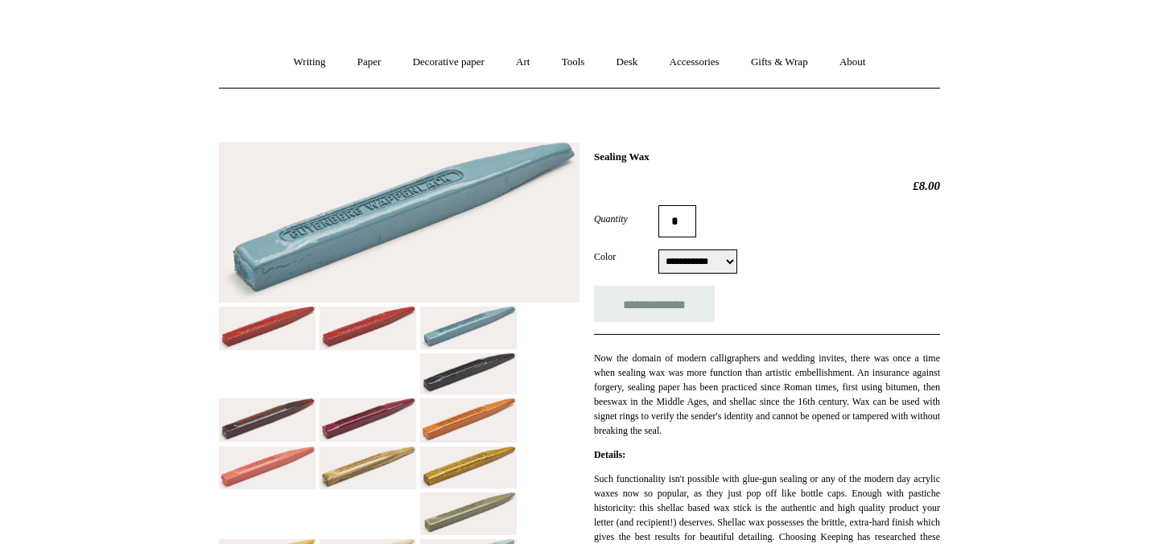
scroll to position [107, 0]
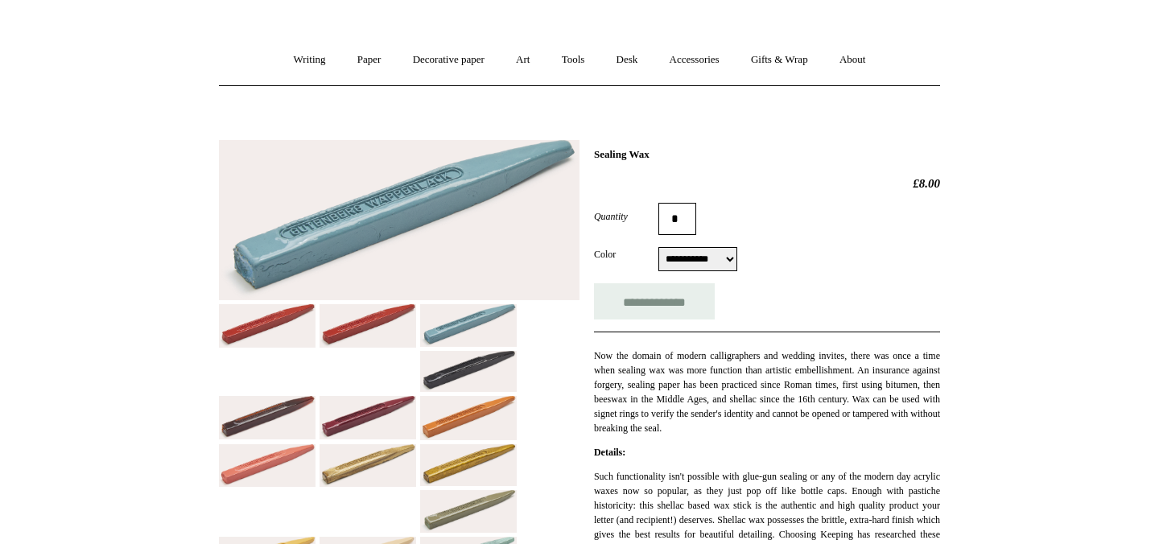
click at [696, 262] on select "**********" at bounding box center [698, 259] width 79 height 24
click at [667, 254] on select "**********" at bounding box center [698, 259] width 79 height 24
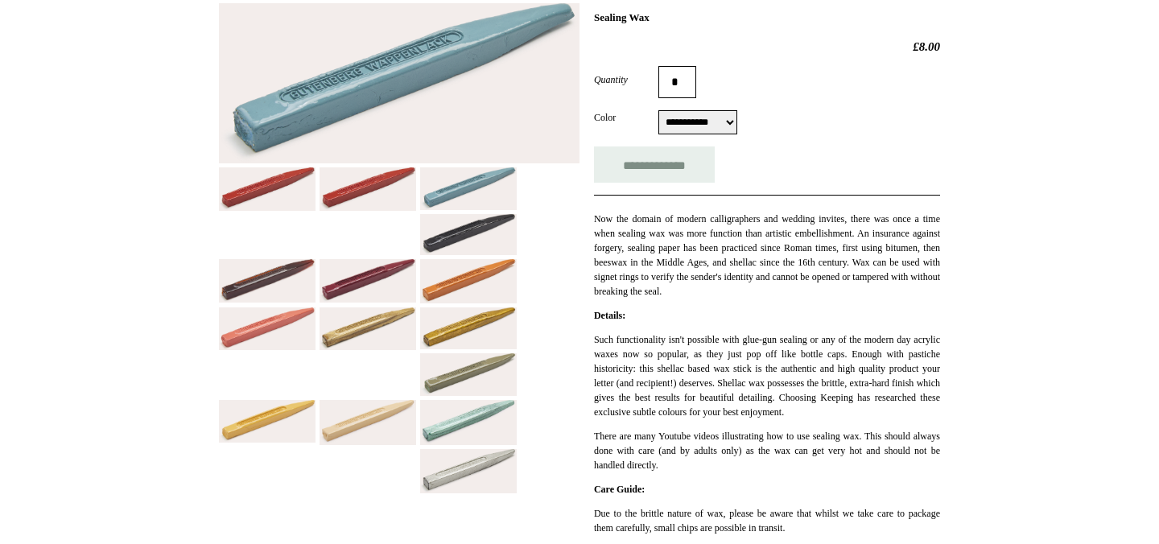
scroll to position [249, 0]
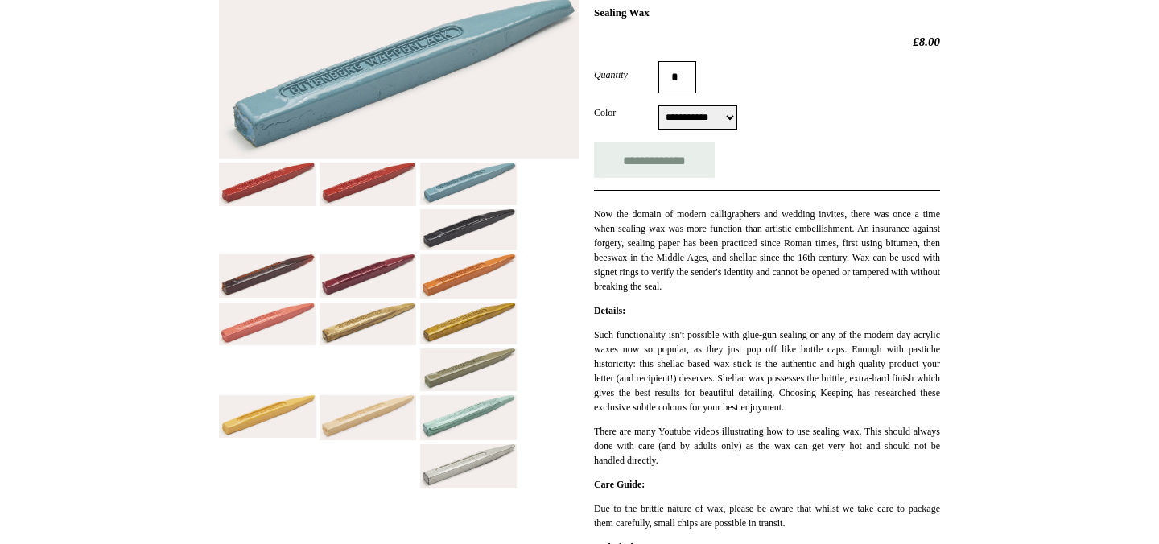
click at [465, 470] on img at bounding box center [468, 466] width 97 height 44
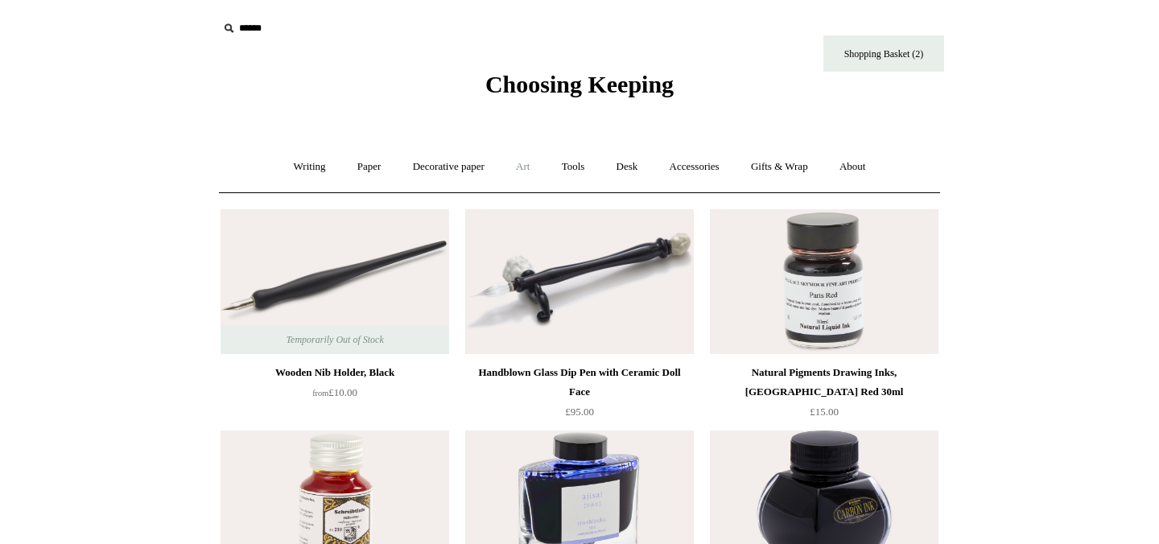
click at [529, 164] on link "Art +" at bounding box center [523, 167] width 43 height 43
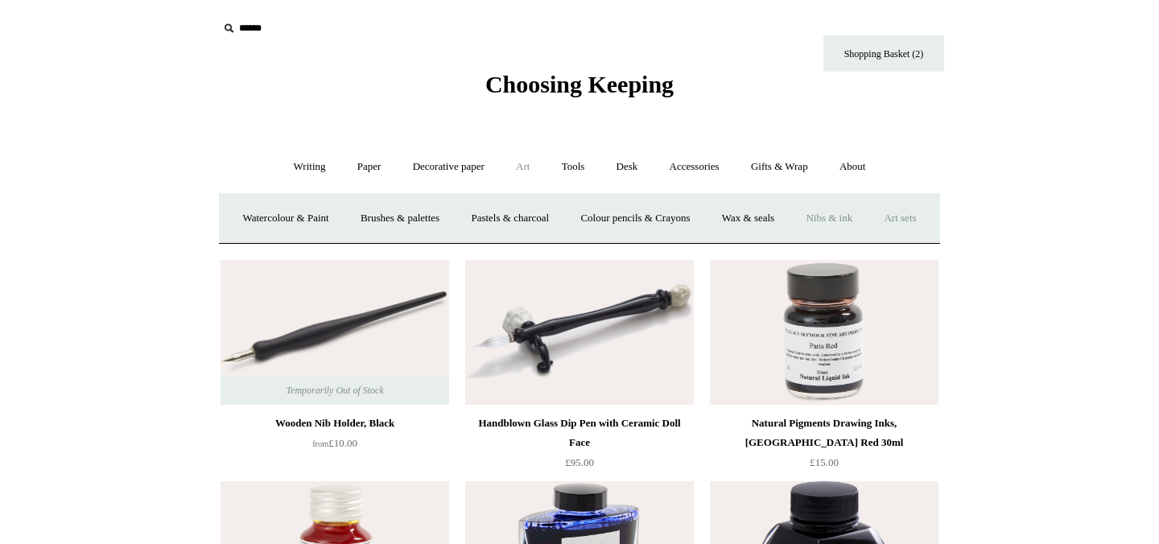
click at [870, 240] on link "Art sets" at bounding box center [900, 218] width 61 height 43
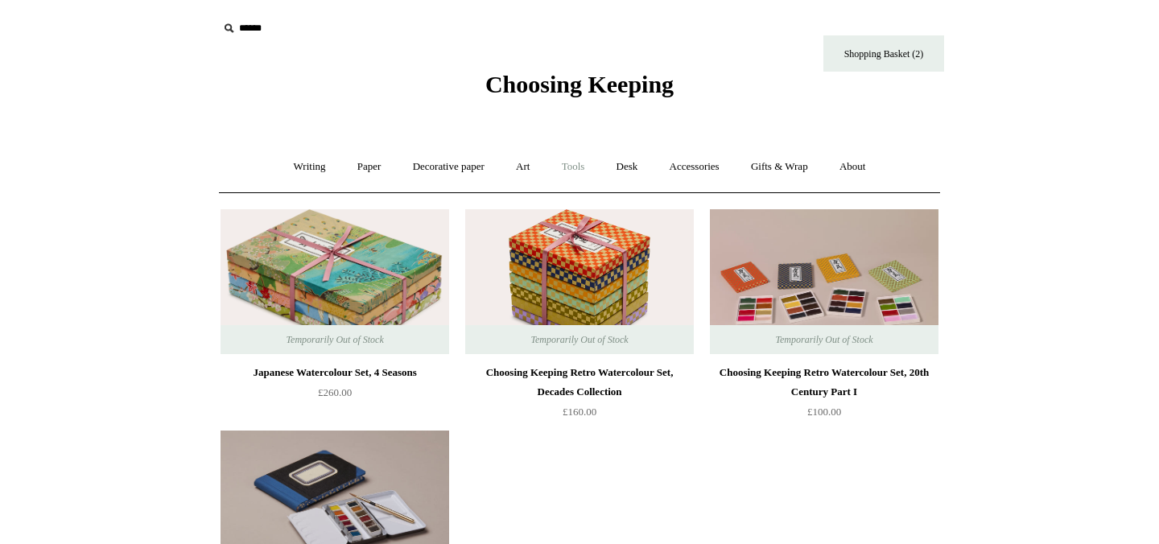
click at [588, 176] on link "Tools +" at bounding box center [574, 167] width 52 height 43
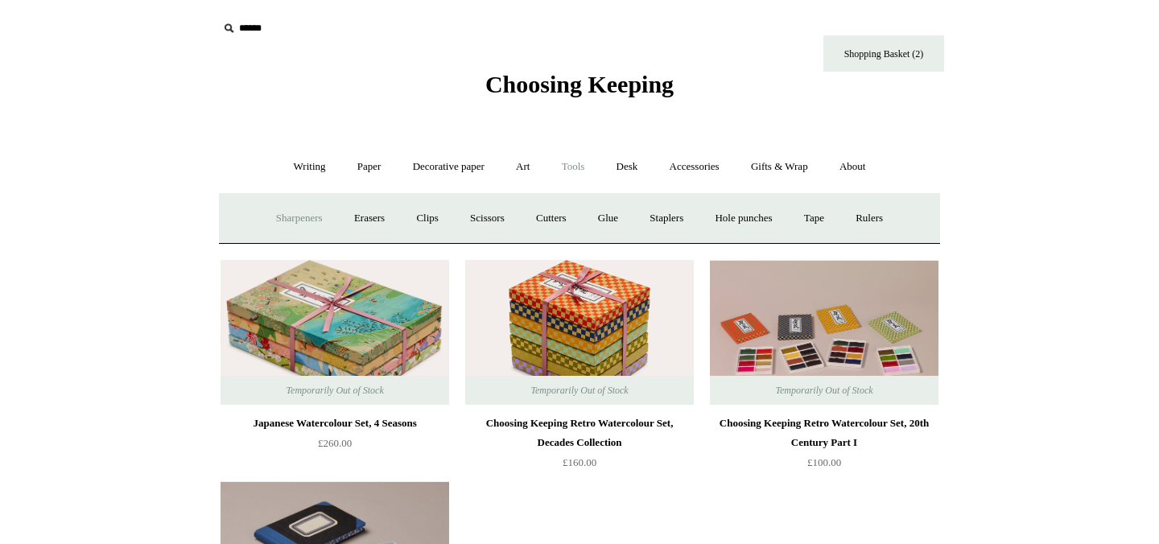
click at [267, 221] on link "Sharpeners" at bounding box center [300, 218] width 76 height 43
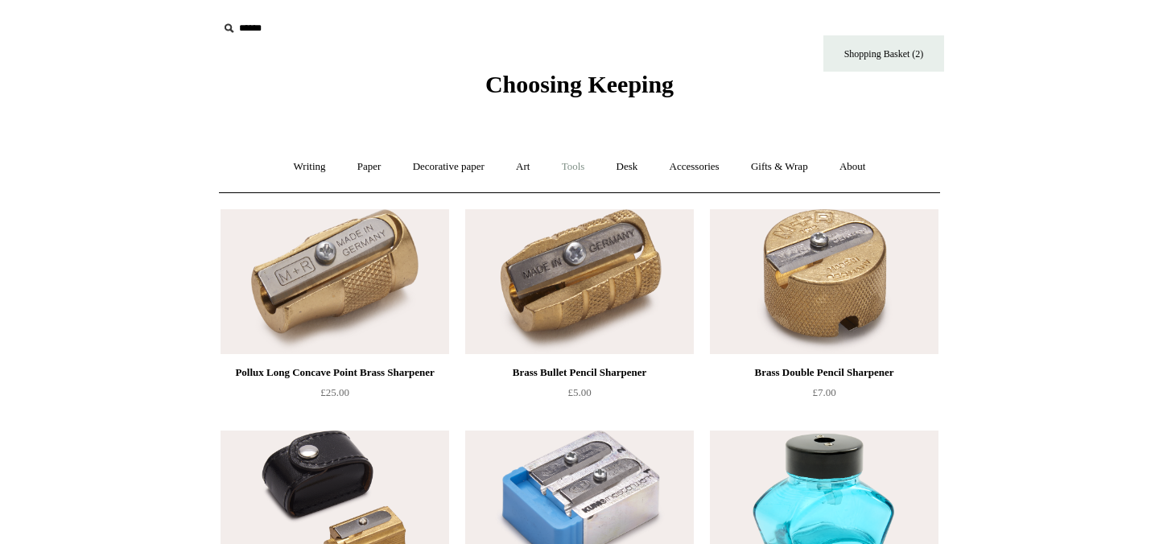
click at [583, 167] on link "Tools +" at bounding box center [574, 167] width 52 height 43
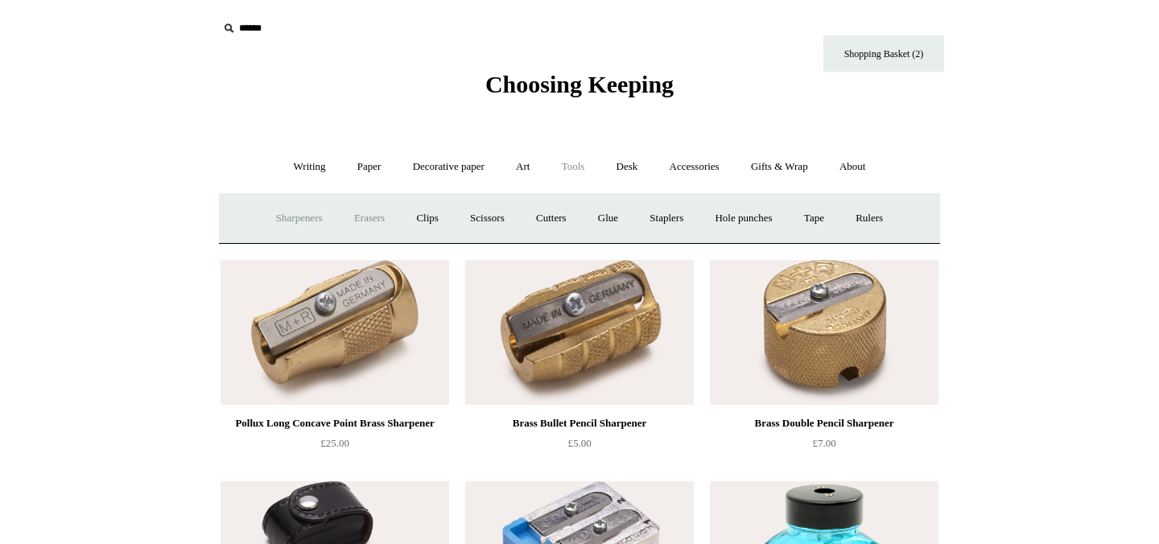
click at [349, 213] on link "Erasers" at bounding box center [370, 218] width 60 height 43
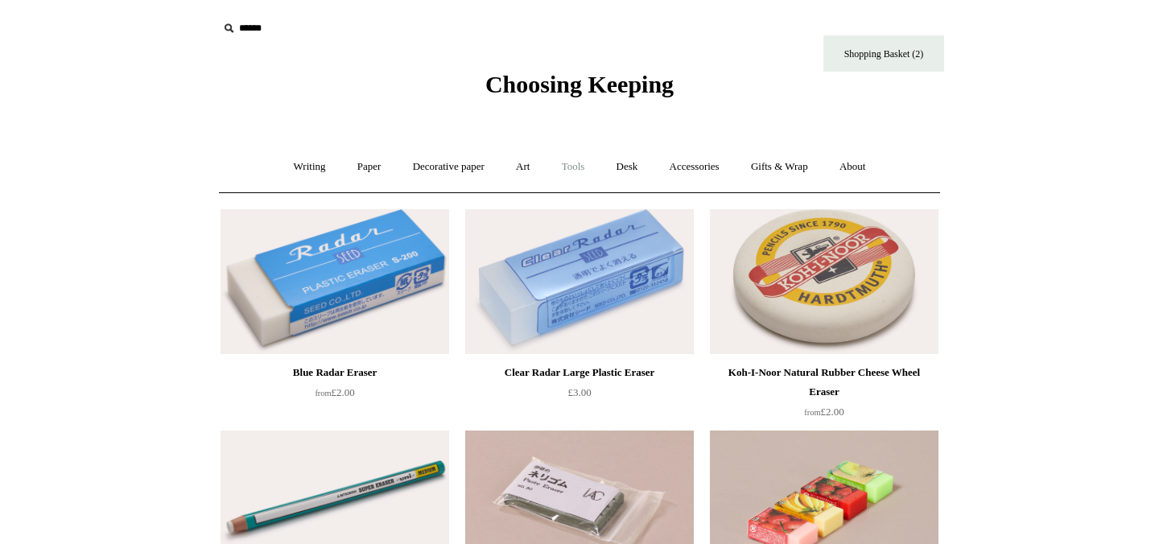
click at [577, 165] on link "Tools +" at bounding box center [574, 167] width 52 height 43
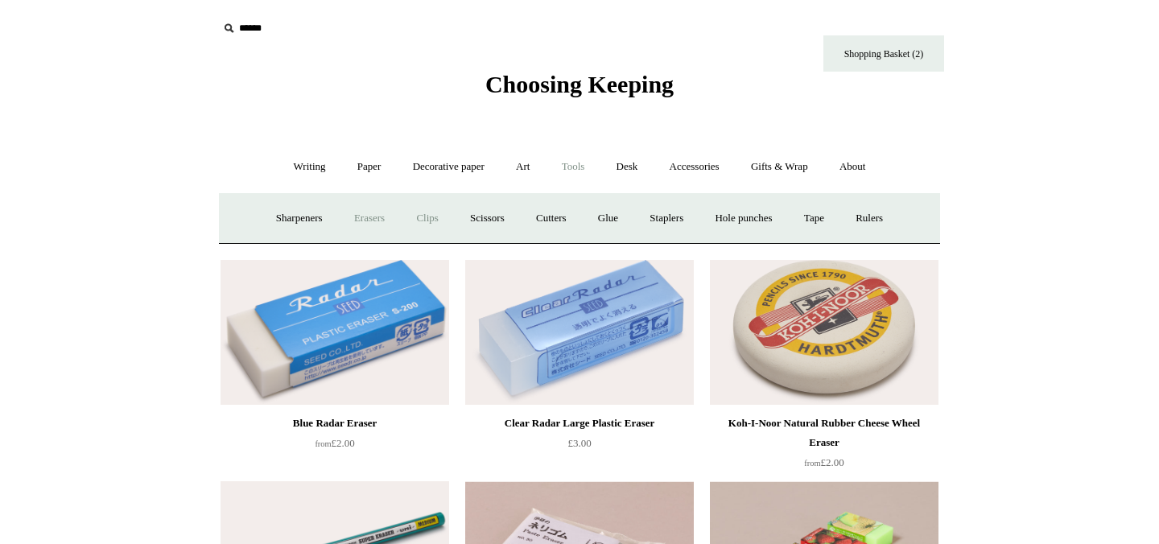
click at [411, 225] on link "Clips +" at bounding box center [427, 218] width 51 height 43
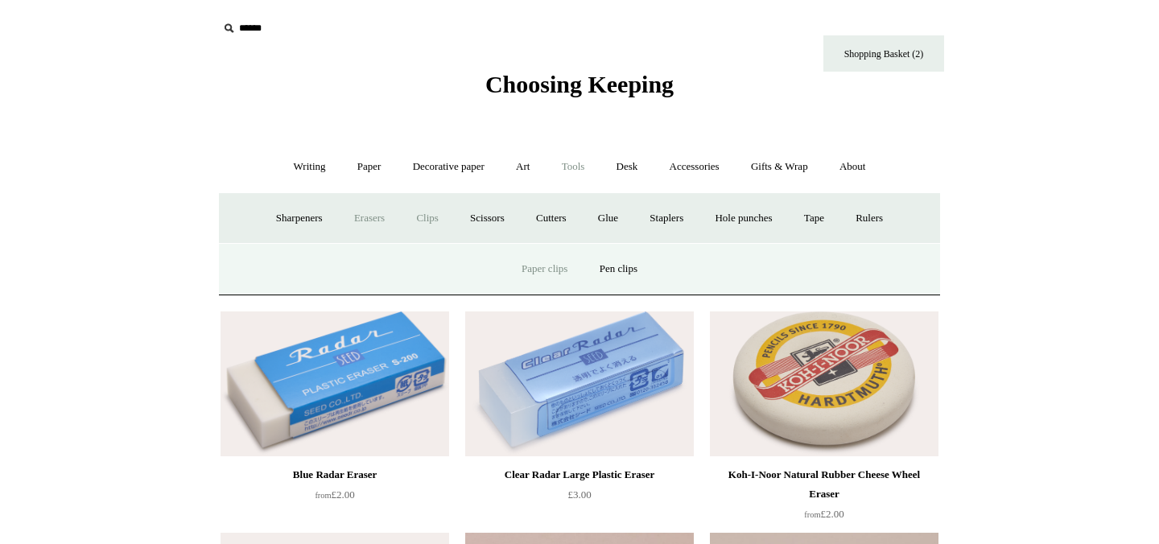
click at [528, 274] on link "Paper clips" at bounding box center [544, 269] width 75 height 43
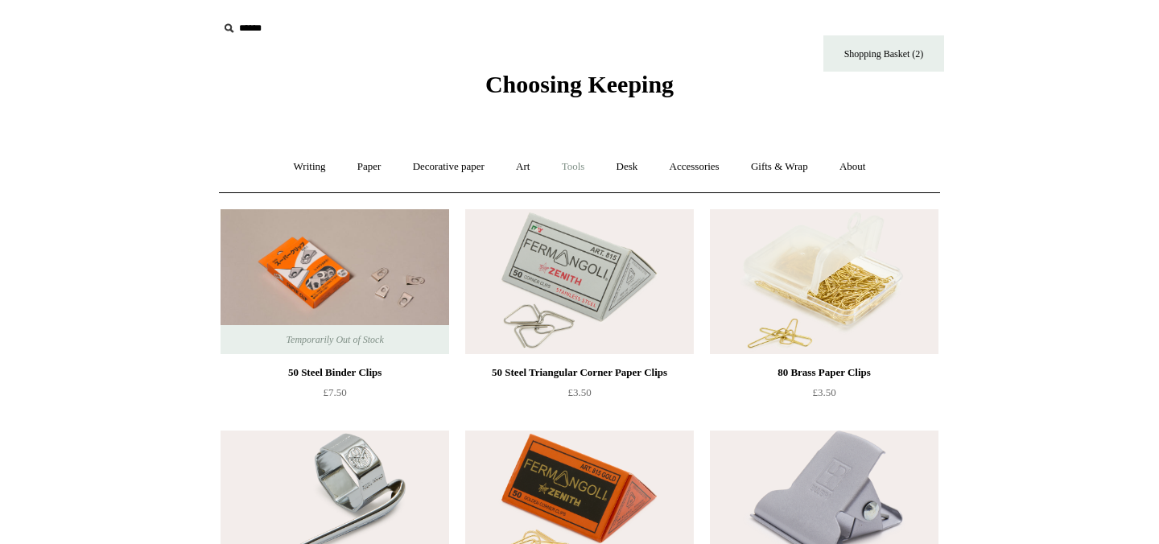
click at [581, 166] on link "Tools +" at bounding box center [574, 167] width 52 height 43
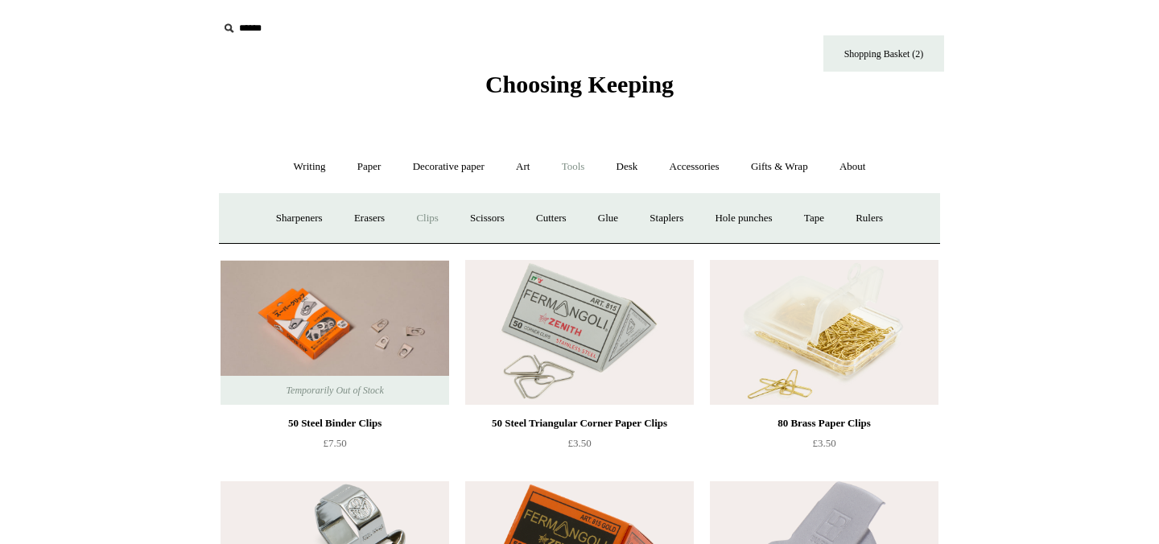
click at [416, 221] on link "Clips +" at bounding box center [427, 218] width 51 height 43
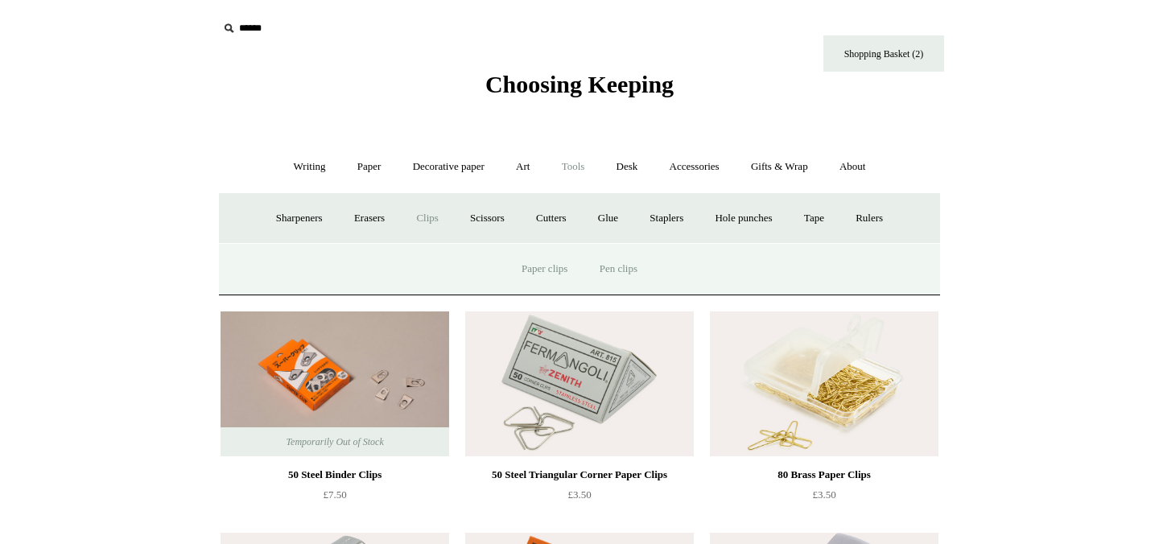
click at [607, 271] on link "Pen clips" at bounding box center [618, 269] width 67 height 43
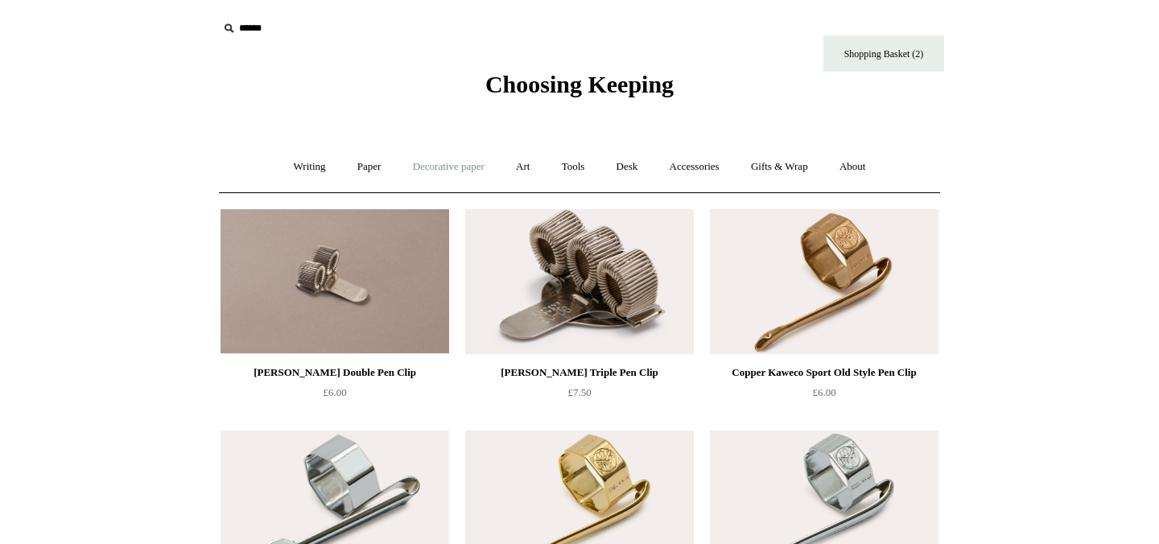
click at [455, 170] on link "Decorative paper +" at bounding box center [449, 167] width 101 height 43
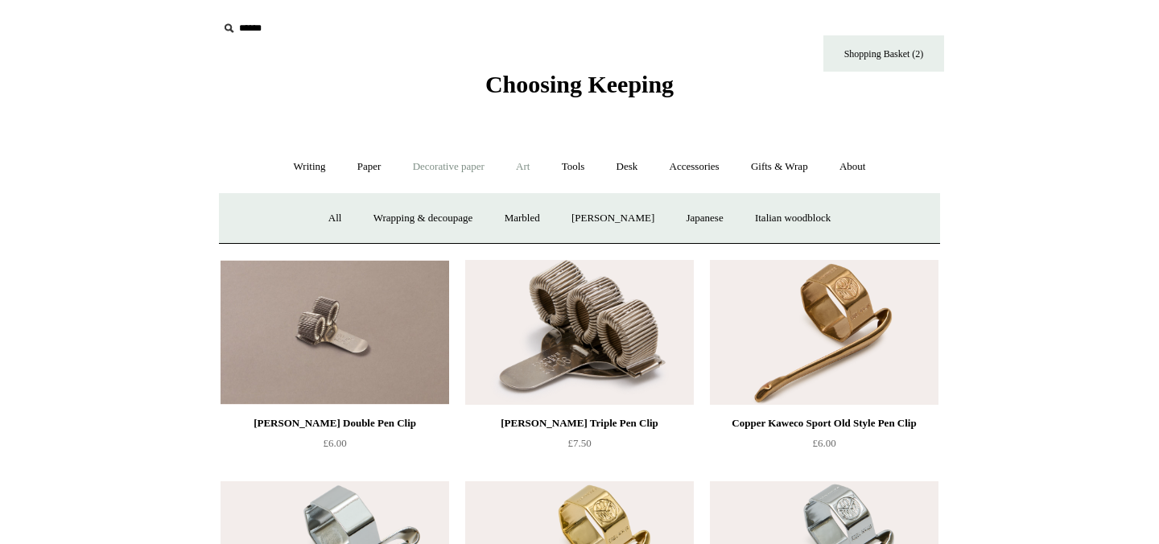
click at [519, 170] on link "Art +" at bounding box center [523, 167] width 43 height 43
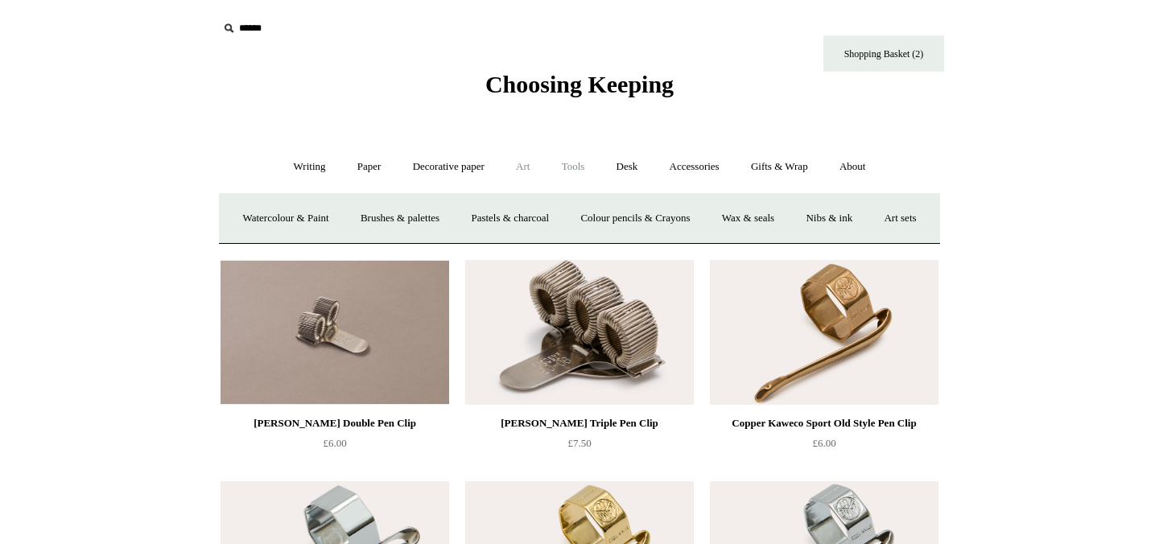
click at [577, 172] on link "Tools +" at bounding box center [574, 167] width 52 height 43
click at [476, 223] on link "Scissors" at bounding box center [488, 218] width 64 height 43
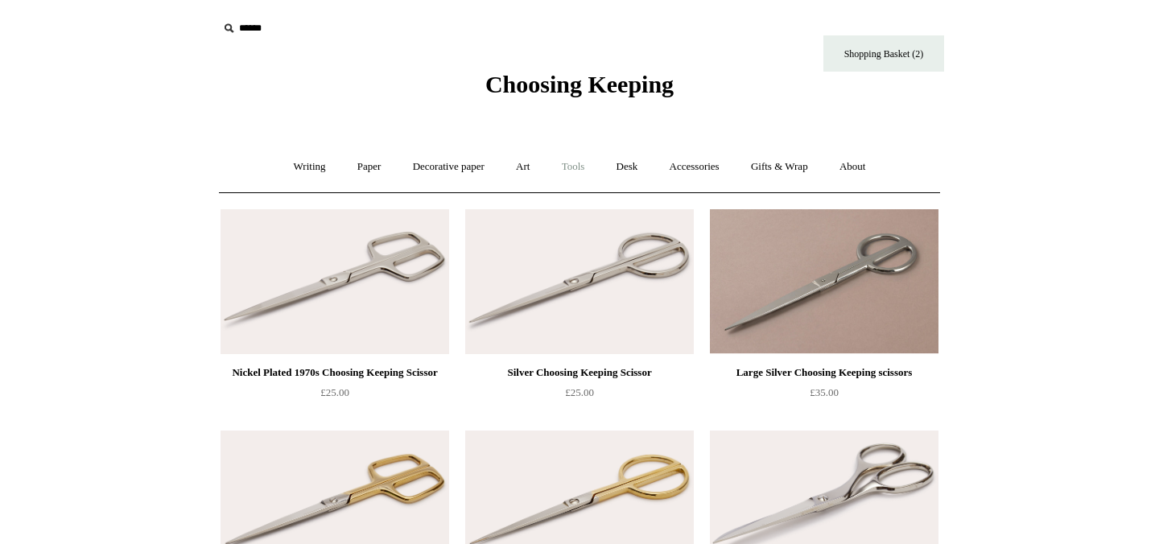
click at [581, 170] on link "Tools +" at bounding box center [574, 167] width 52 height 43
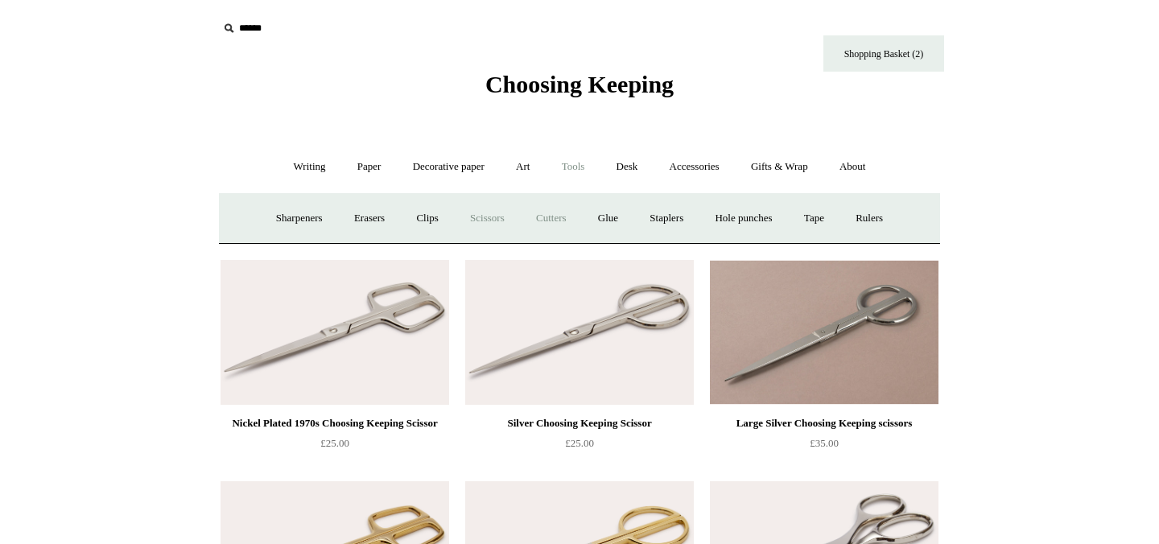
click at [542, 221] on link "Cutters" at bounding box center [552, 218] width 60 height 43
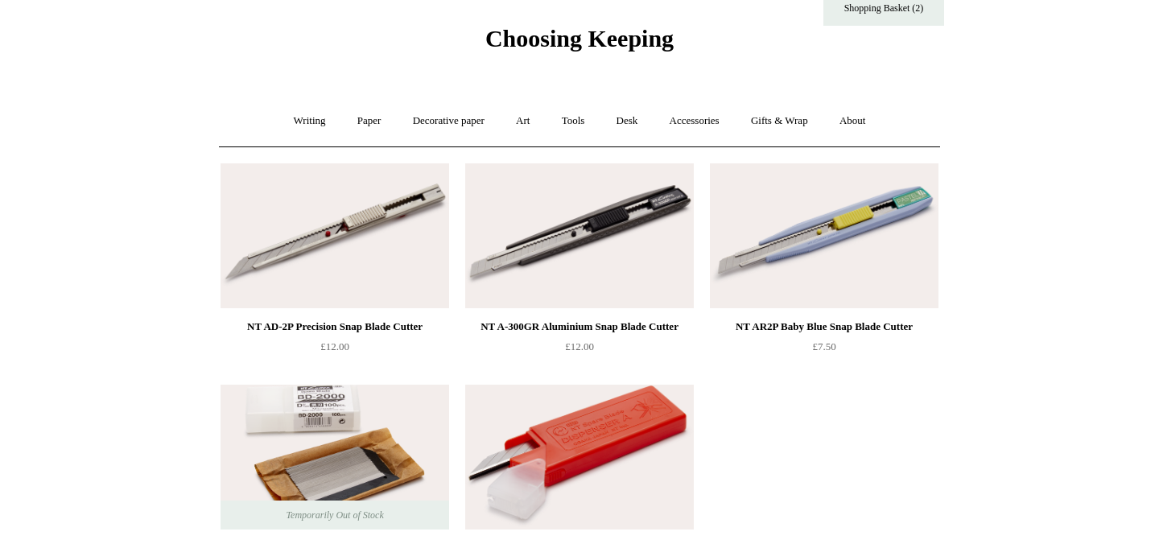
scroll to position [1, 0]
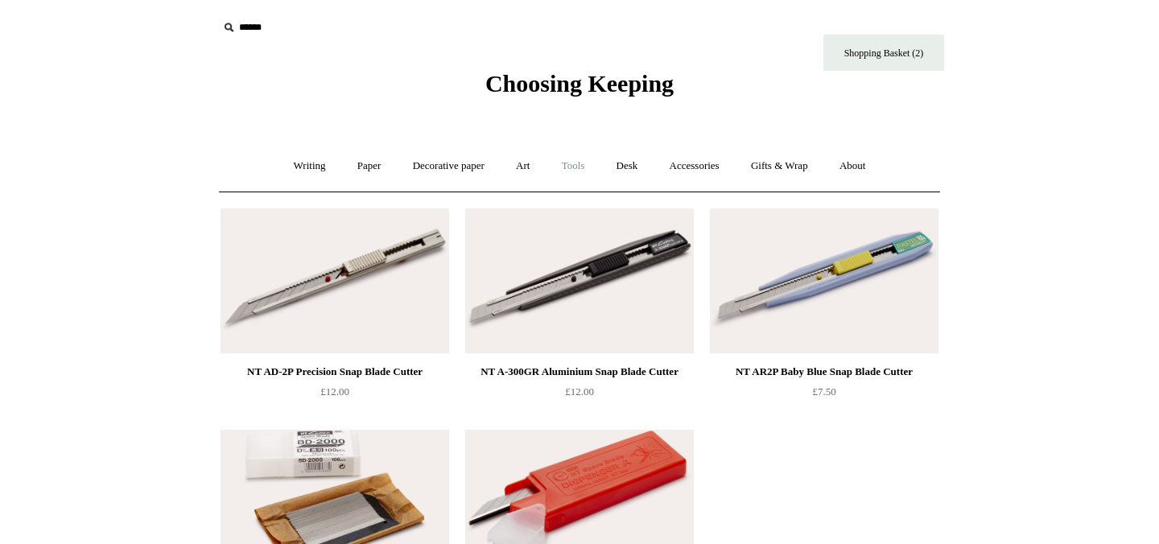
click at [575, 159] on link "Tools +" at bounding box center [574, 166] width 52 height 43
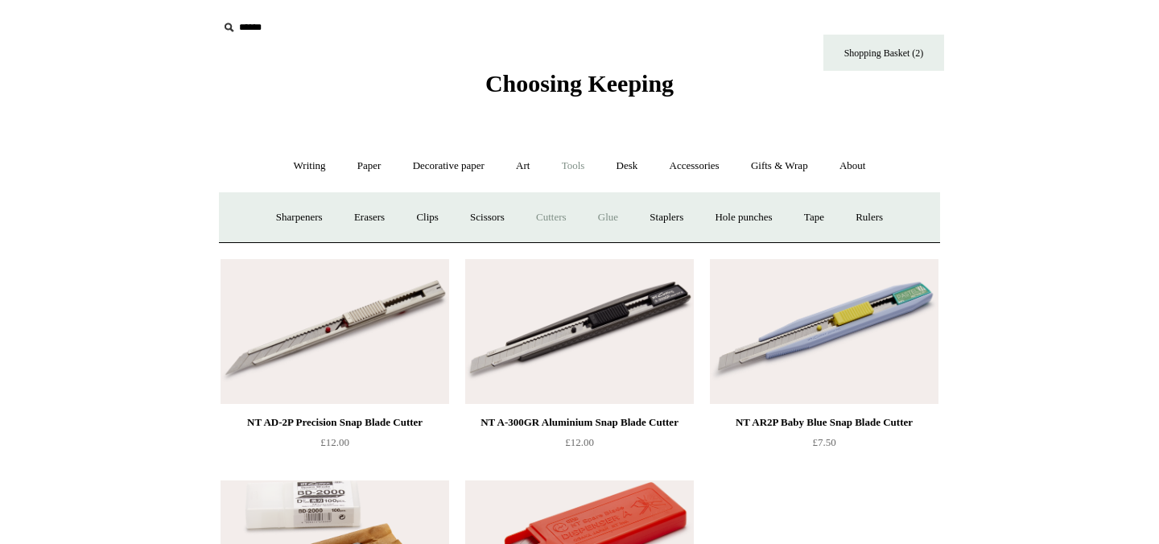
click at [608, 219] on link "Glue" at bounding box center [608, 217] width 49 height 43
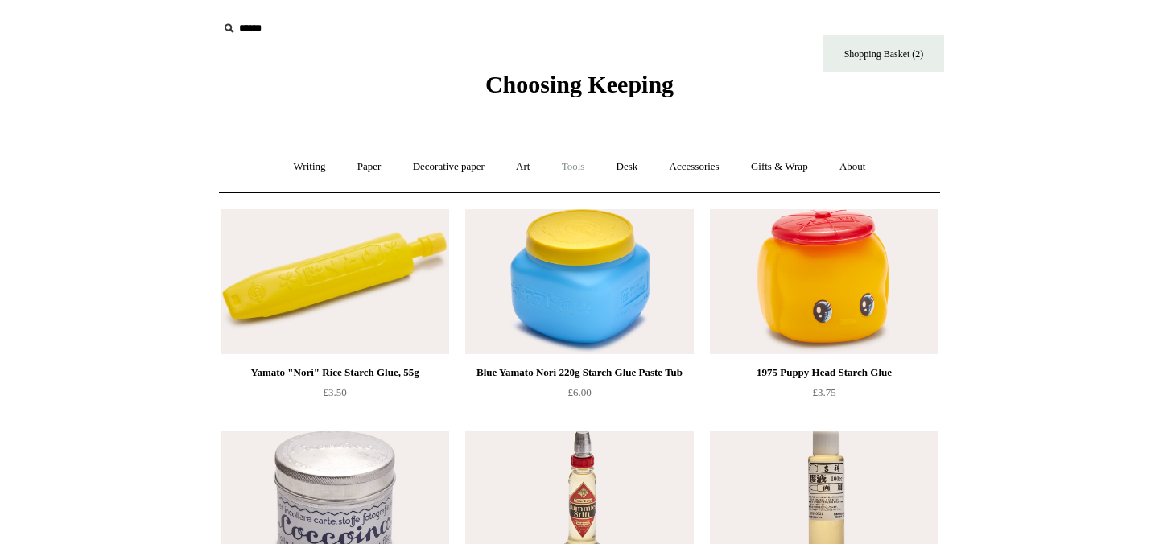
click at [571, 163] on link "Tools +" at bounding box center [574, 167] width 52 height 43
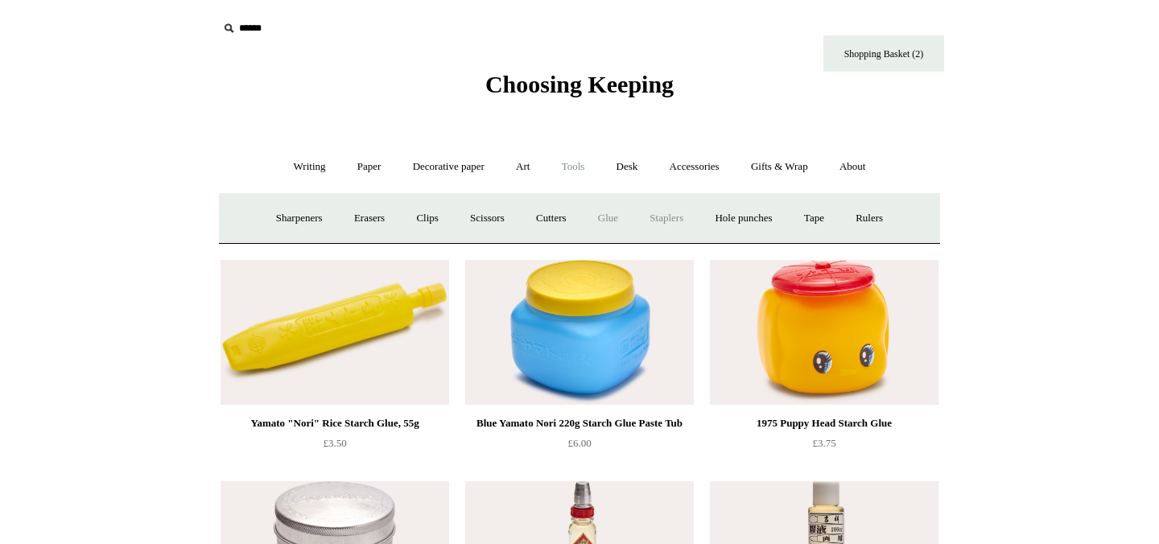
click at [667, 217] on link "Staplers +" at bounding box center [666, 218] width 63 height 43
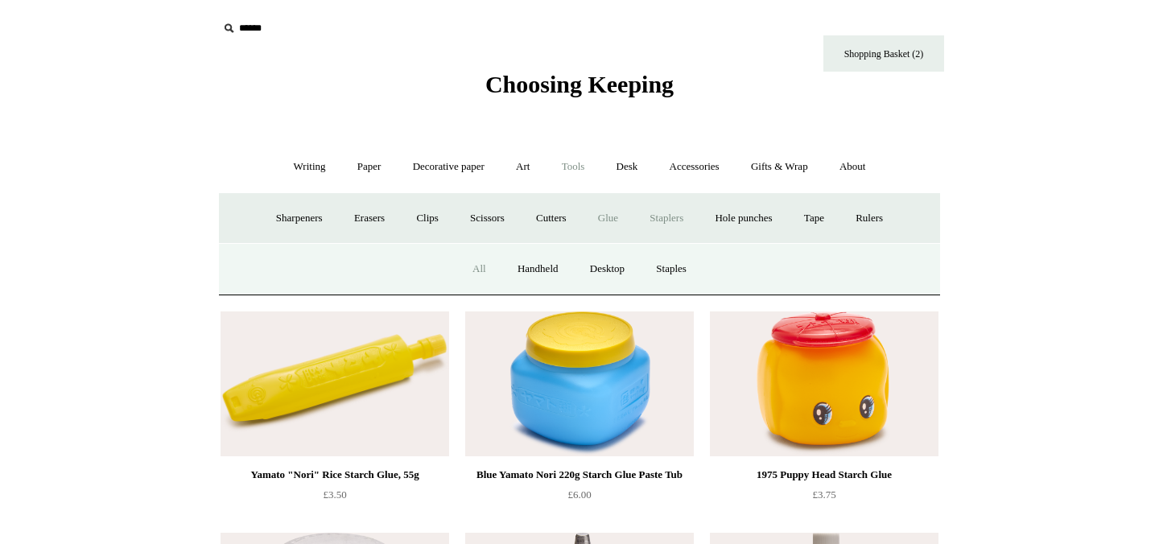
click at [476, 264] on link "All" at bounding box center [479, 269] width 43 height 43
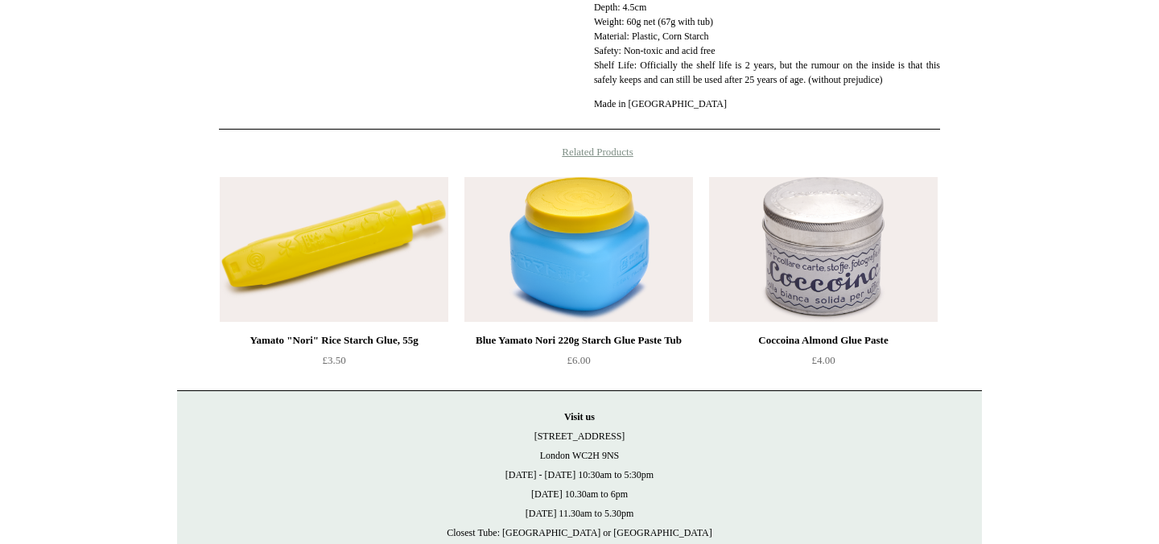
scroll to position [36, 0]
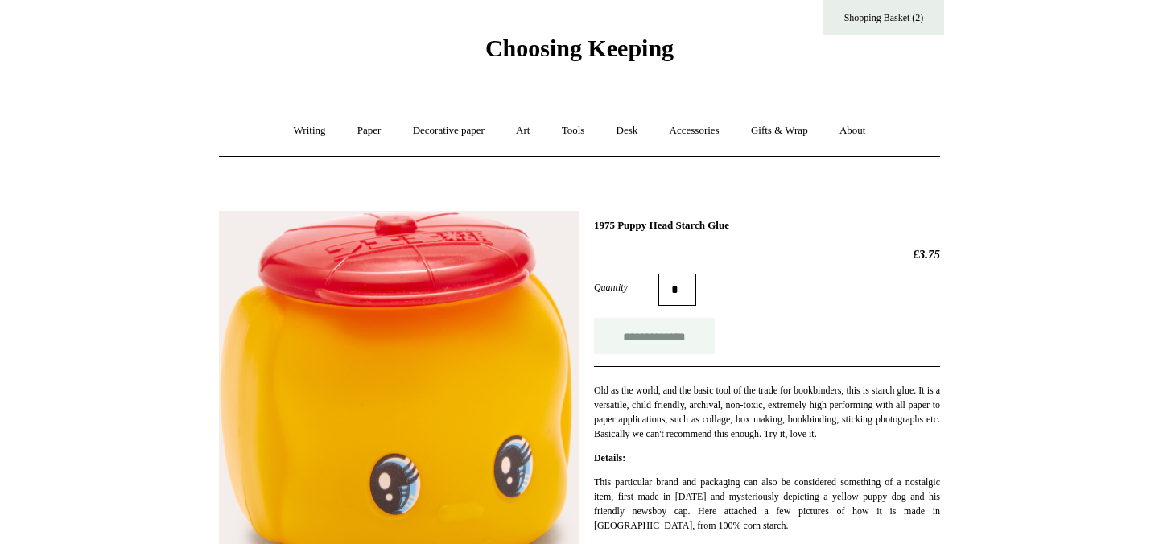
click at [625, 335] on input "**********" at bounding box center [654, 336] width 121 height 36
type input "**********"
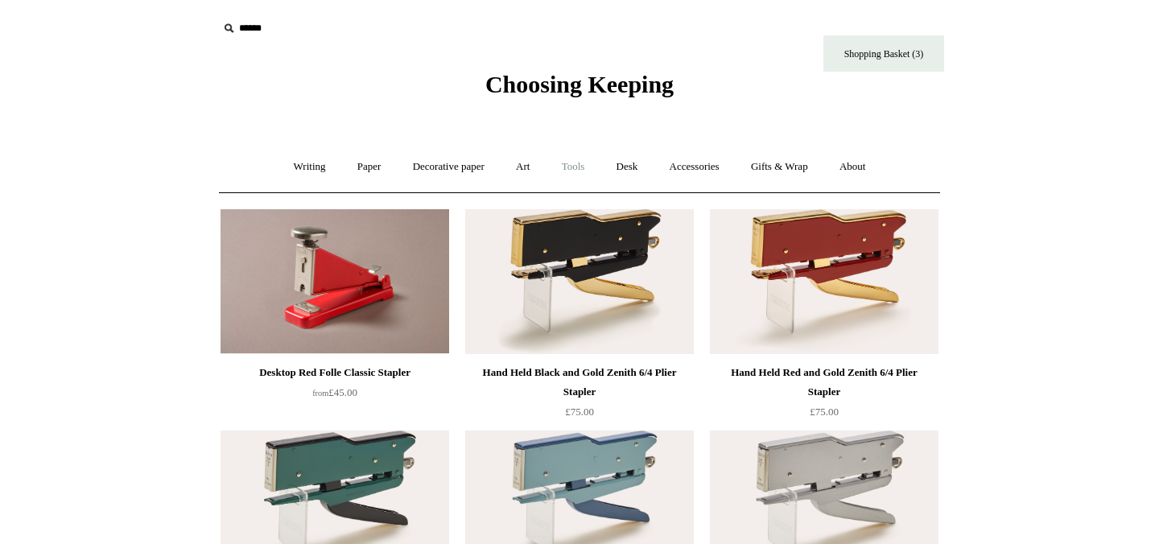
click at [577, 176] on link "Tools +" at bounding box center [574, 167] width 52 height 43
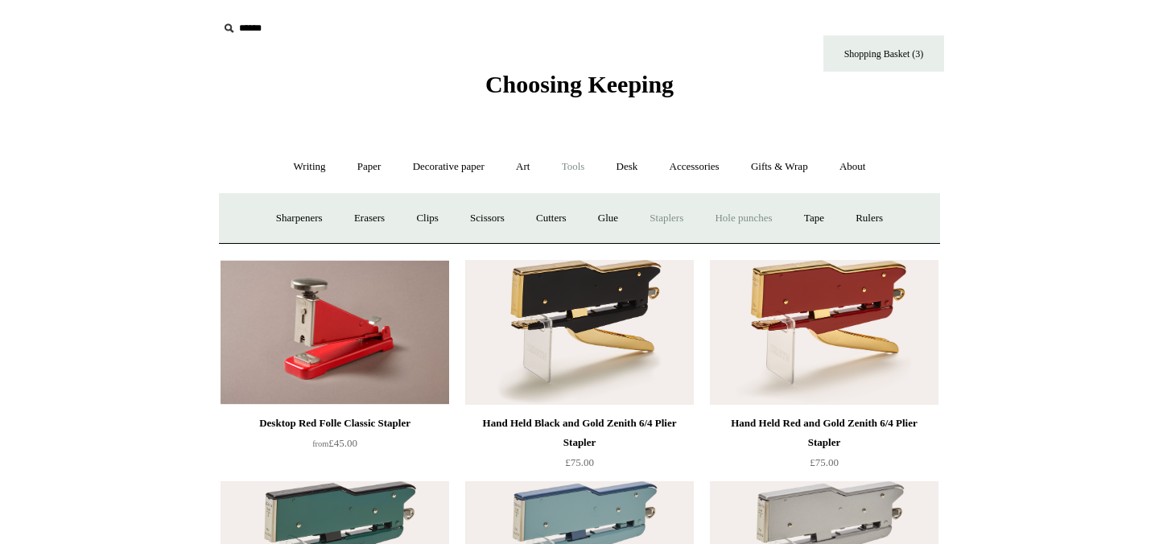
click at [734, 217] on link "Hole punches" at bounding box center [743, 218] width 86 height 43
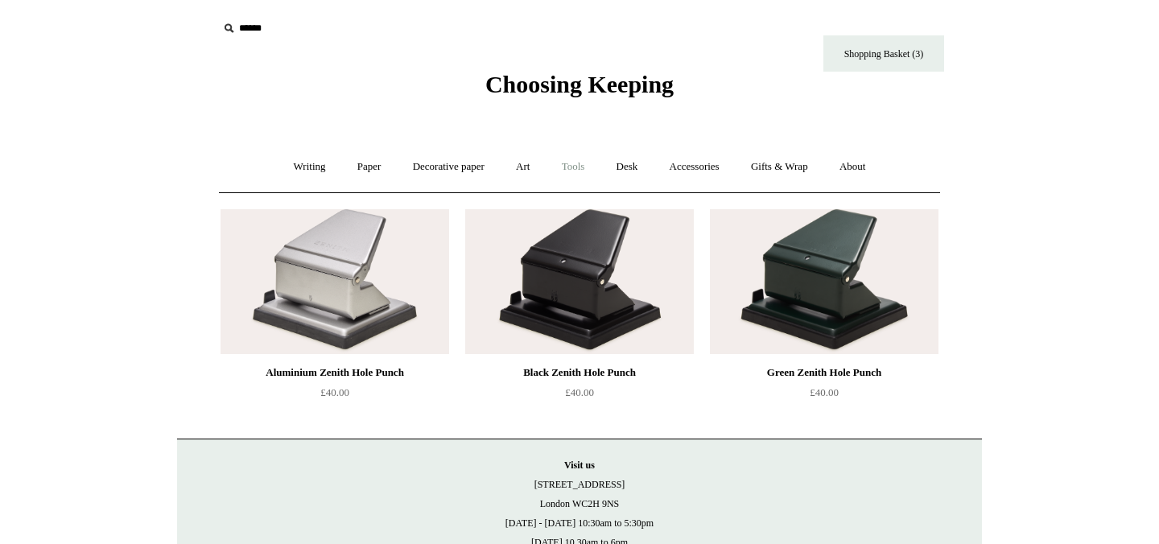
click at [574, 164] on link "Tools +" at bounding box center [574, 167] width 52 height 43
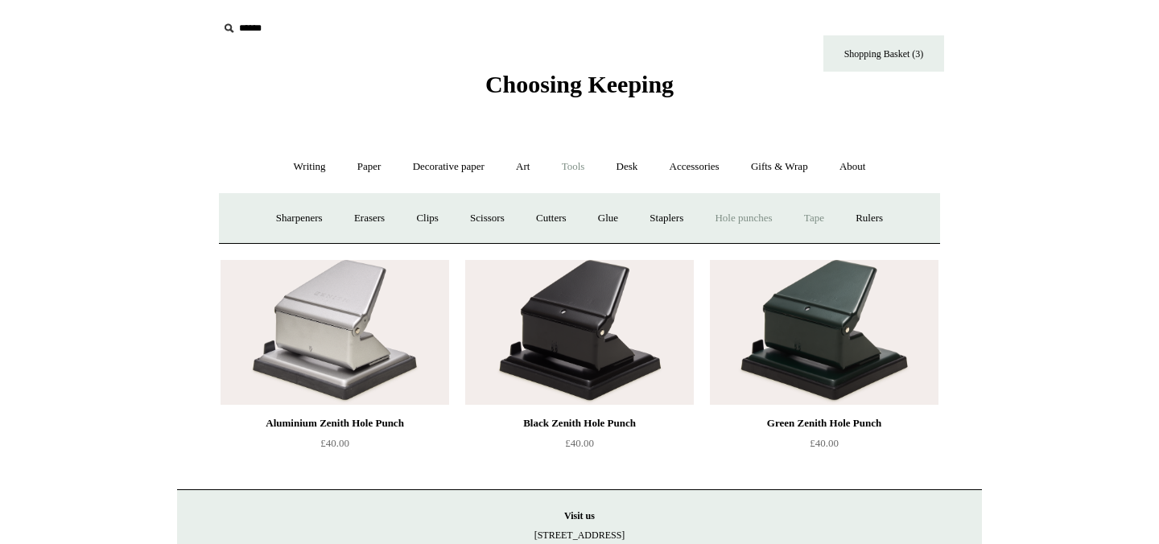
click at [826, 213] on link "Tape +" at bounding box center [814, 218] width 49 height 43
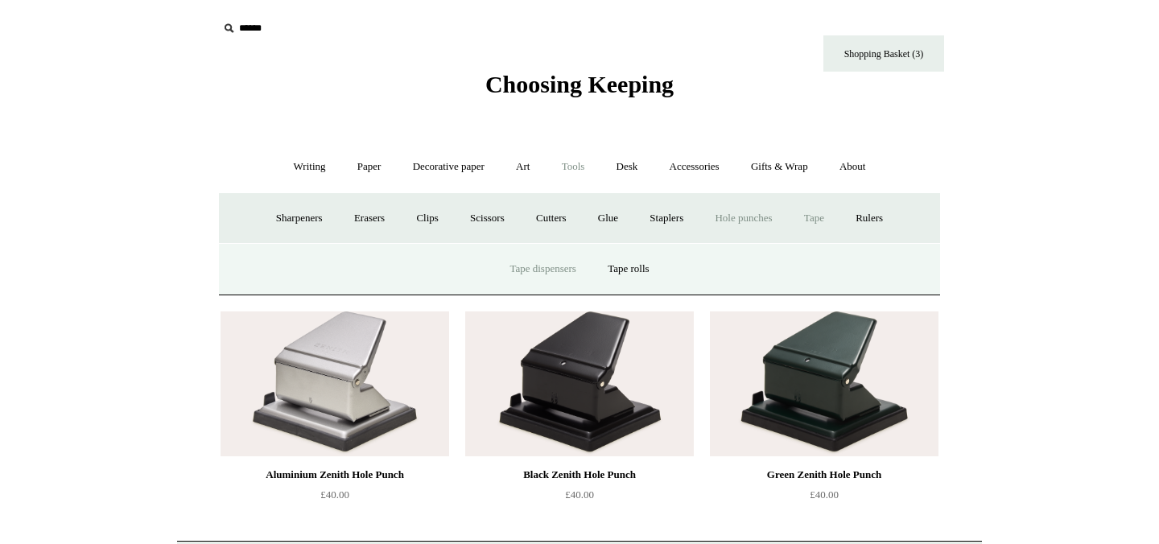
click at [513, 265] on link "Tape dispensers" at bounding box center [542, 269] width 95 height 43
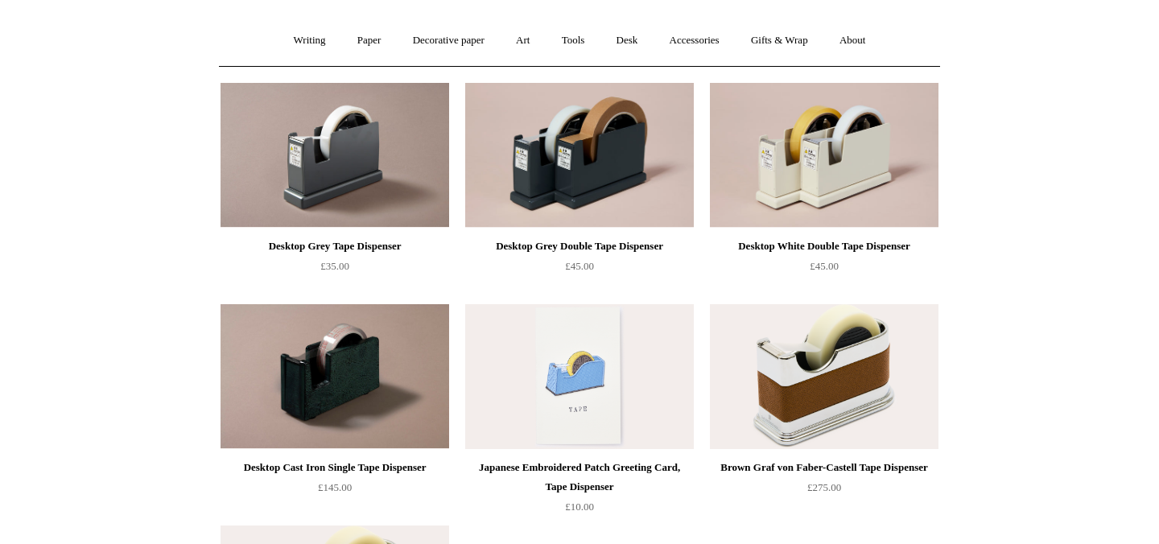
scroll to position [75, 0]
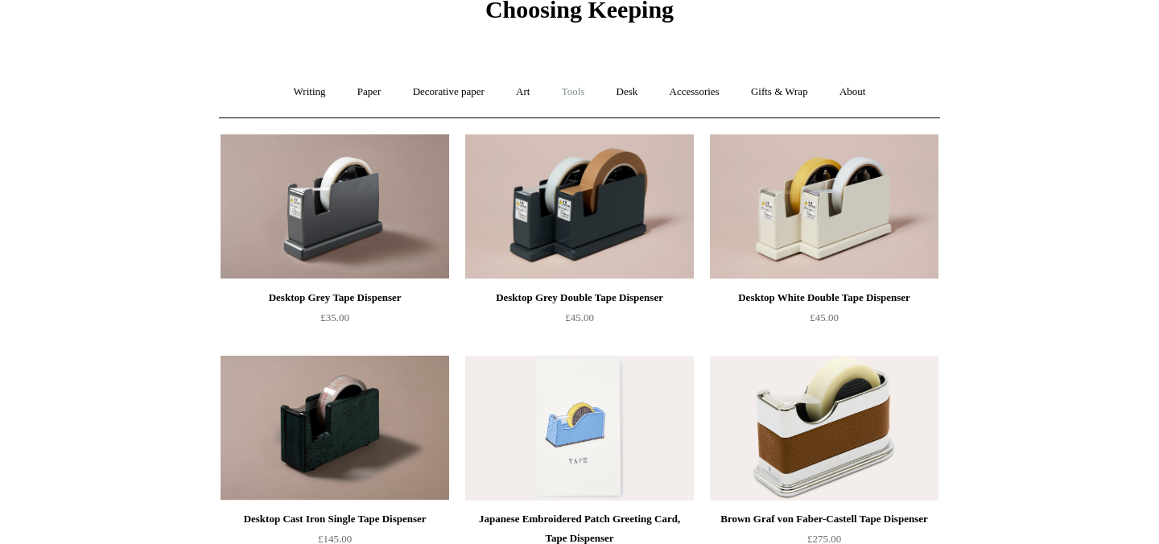
click at [581, 97] on link "Tools +" at bounding box center [574, 92] width 52 height 43
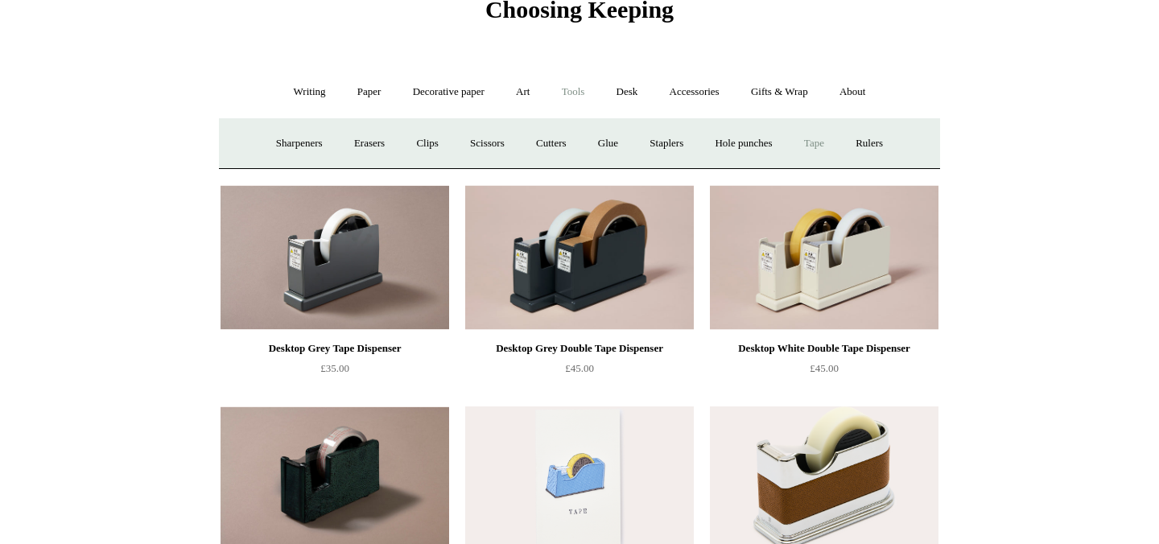
click at [826, 144] on link "Tape +" at bounding box center [814, 143] width 49 height 43
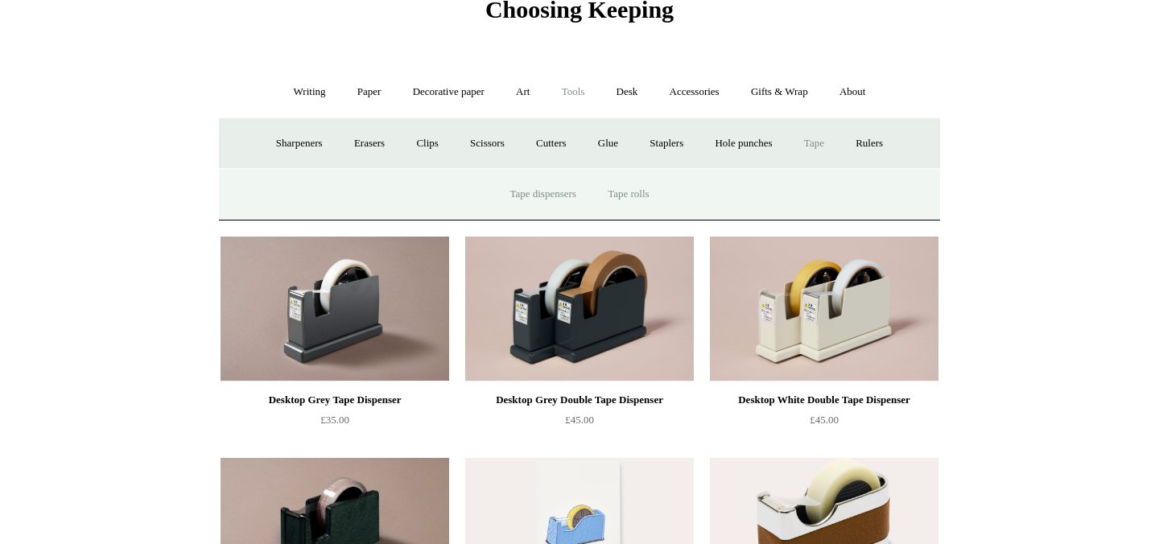
click at [622, 201] on link "Tape rolls" at bounding box center [628, 194] width 70 height 43
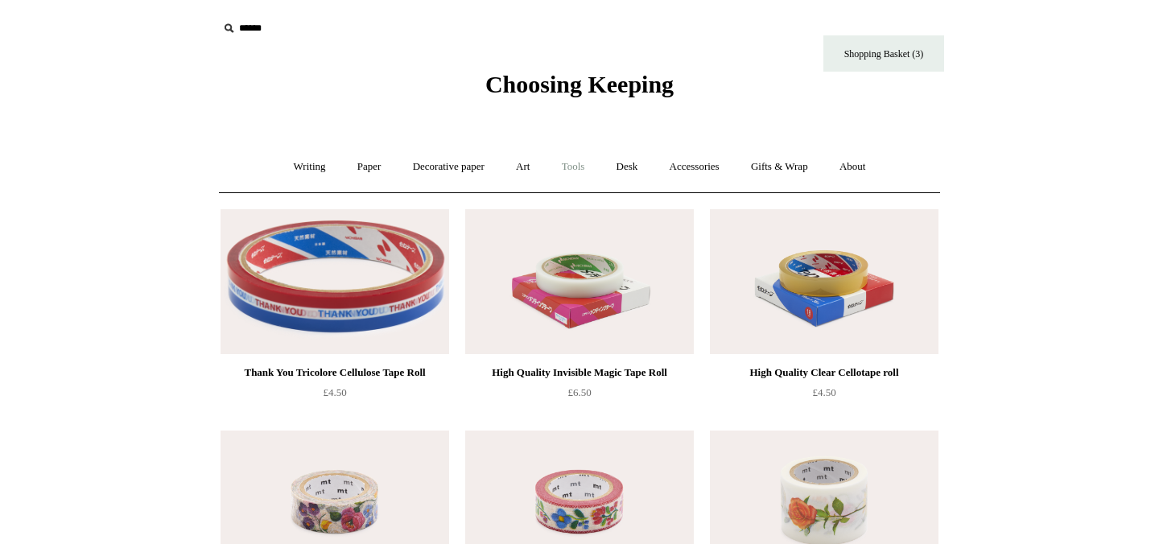
click at [569, 172] on link "Tools +" at bounding box center [574, 167] width 52 height 43
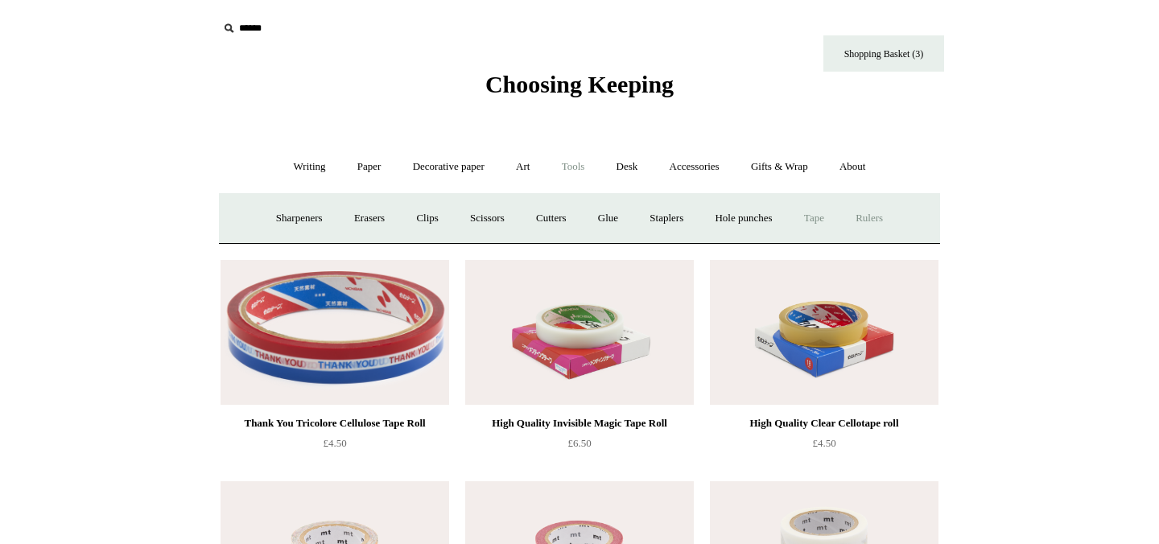
click at [889, 212] on link "Rulers" at bounding box center [869, 218] width 56 height 43
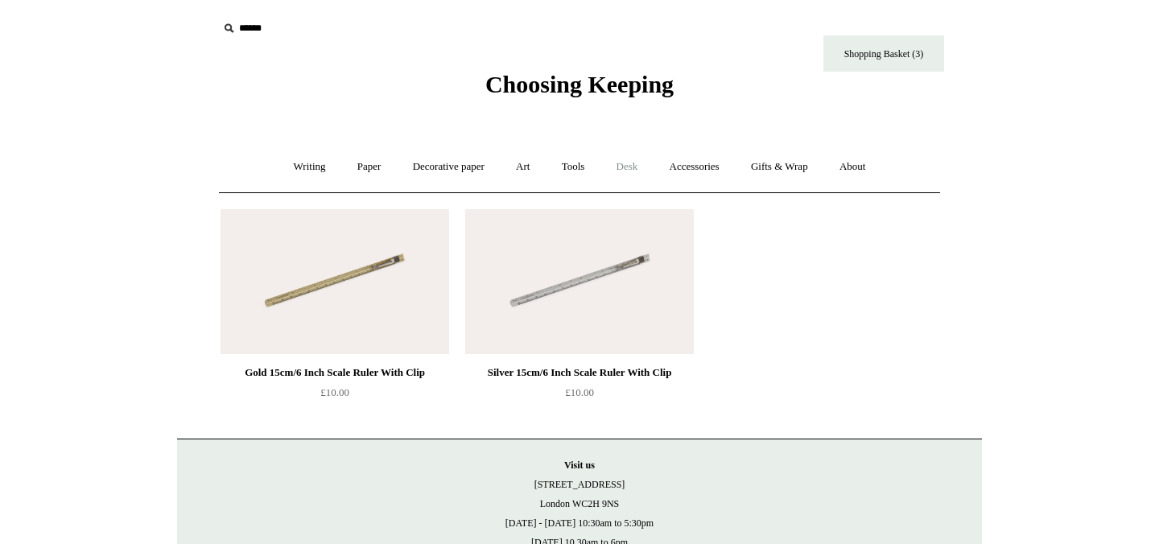
click at [643, 167] on link "Desk +" at bounding box center [627, 167] width 51 height 43
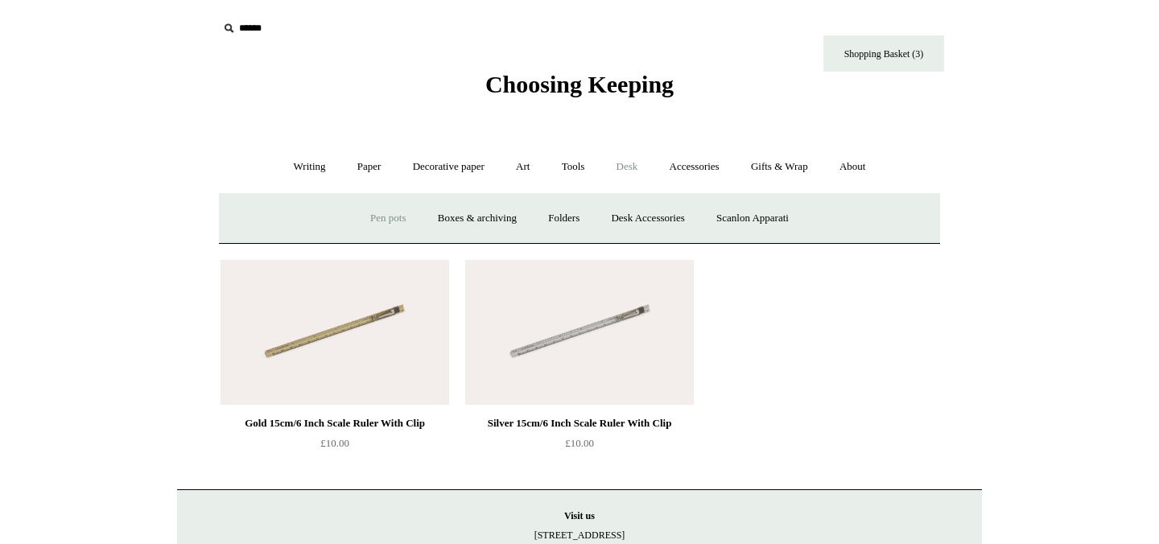
click at [369, 222] on link "Pen pots" at bounding box center [388, 218] width 64 height 43
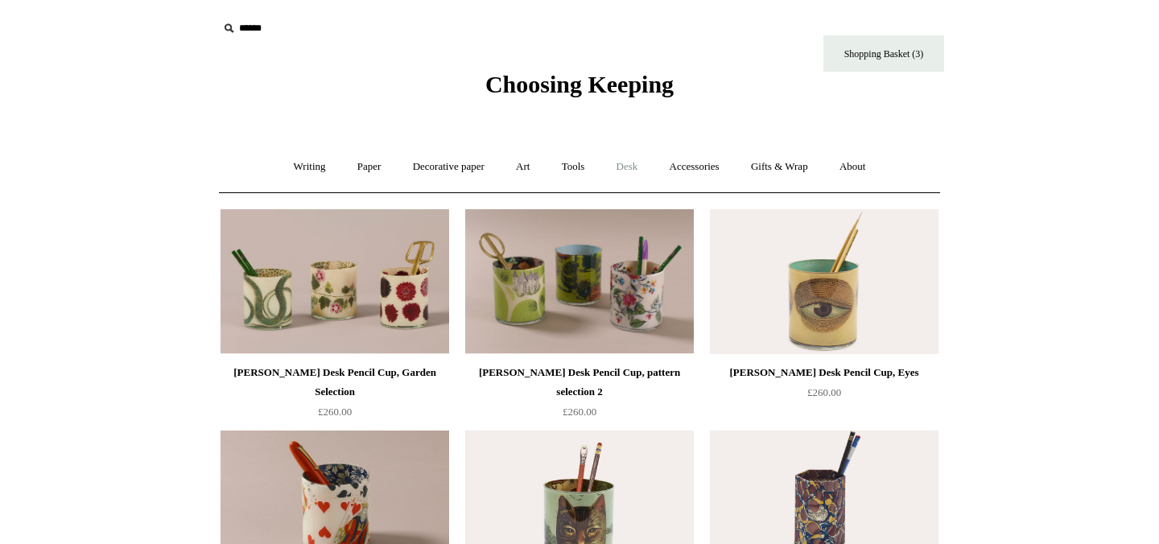
click at [629, 165] on link "Desk +" at bounding box center [627, 167] width 51 height 43
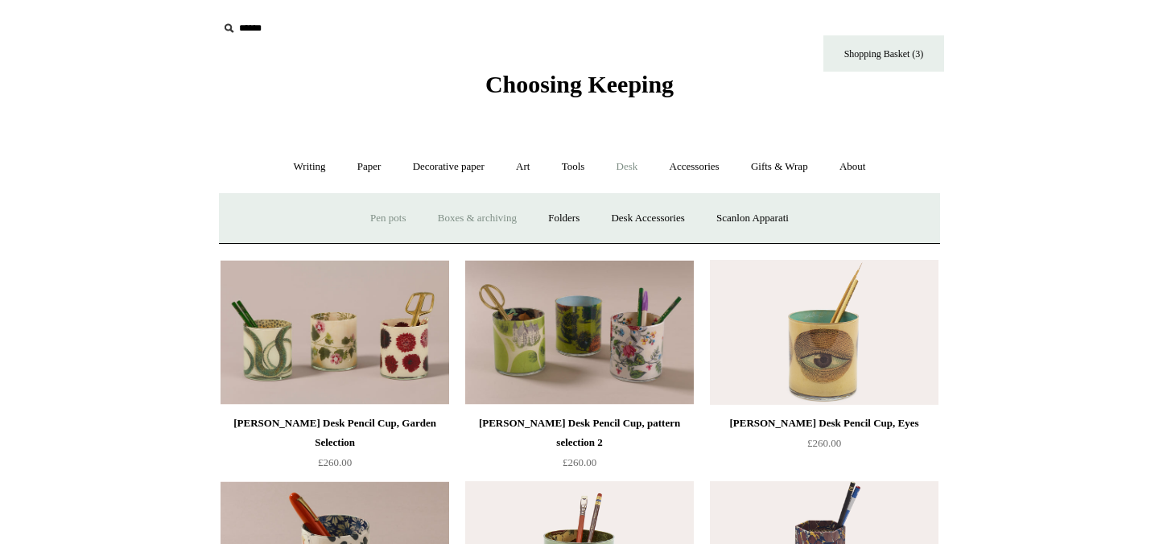
click at [443, 220] on link "Boxes & archiving" at bounding box center [478, 218] width 108 height 43
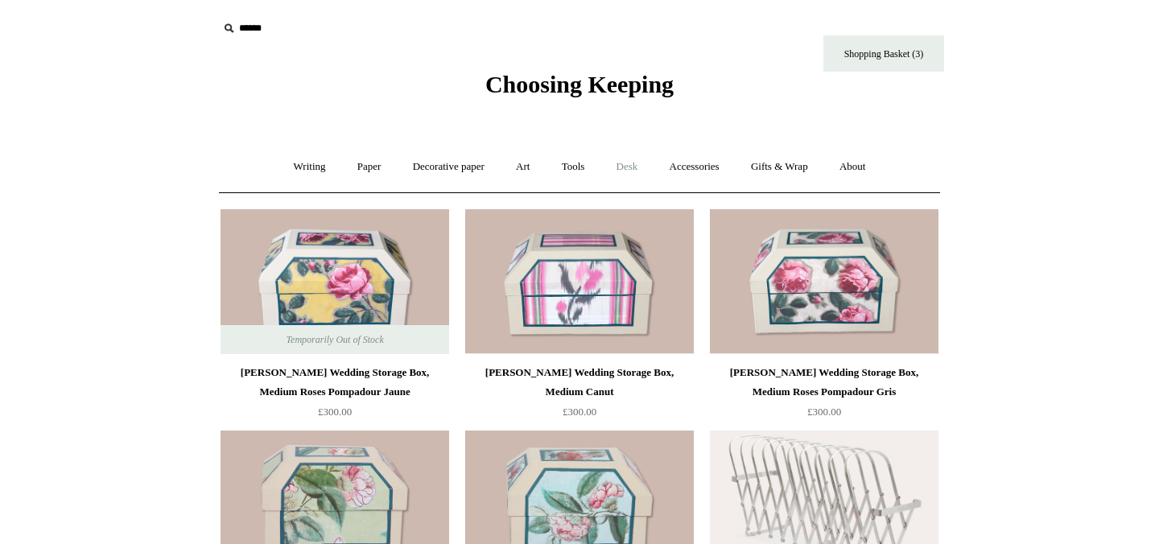
click at [647, 166] on link "Desk +" at bounding box center [627, 167] width 51 height 43
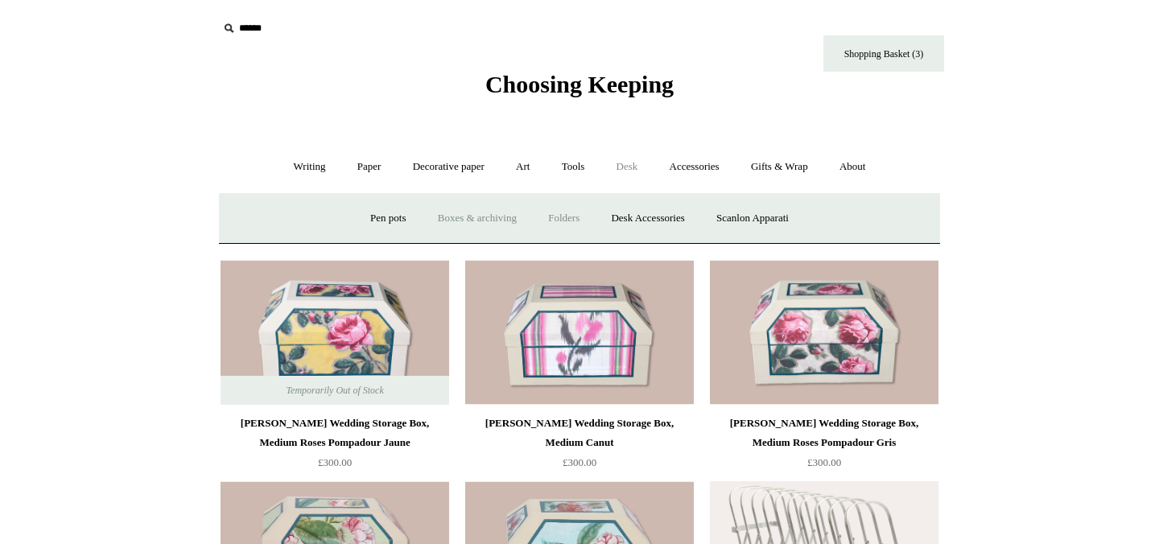
click at [569, 218] on link "Folders" at bounding box center [564, 218] width 60 height 43
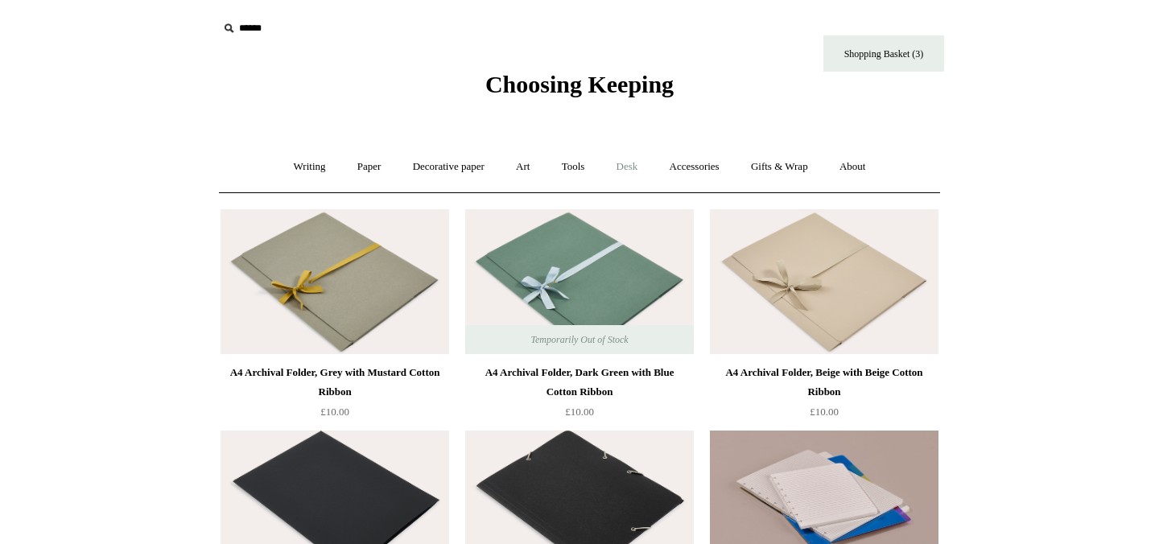
click at [633, 168] on link "Desk +" at bounding box center [627, 167] width 51 height 43
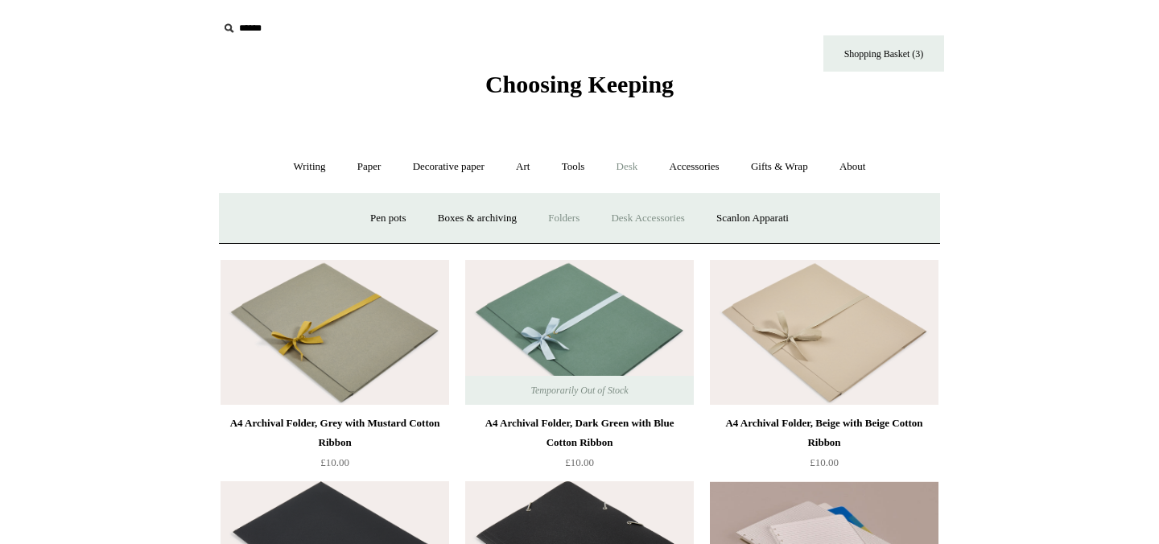
click at [638, 217] on link "Desk Accessories" at bounding box center [648, 218] width 102 height 43
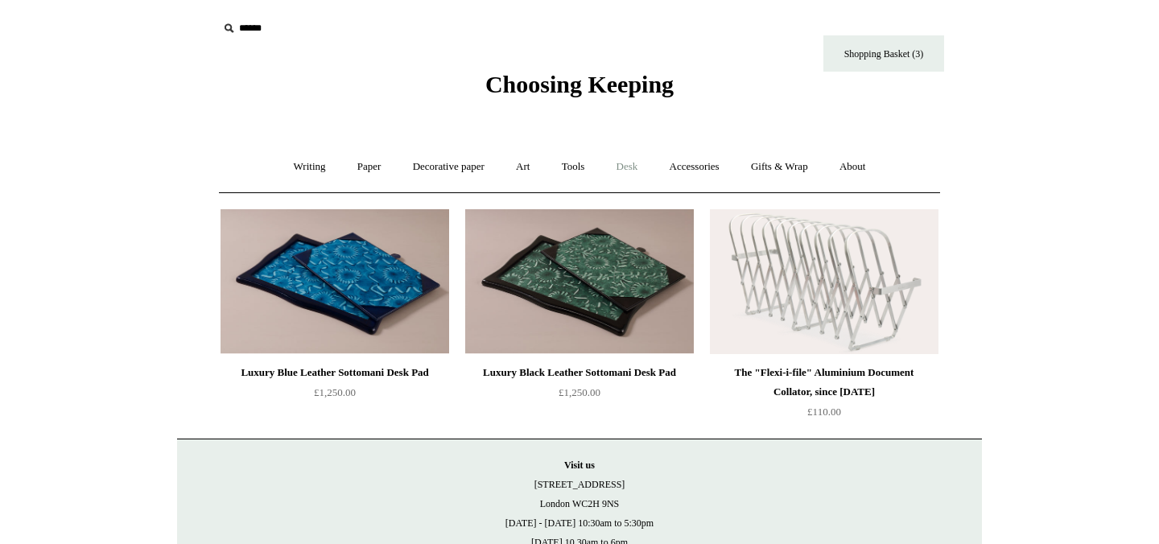
click at [634, 167] on link "Desk +" at bounding box center [627, 167] width 51 height 43
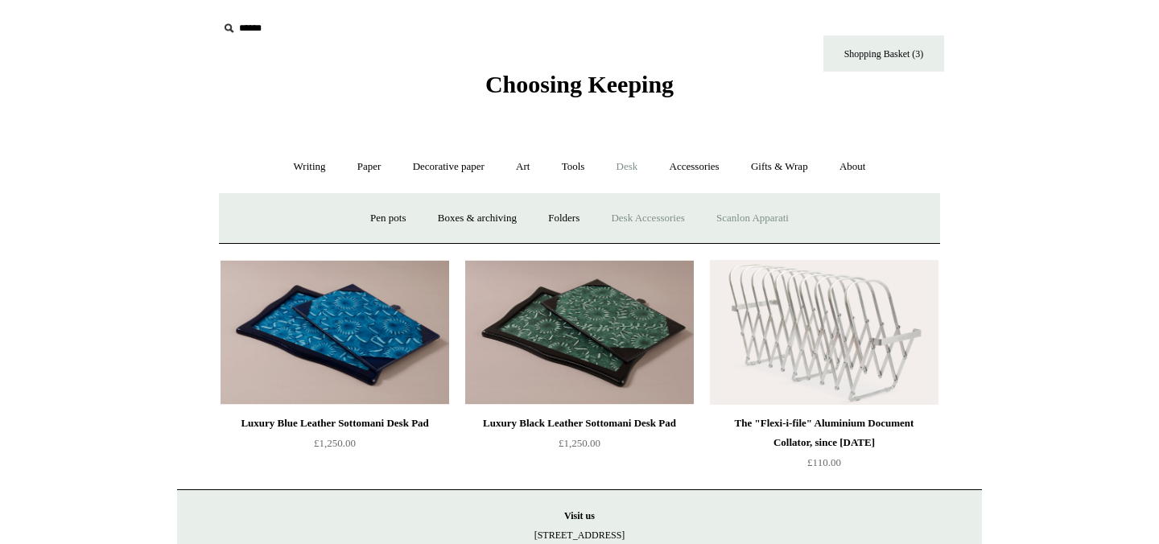
click at [728, 222] on link "Scanlon Apparati" at bounding box center [752, 218] width 101 height 43
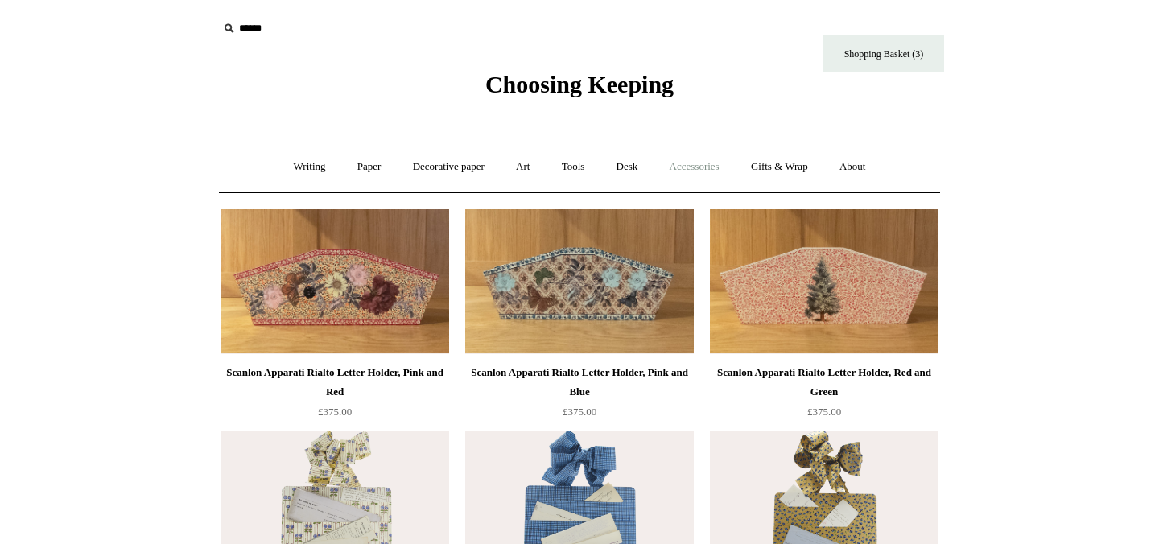
click at [713, 166] on link "Accessories +" at bounding box center [694, 167] width 79 height 43
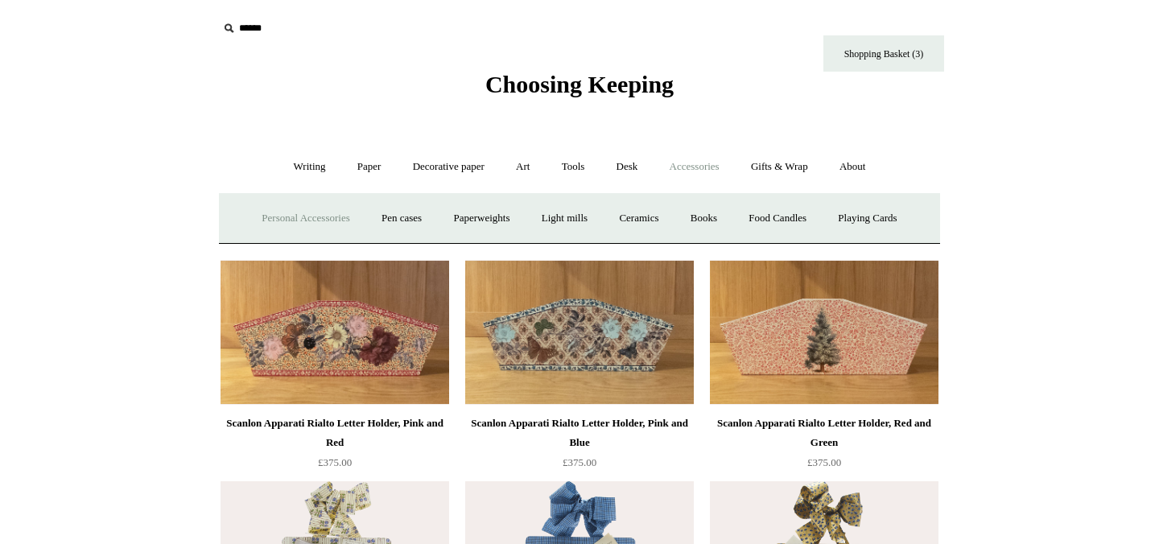
click at [275, 225] on link "Personal Accessories +" at bounding box center [305, 218] width 117 height 43
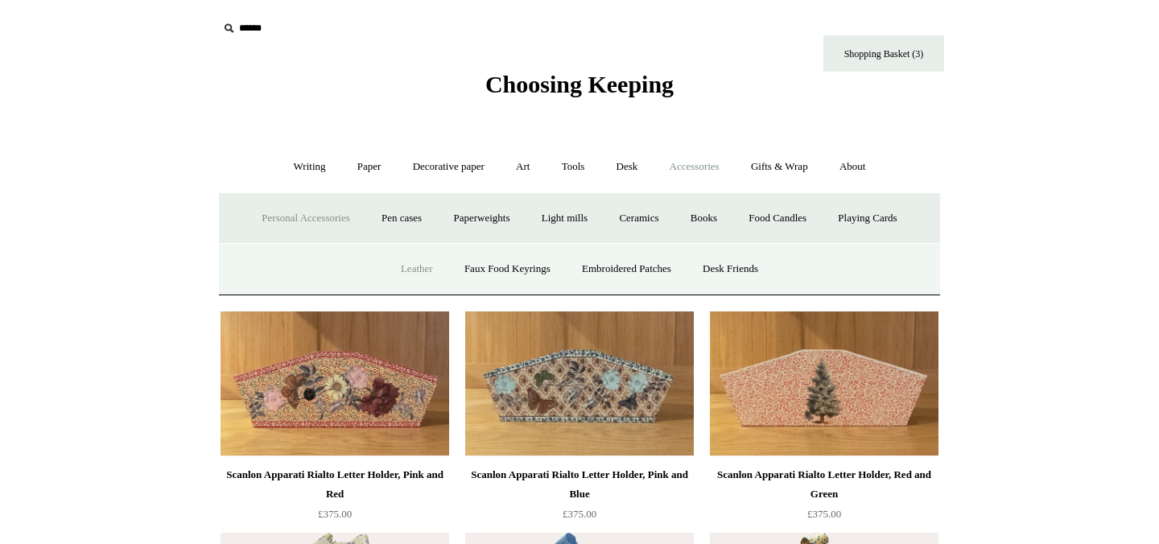
click at [412, 271] on link "Leather" at bounding box center [416, 269] width 61 height 43
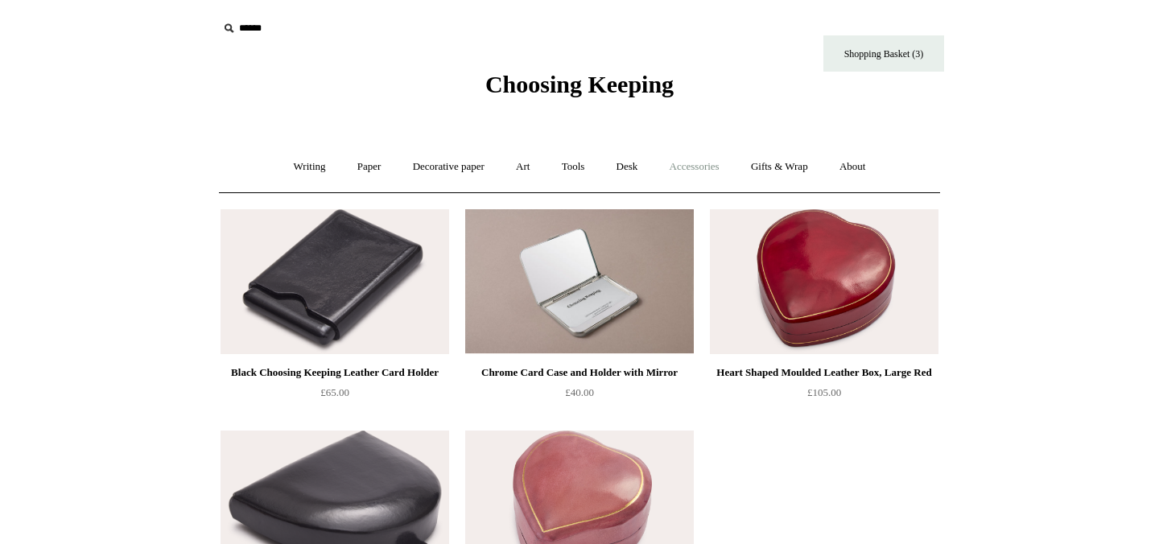
click at [717, 172] on link "Accessories +" at bounding box center [694, 167] width 79 height 43
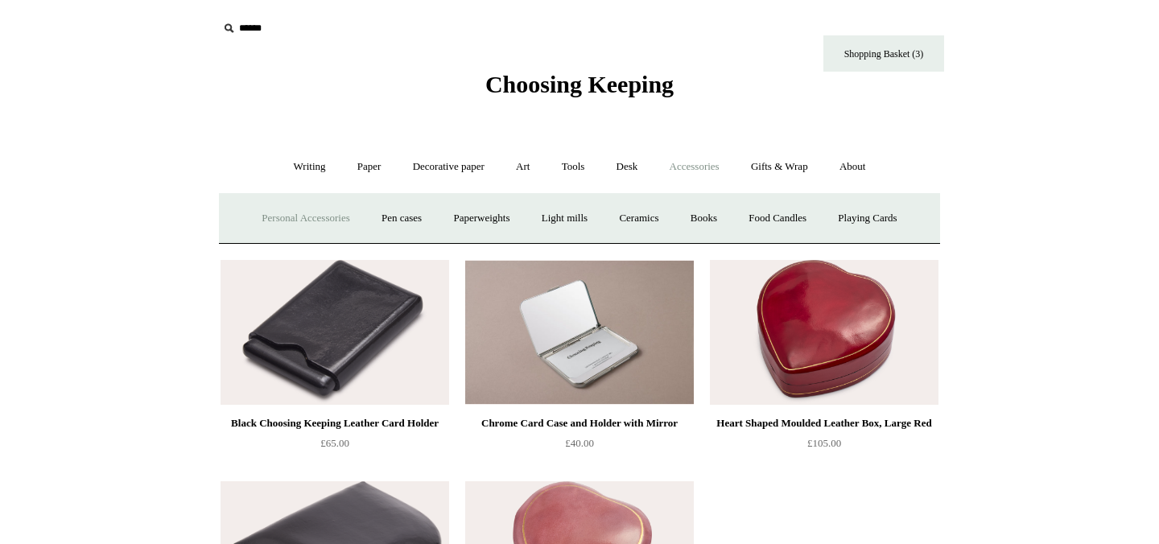
click at [313, 219] on link "Personal Accessories +" at bounding box center [305, 218] width 117 height 43
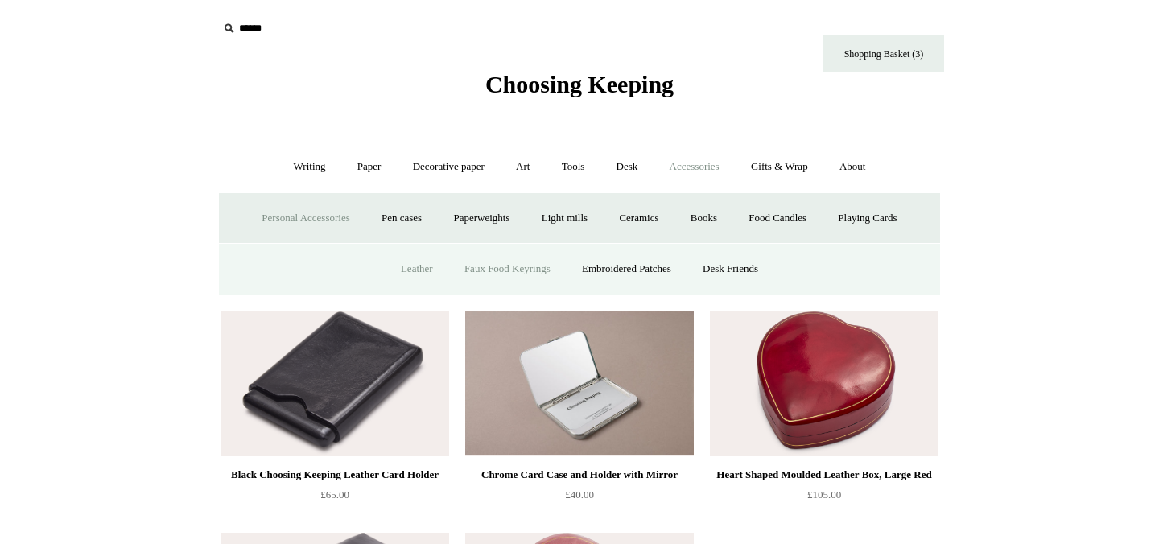
click at [508, 271] on link "Faux Food Keyrings" at bounding box center [507, 269] width 115 height 43
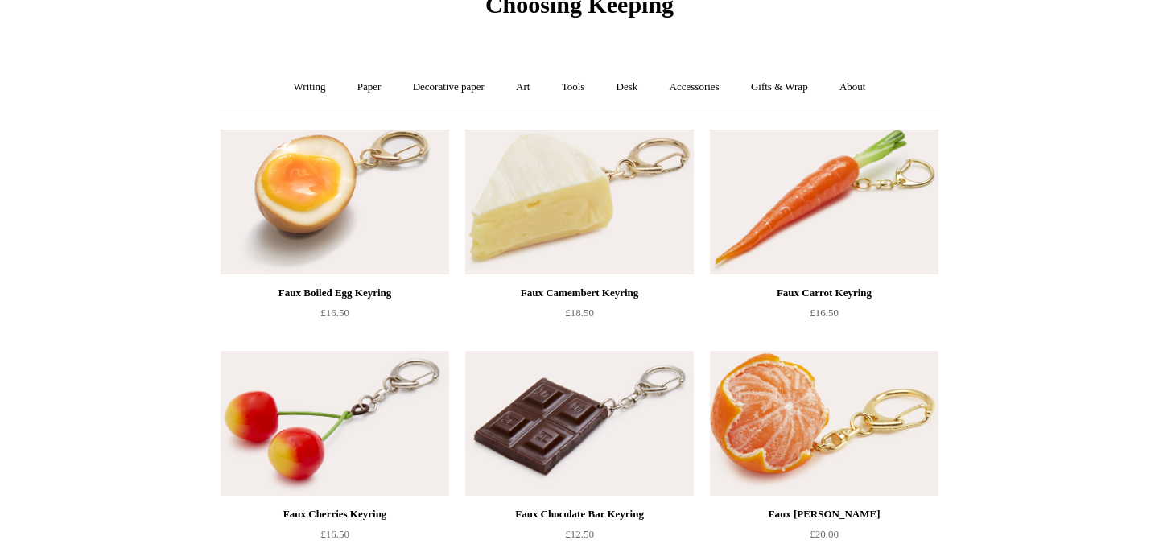
scroll to position [79, 0]
click at [696, 93] on link "Accessories +" at bounding box center [694, 88] width 79 height 43
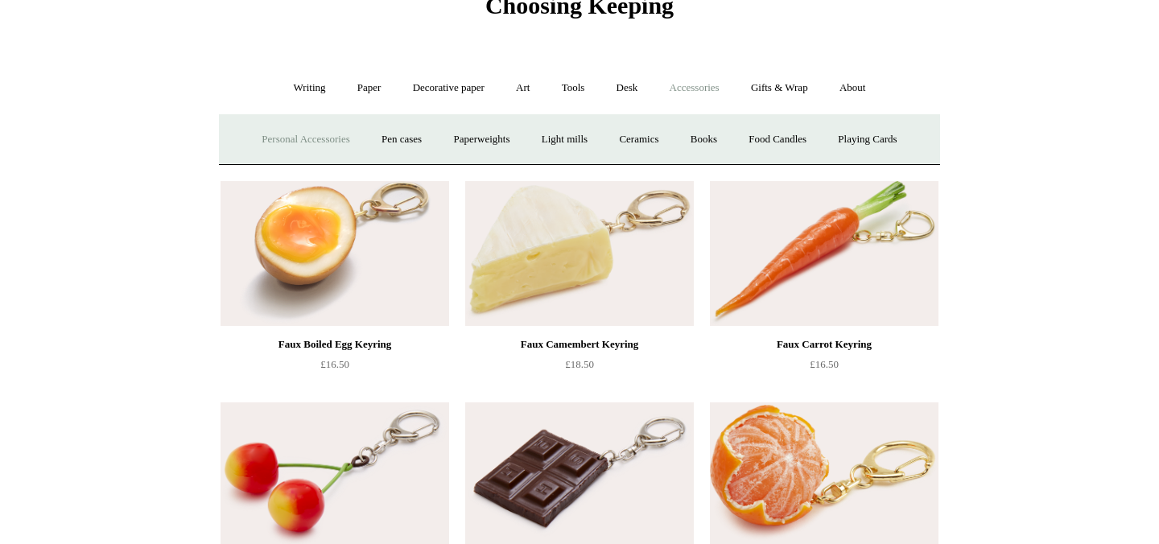
click at [329, 134] on link "Personal Accessories +" at bounding box center [305, 139] width 117 height 43
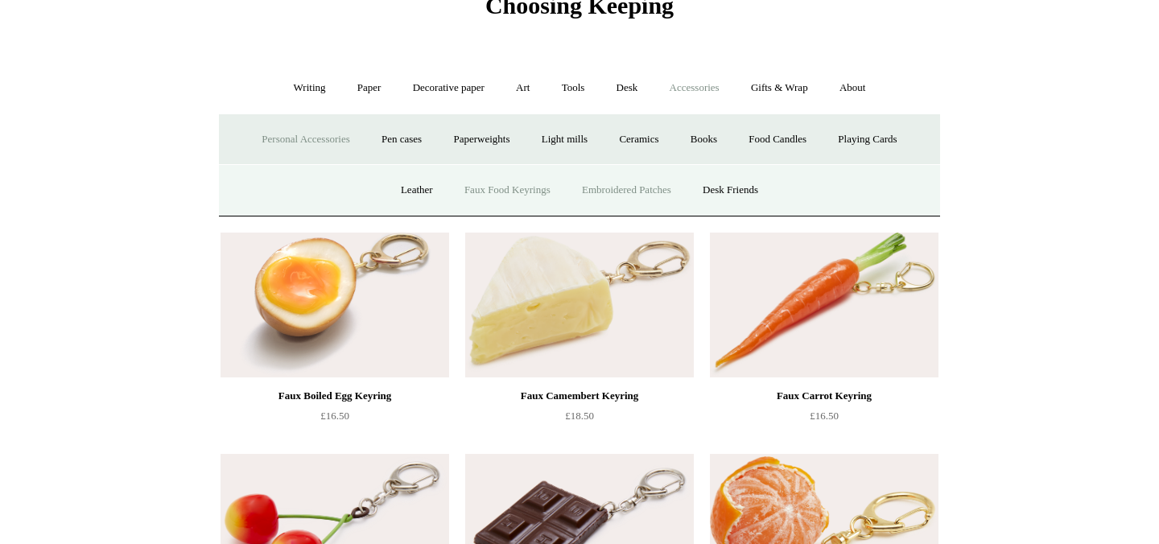
click at [586, 190] on link "Embroidered Patches" at bounding box center [627, 190] width 118 height 43
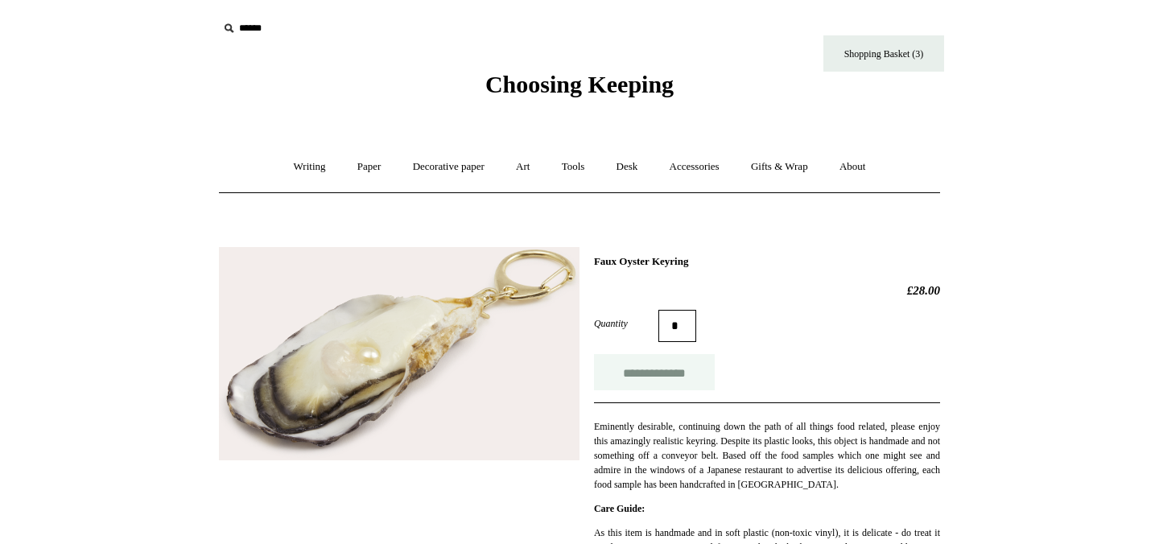
click at [647, 374] on input "**********" at bounding box center [654, 372] width 121 height 36
type input "**********"
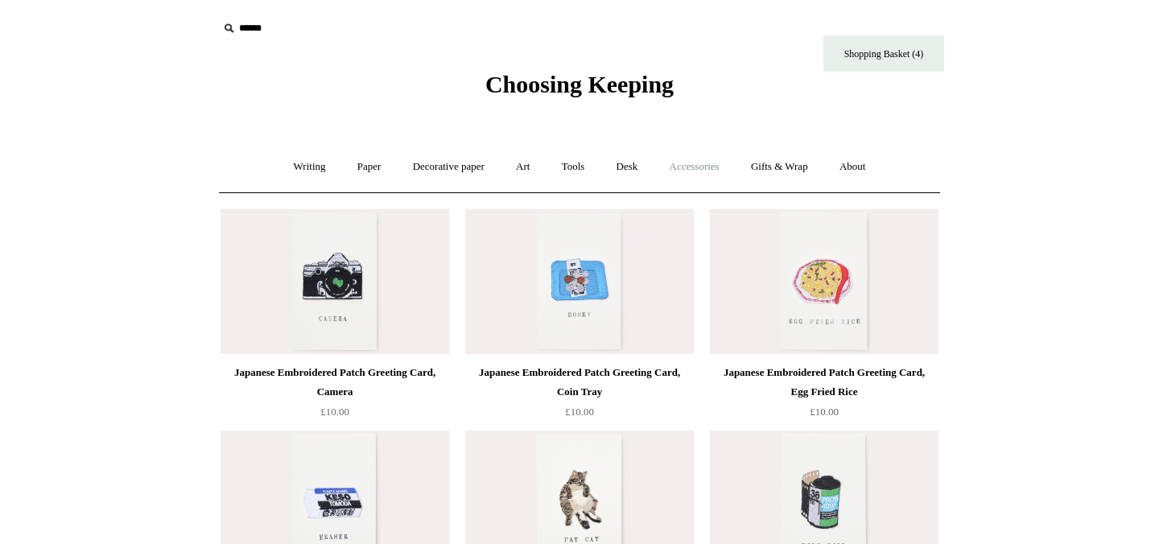
click at [683, 167] on link "Accessories +" at bounding box center [694, 167] width 79 height 43
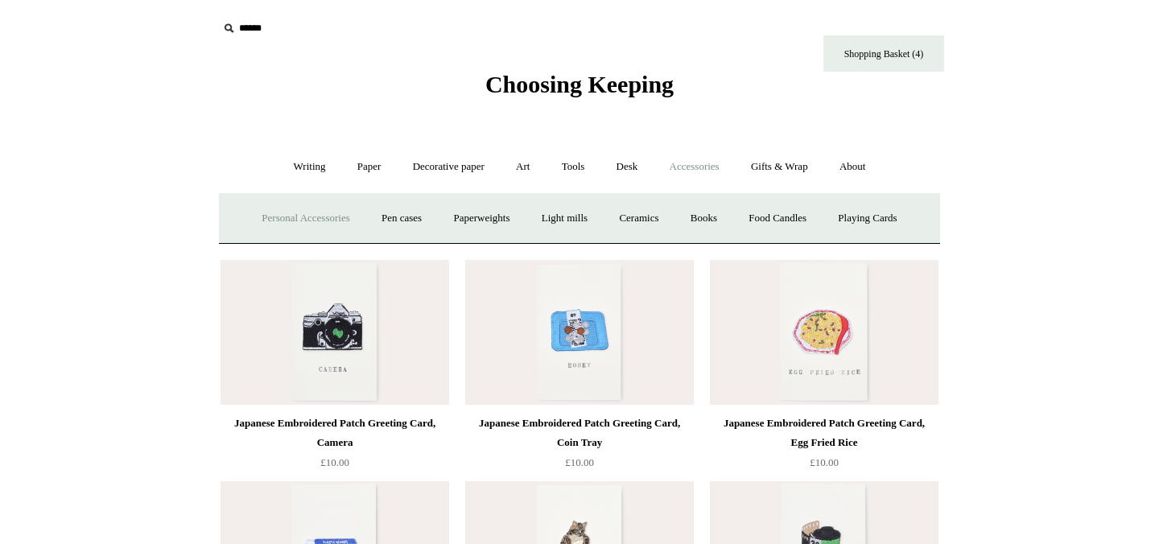
click at [278, 222] on link "Personal Accessories +" at bounding box center [305, 218] width 117 height 43
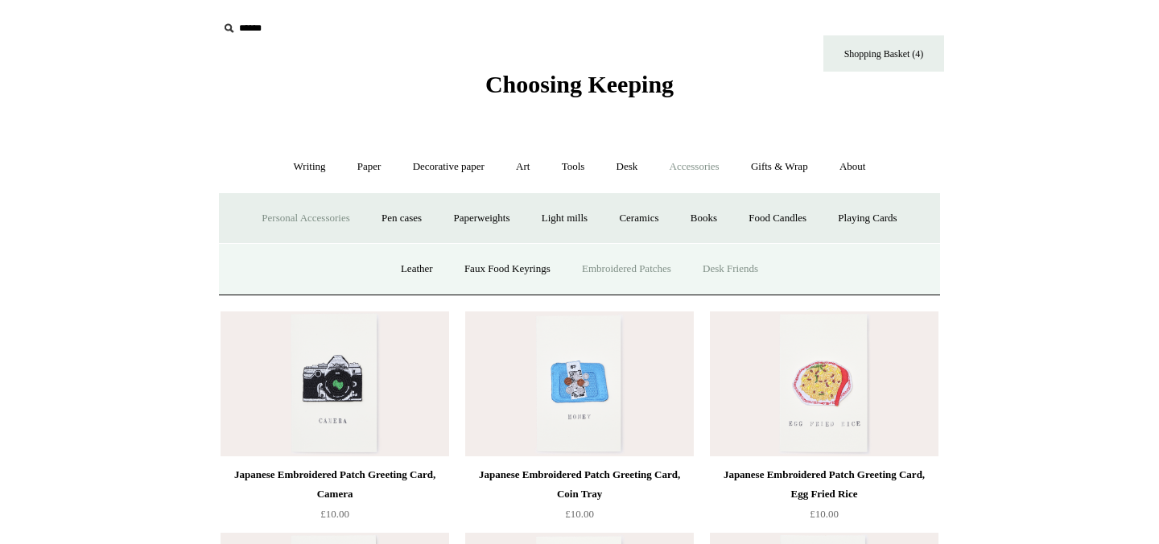
click at [746, 268] on link "Desk Friends" at bounding box center [730, 269] width 85 height 43
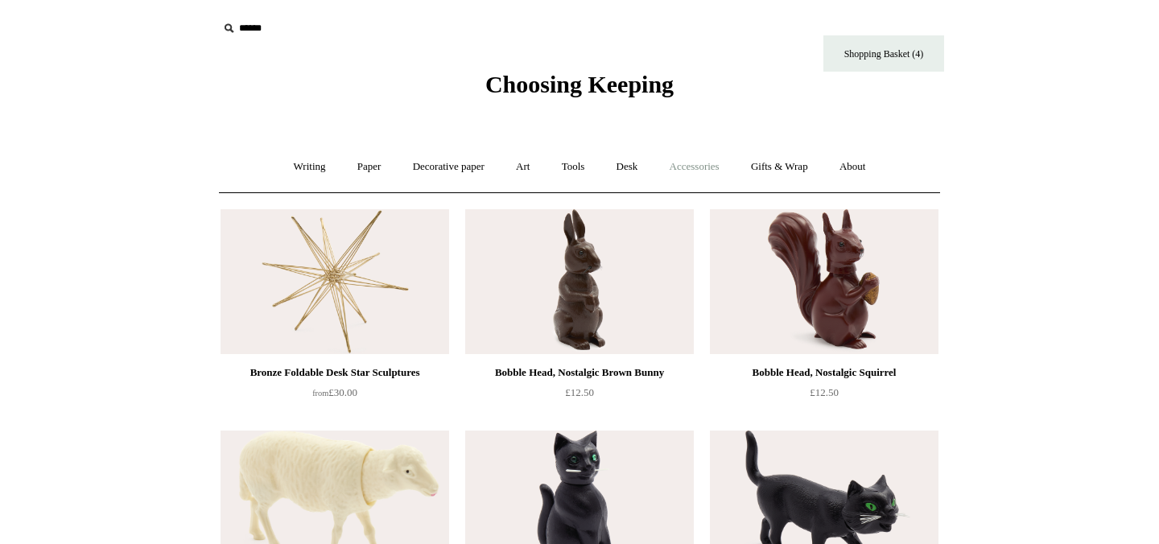
click at [711, 171] on link "Accessories +" at bounding box center [694, 167] width 79 height 43
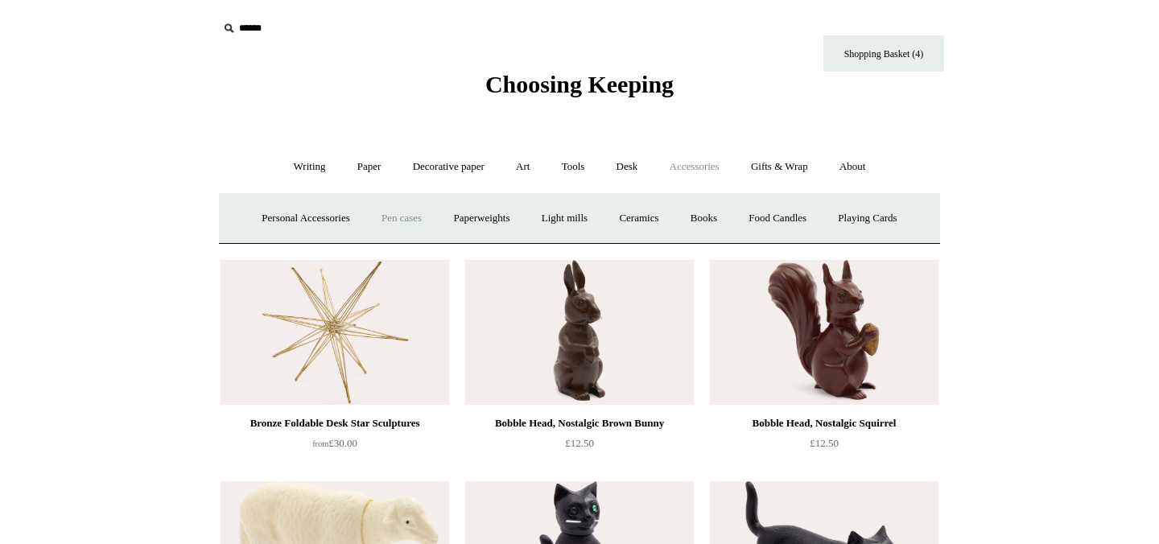
click at [404, 217] on link "Pen cases" at bounding box center [401, 218] width 69 height 43
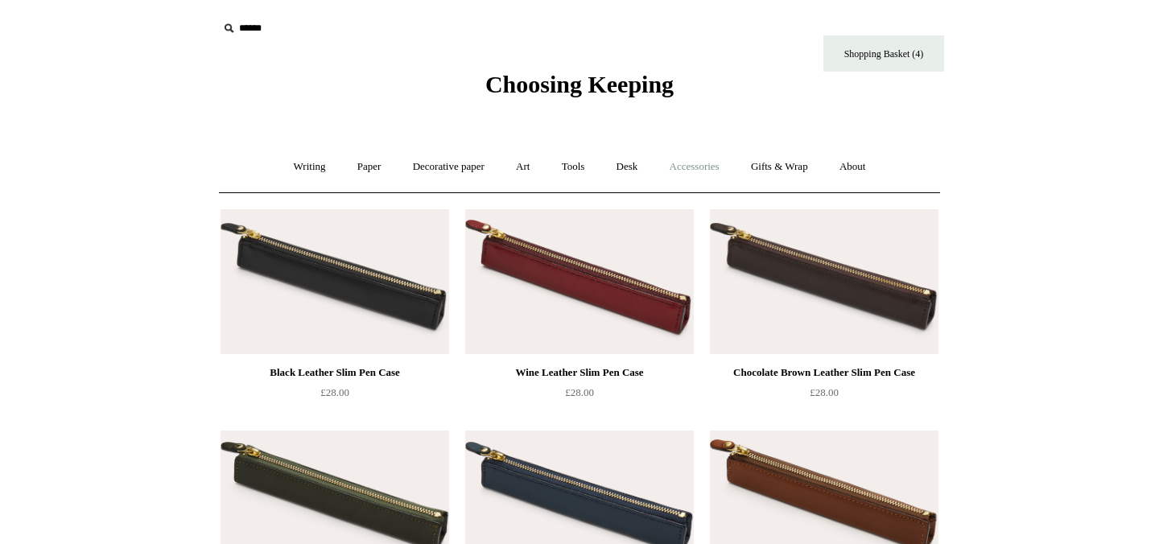
click at [692, 172] on link "Accessories +" at bounding box center [694, 167] width 79 height 43
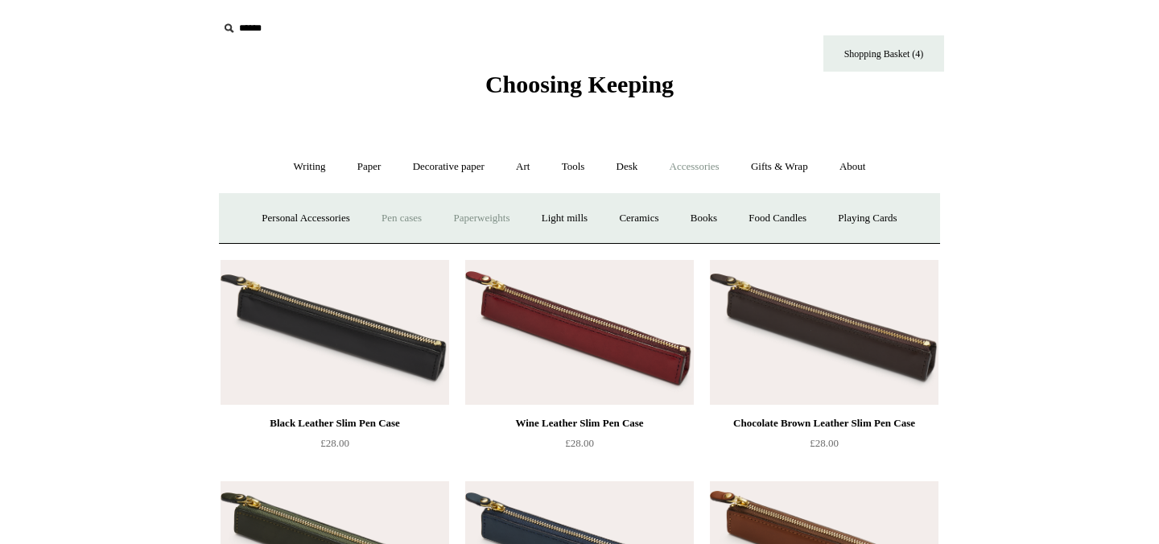
click at [462, 216] on link "Paperweights +" at bounding box center [481, 218] width 85 height 43
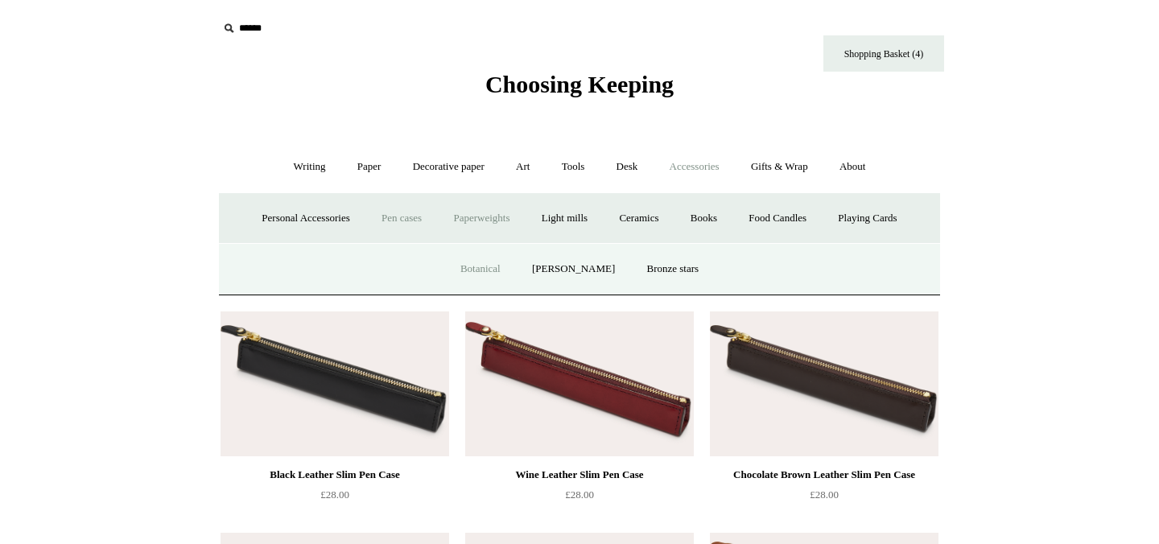
click at [479, 277] on link "Botanical" at bounding box center [480, 269] width 69 height 43
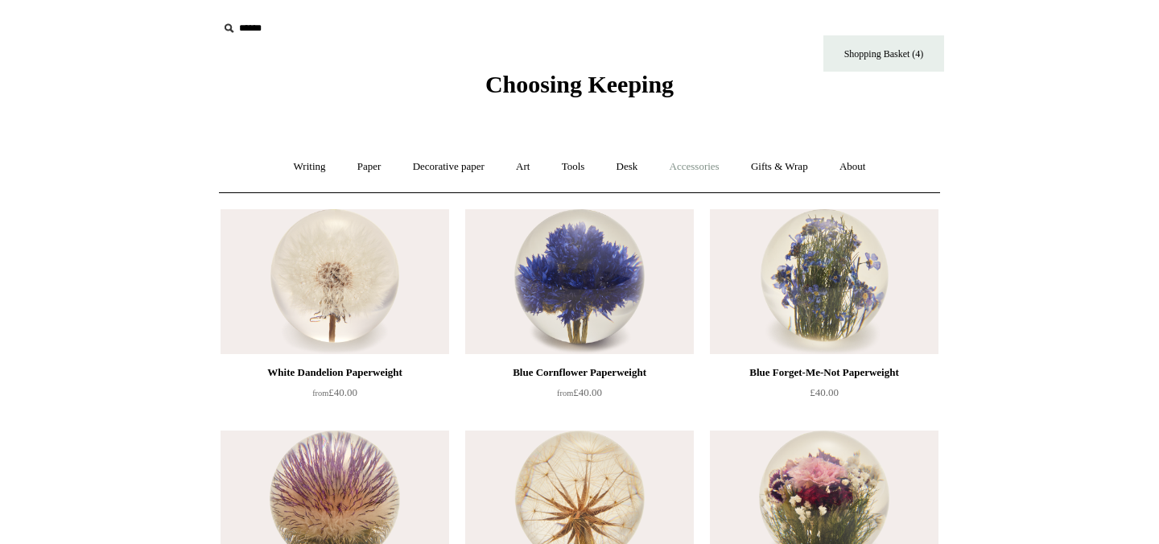
click at [700, 168] on link "Accessories +" at bounding box center [694, 167] width 79 height 43
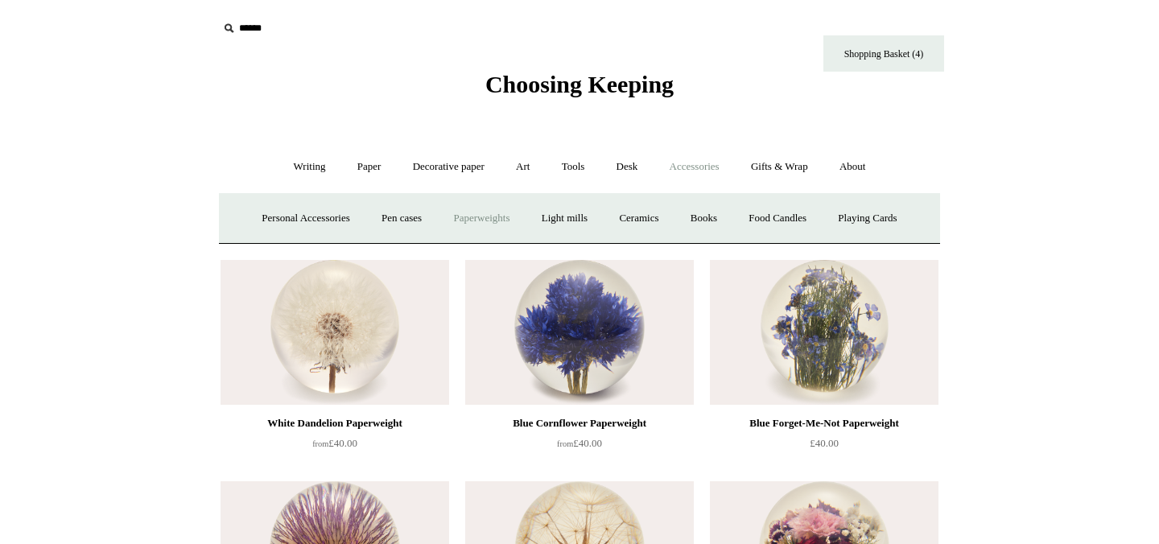
click at [464, 215] on link "Paperweights +" at bounding box center [481, 218] width 85 height 43
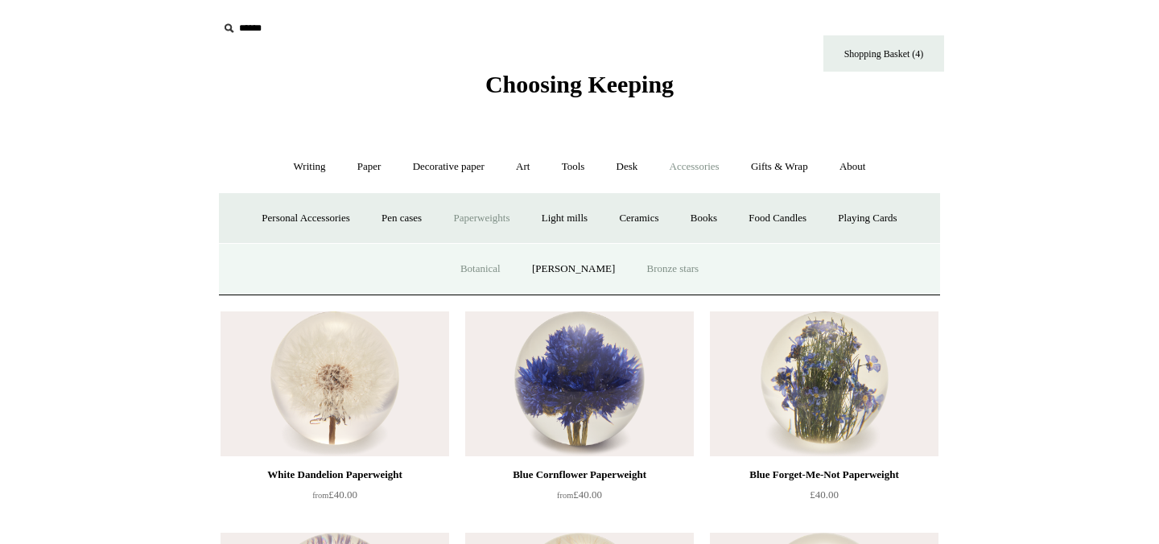
click at [674, 273] on link "Bronze stars" at bounding box center [673, 269] width 81 height 43
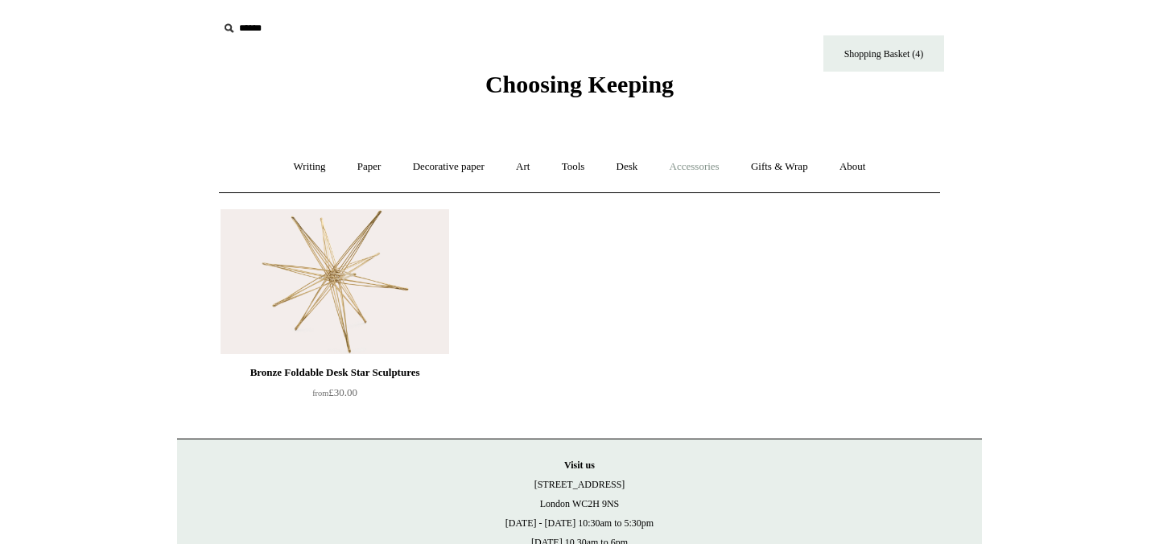
click at [718, 176] on link "Accessories +" at bounding box center [694, 167] width 79 height 43
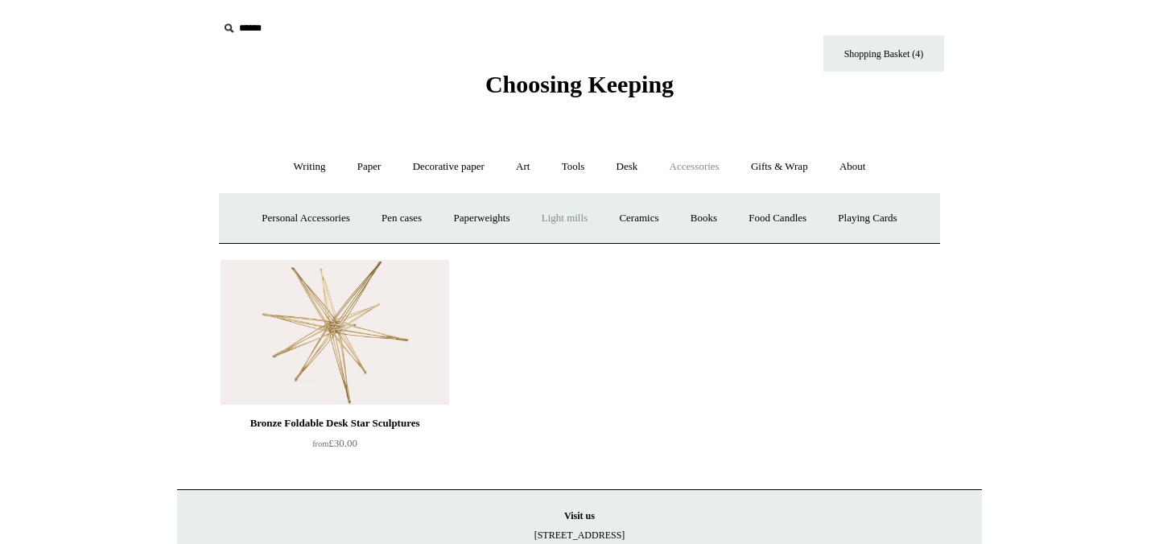
click at [560, 218] on link "Light mills" at bounding box center [564, 218] width 75 height 43
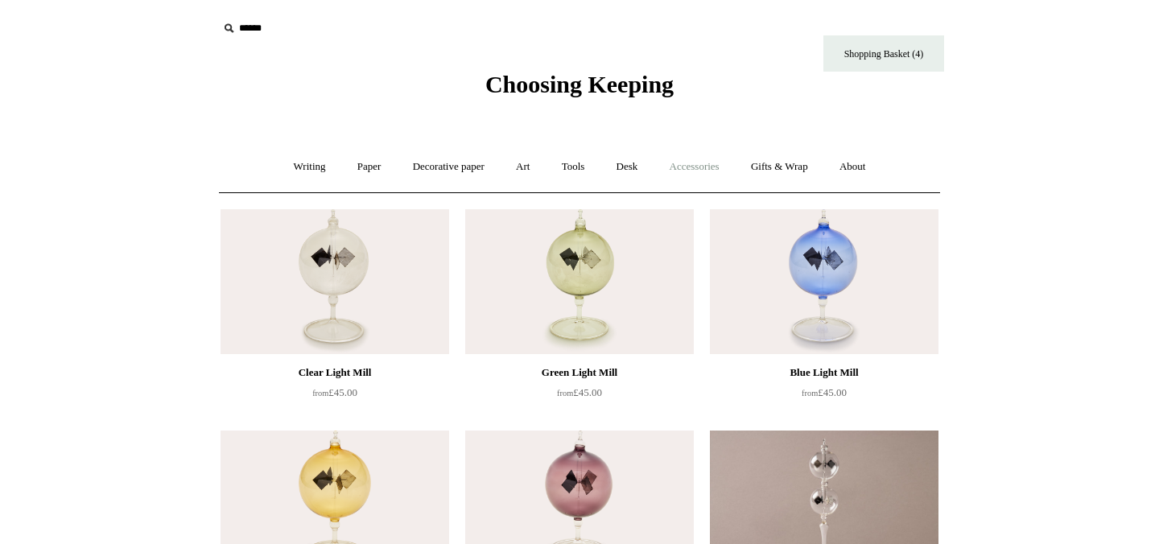
click at [686, 170] on link "Accessories +" at bounding box center [694, 167] width 79 height 43
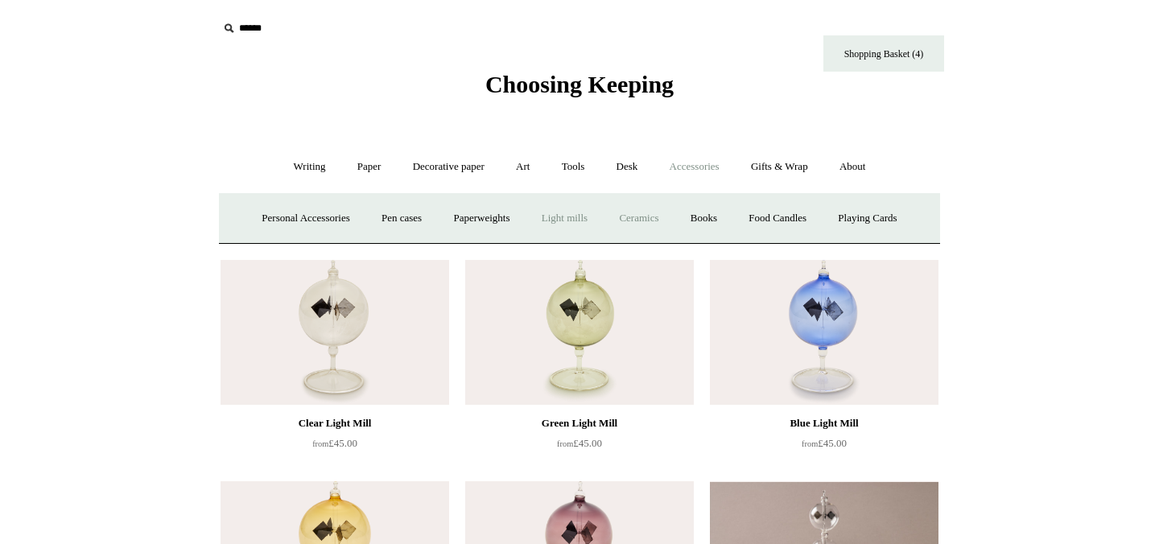
click at [640, 209] on link "Ceramics +" at bounding box center [639, 218] width 68 height 43
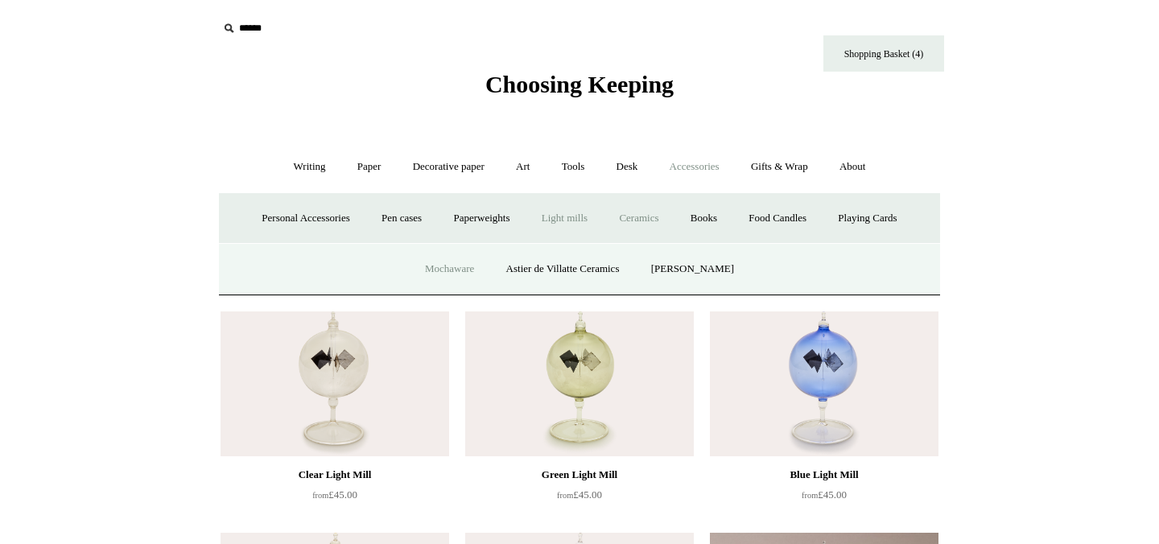
click at [435, 273] on link "Mochaware" at bounding box center [450, 269] width 78 height 43
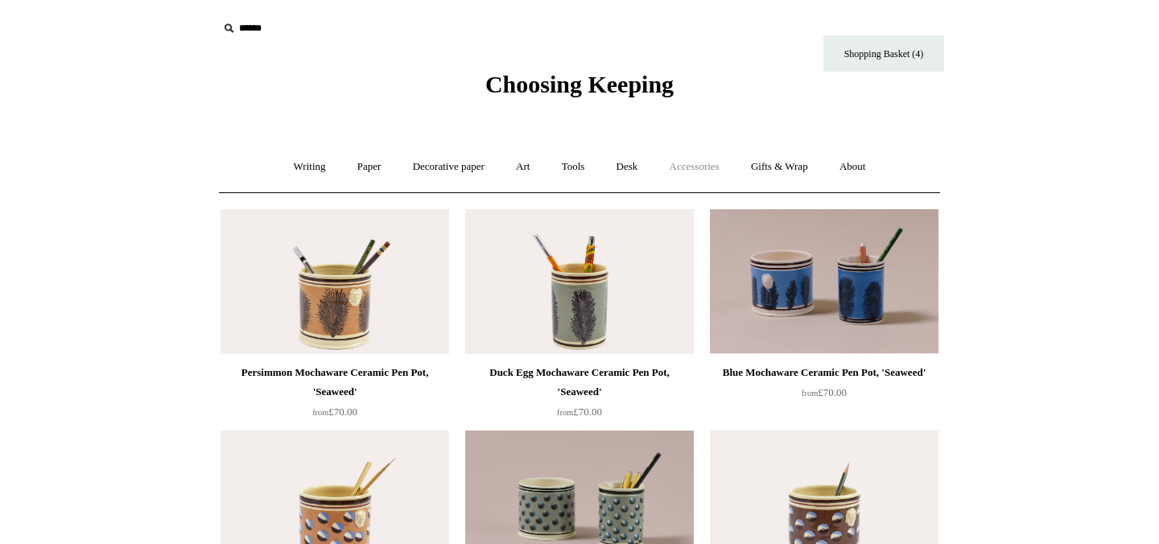
click at [707, 165] on link "Accessories +" at bounding box center [694, 167] width 79 height 43
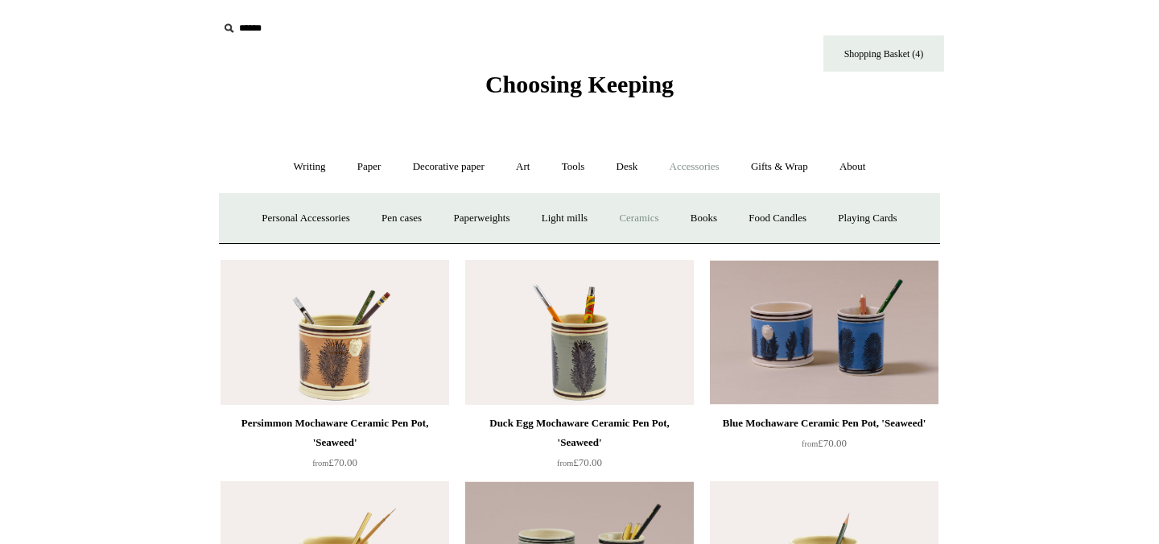
click at [635, 223] on link "Ceramics +" at bounding box center [639, 218] width 68 height 43
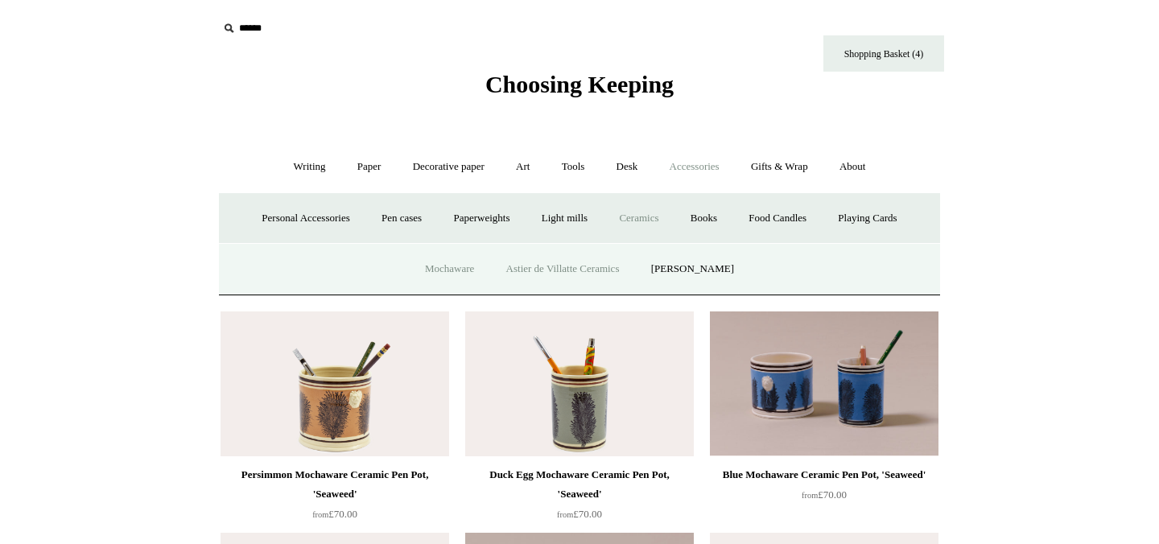
click at [529, 274] on link "Astier de Villatte Ceramics" at bounding box center [563, 269] width 143 height 43
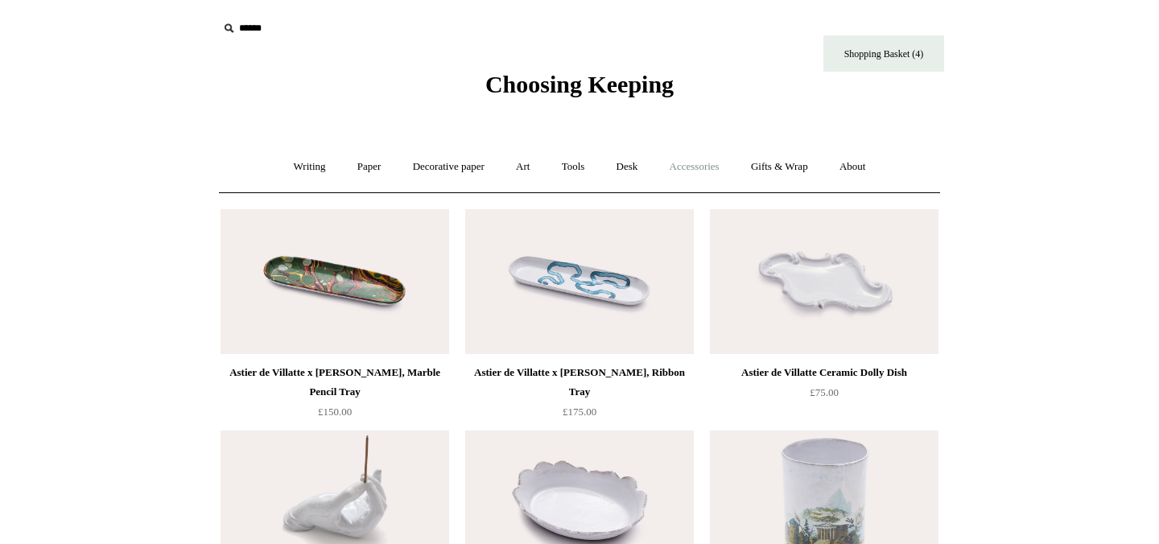
click at [708, 176] on link "Accessories +" at bounding box center [694, 167] width 79 height 43
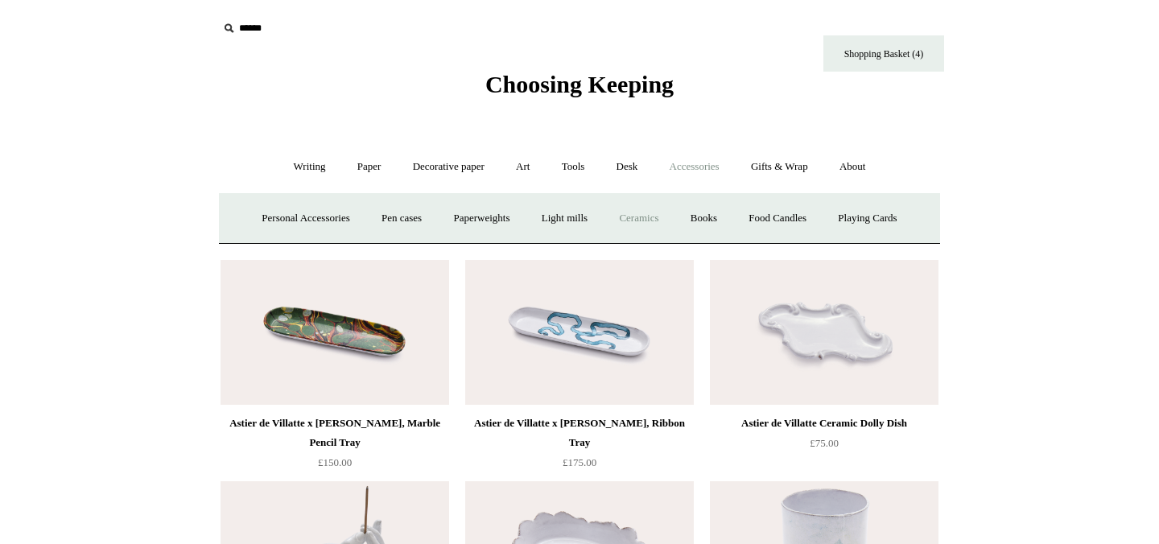
click at [642, 221] on link "Ceramics +" at bounding box center [639, 218] width 68 height 43
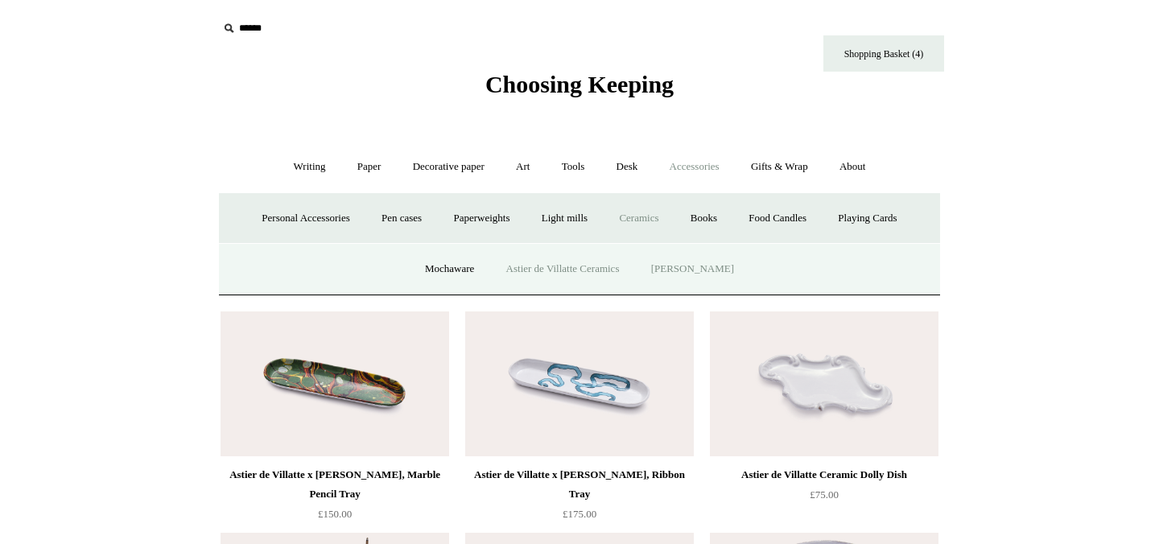
click at [688, 271] on link "[PERSON_NAME]" at bounding box center [693, 269] width 112 height 43
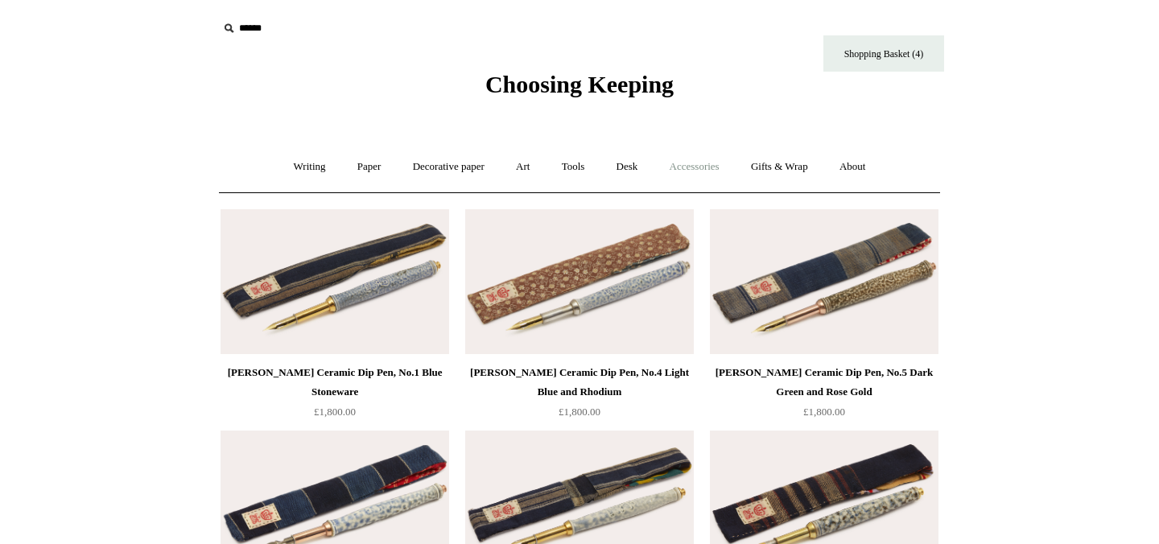
click at [700, 160] on link "Accessories +" at bounding box center [694, 167] width 79 height 43
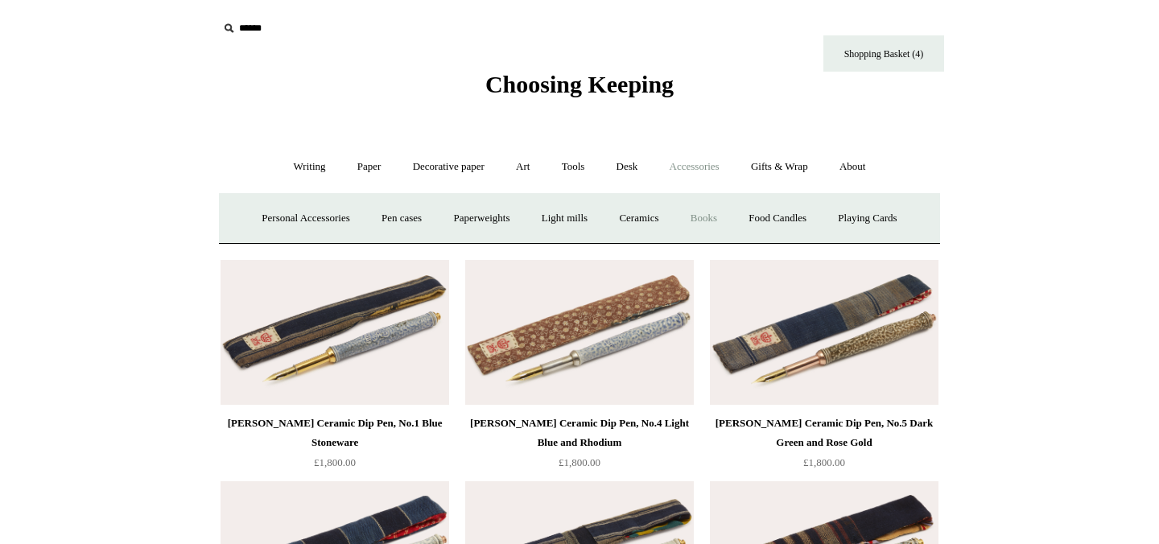
click at [713, 217] on link "Books" at bounding box center [704, 218] width 56 height 43
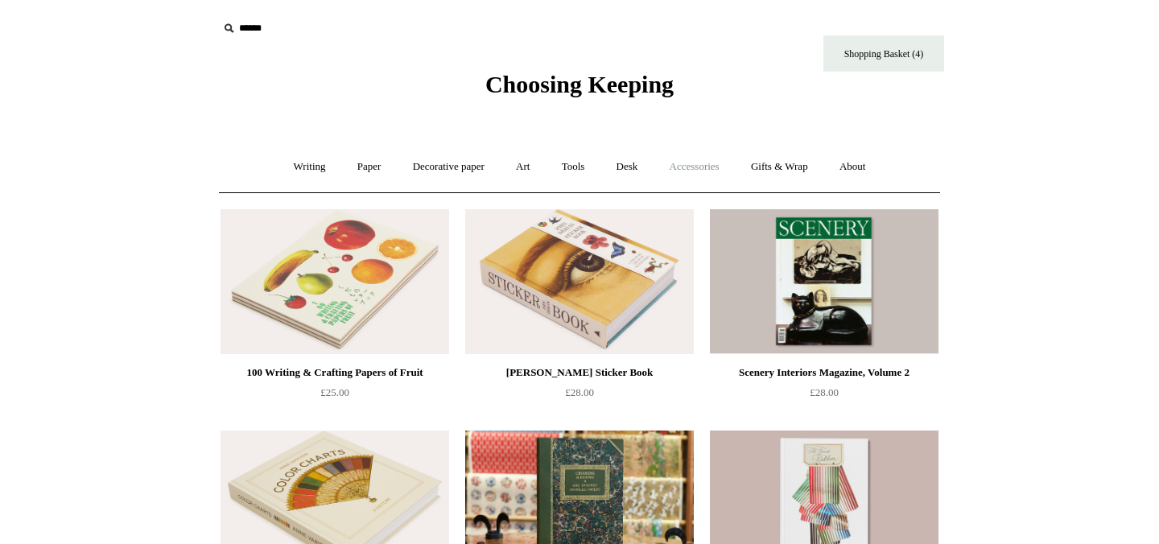
click at [695, 172] on link "Accessories +" at bounding box center [694, 167] width 79 height 43
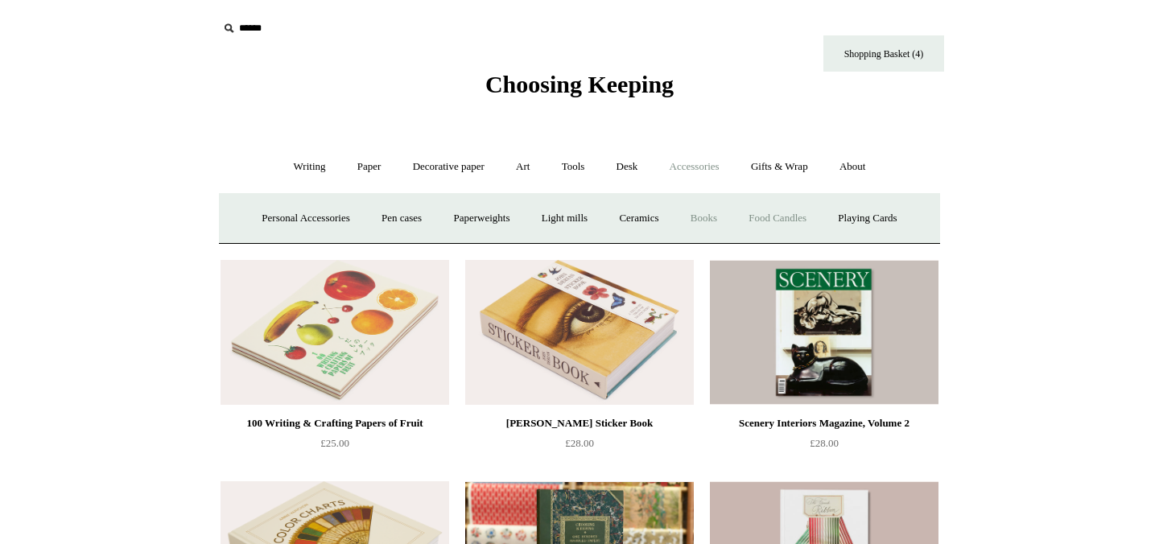
click at [784, 225] on link "Food Candles" at bounding box center [777, 218] width 87 height 43
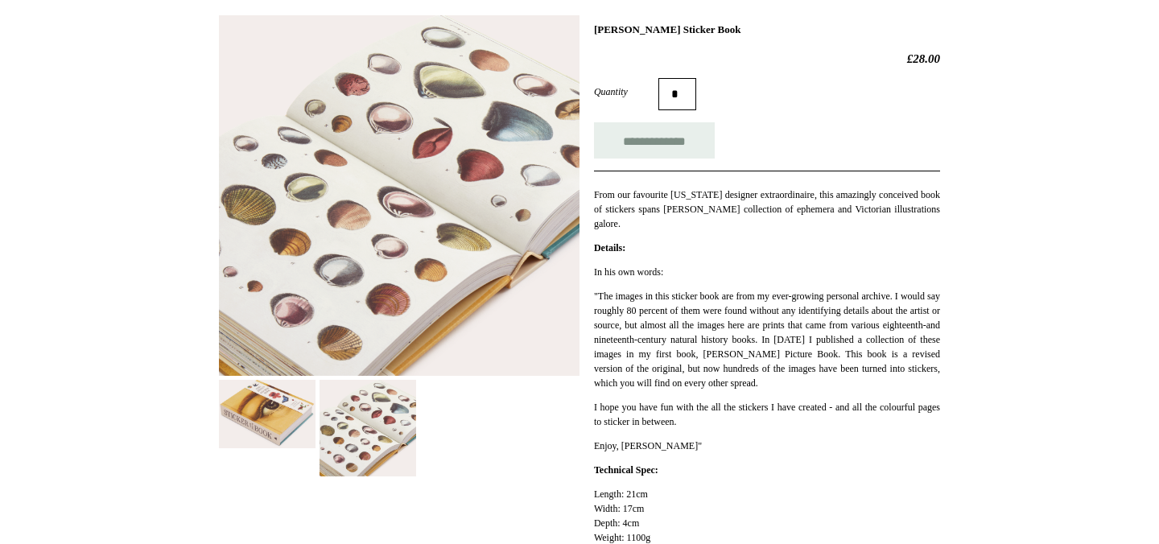
scroll to position [134, 0]
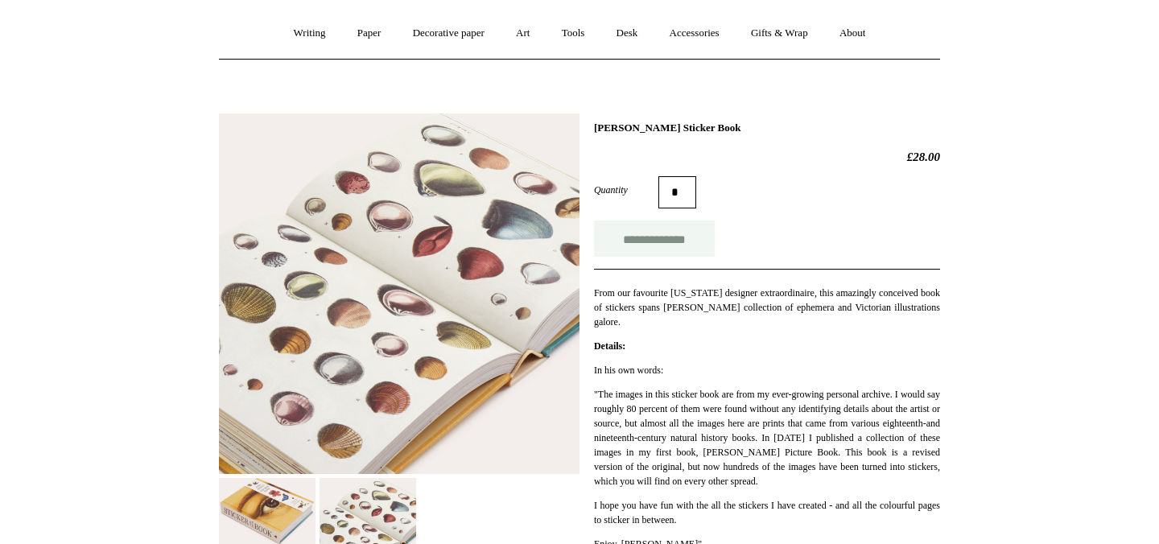
click at [630, 238] on input "**********" at bounding box center [654, 239] width 121 height 36
type input "**********"
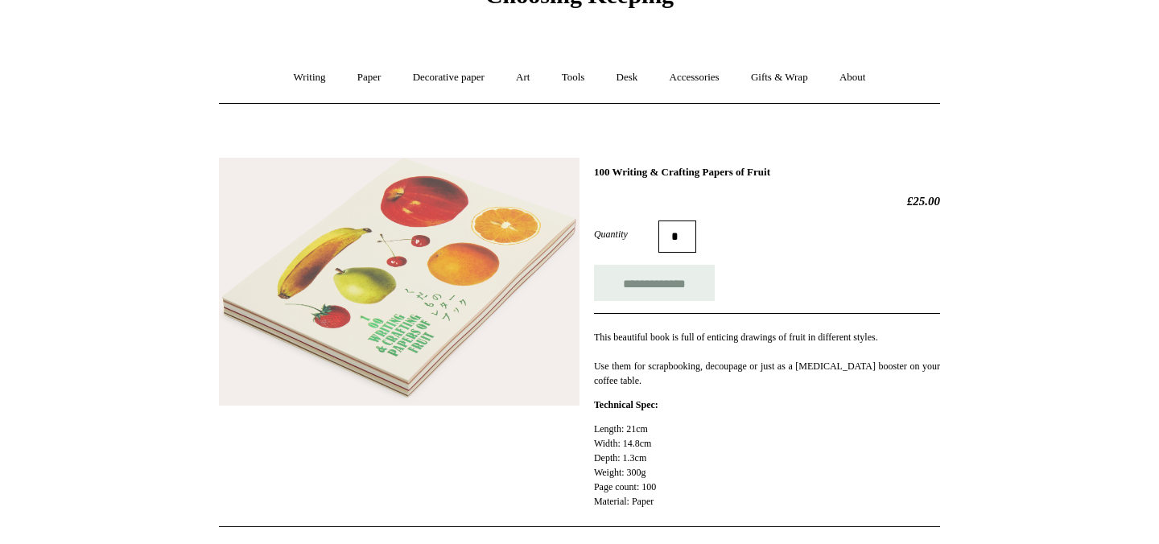
scroll to position [92, 0]
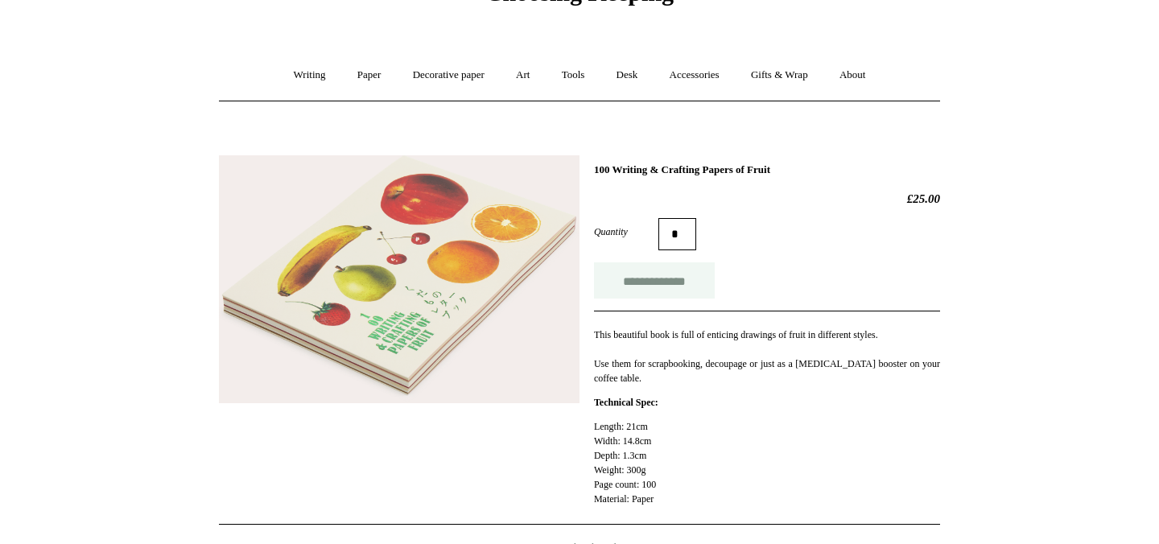
click at [617, 278] on input "**********" at bounding box center [654, 280] width 121 height 36
type input "**********"
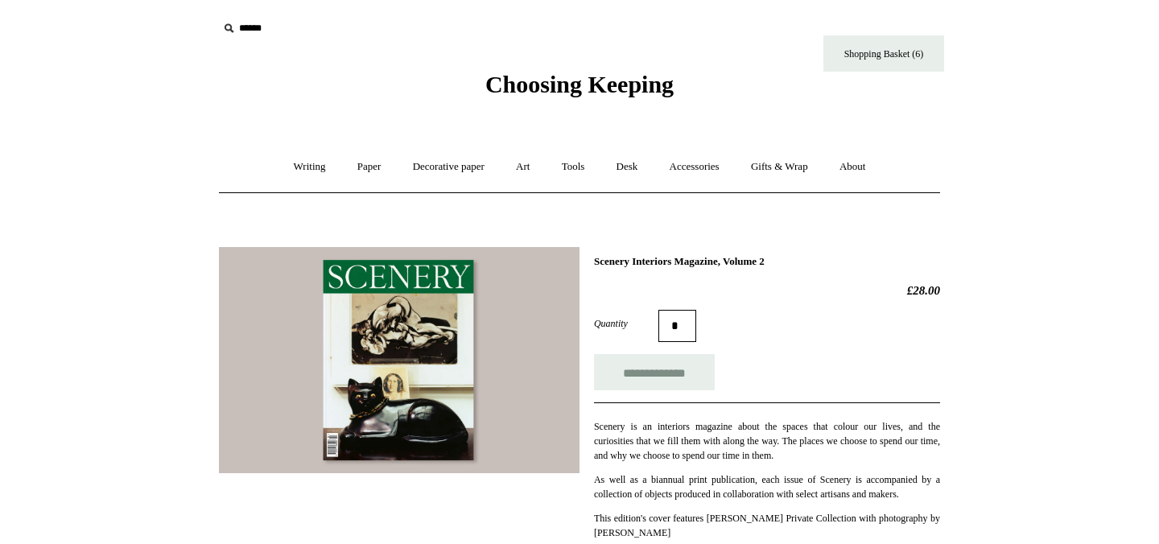
scroll to position [79, 0]
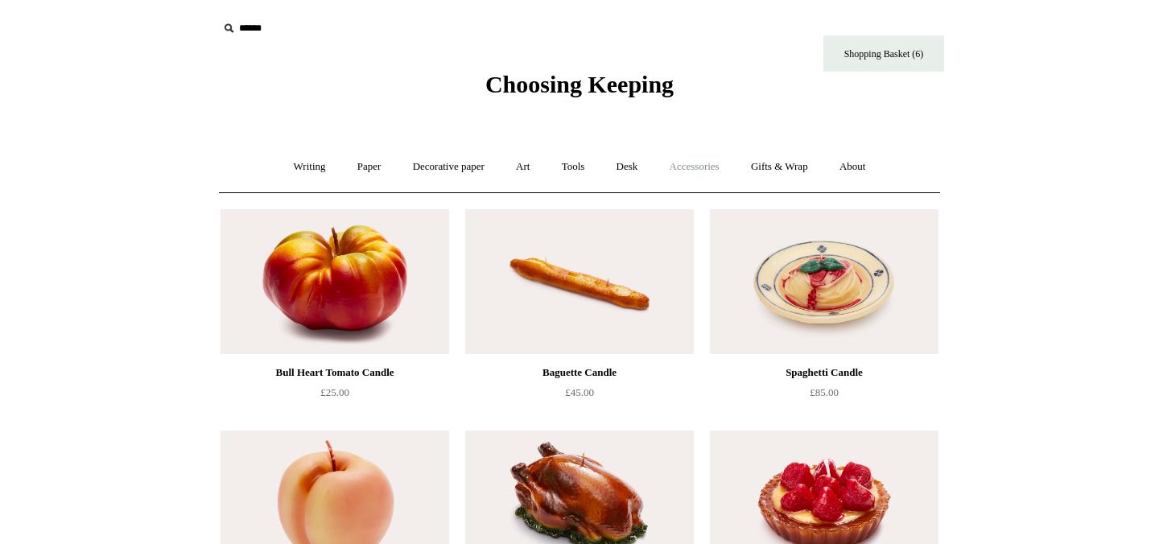
click at [702, 172] on link "Accessories +" at bounding box center [694, 167] width 79 height 43
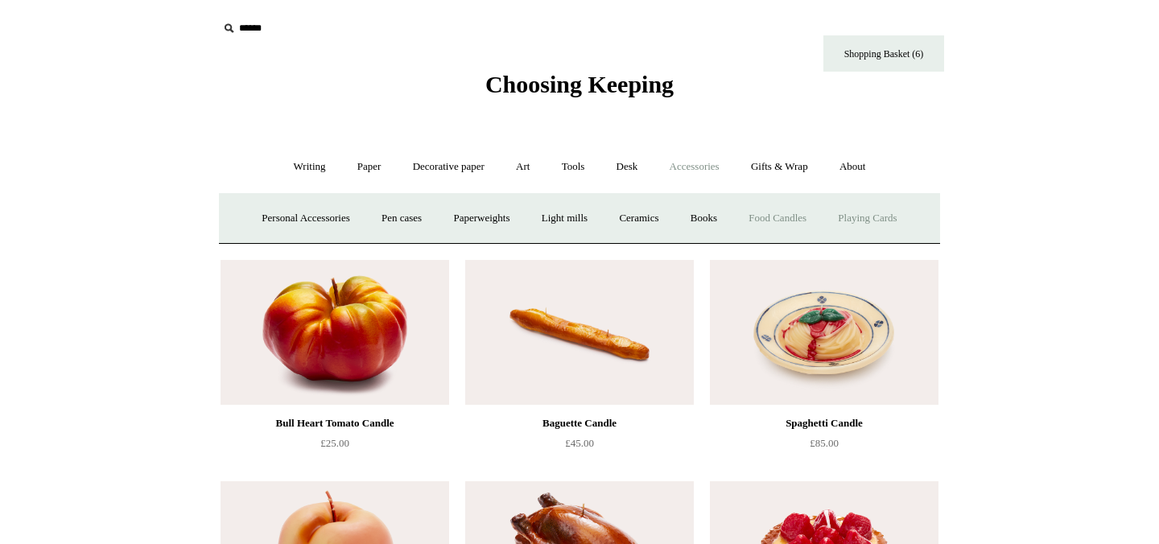
click at [880, 222] on link "Playing Cards" at bounding box center [868, 218] width 88 height 43
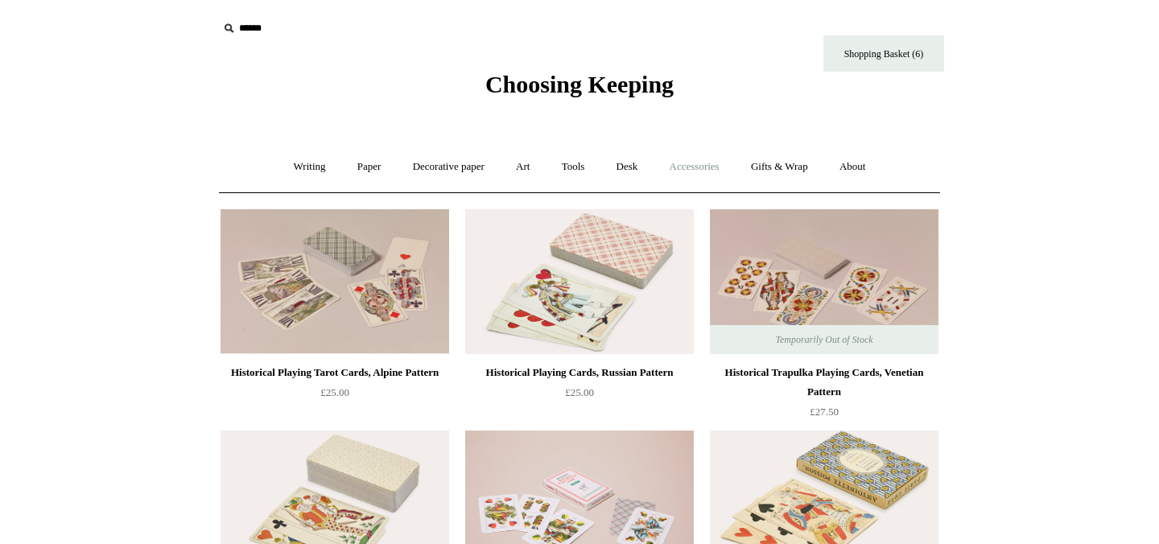
click at [702, 165] on link "Accessories +" at bounding box center [694, 167] width 79 height 43
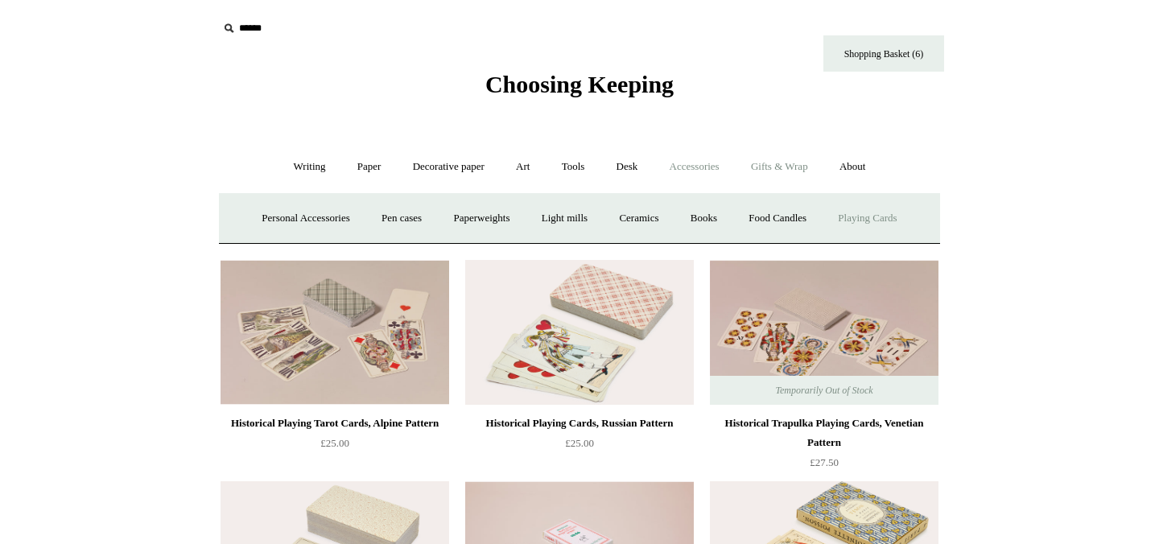
click at [798, 168] on link "Gifts & Wrap +" at bounding box center [780, 167] width 86 height 43
click at [610, 221] on link "Tags & labels" at bounding box center [619, 218] width 86 height 43
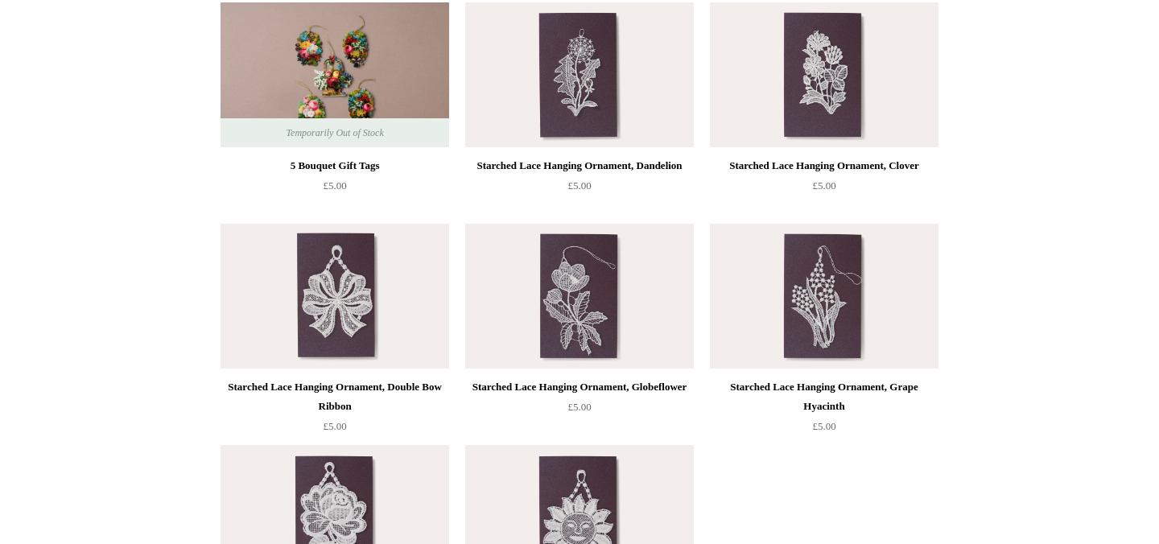
scroll to position [1327, 0]
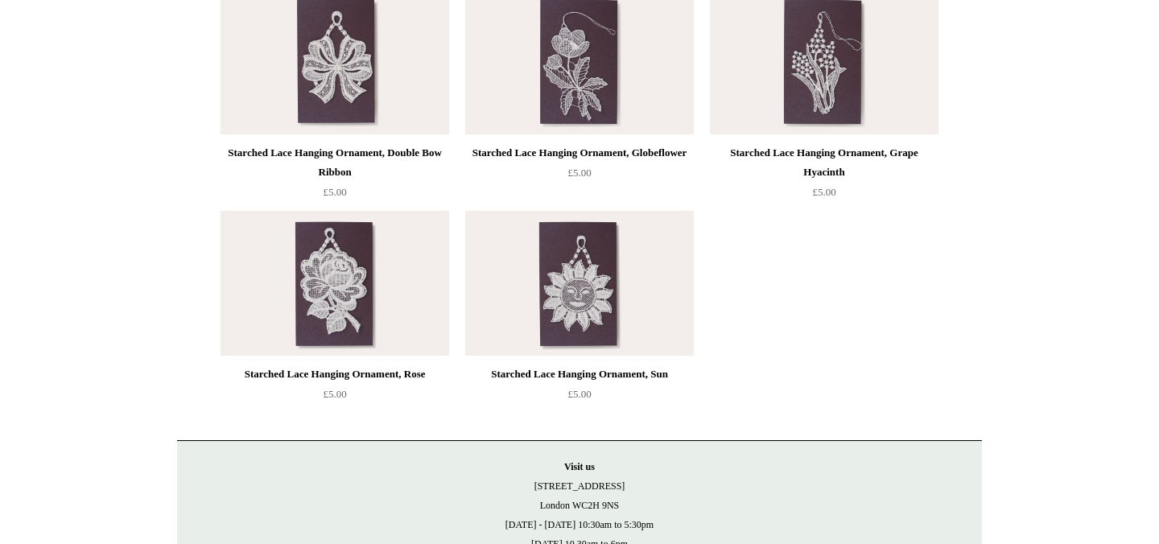
click at [665, 295] on img at bounding box center [579, 283] width 229 height 145
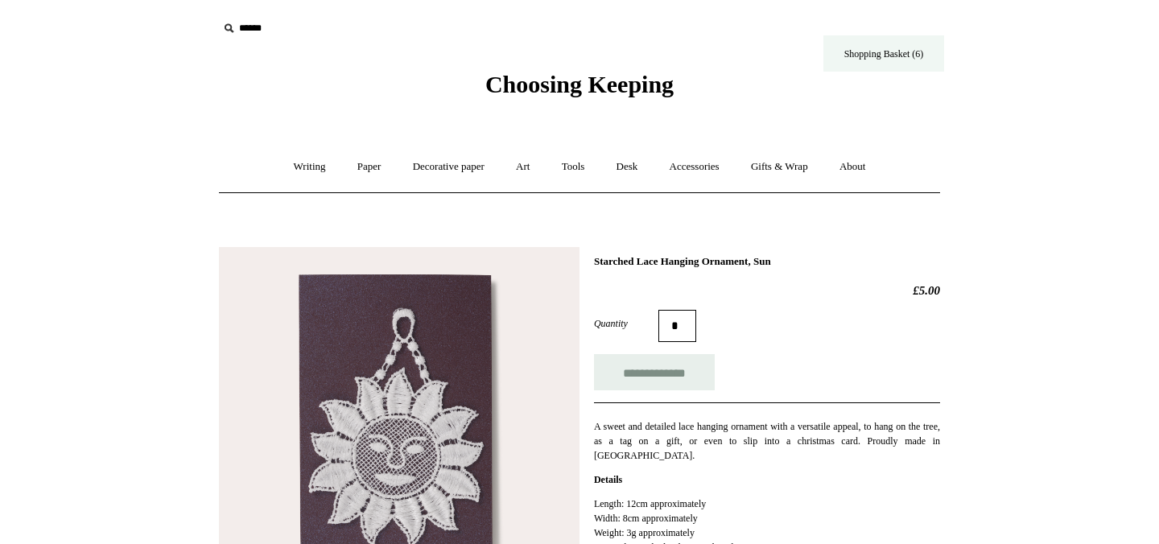
click at [853, 58] on link "Shopping Basket (6)" at bounding box center [884, 53] width 121 height 36
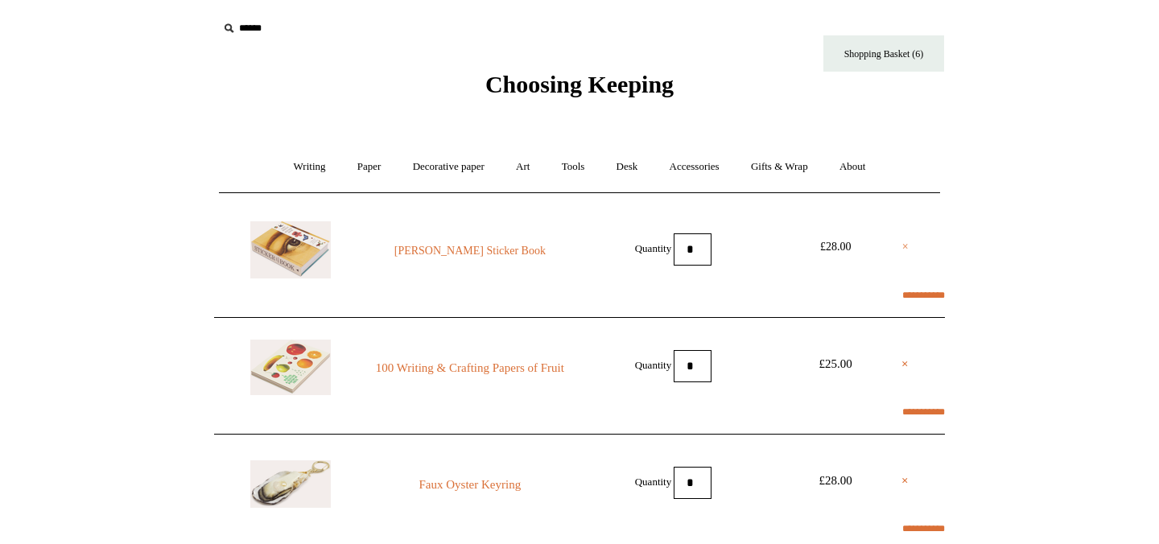
click at [903, 252] on link "×" at bounding box center [906, 247] width 6 height 19
select select "**********"
type input "*******"
select select "*******"
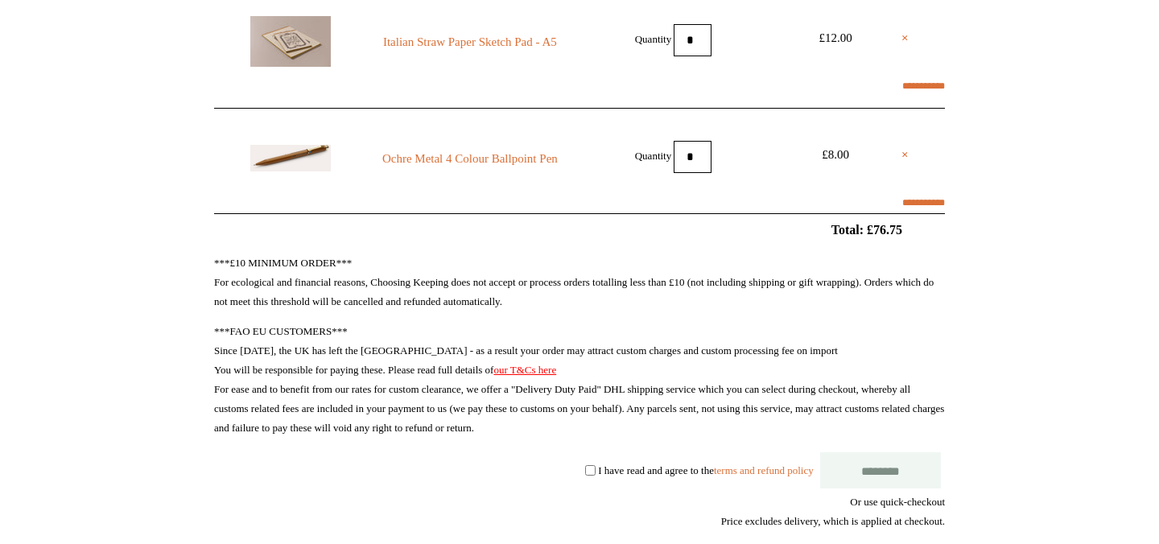
scroll to position [564, 0]
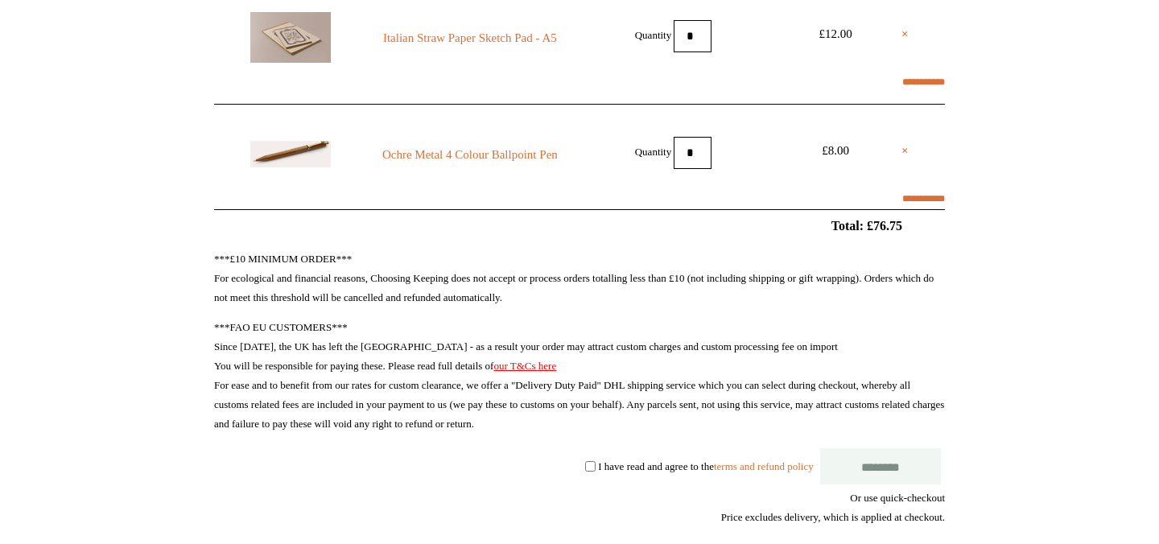
select select "**********"
type input "*******"
select select "*******"
